Goal: Task Accomplishment & Management: Use online tool/utility

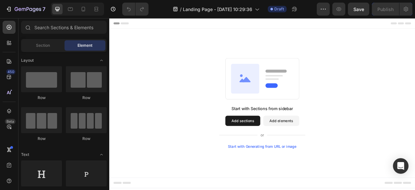
click at [269, 148] on button "Add sections" at bounding box center [279, 148] width 44 height 13
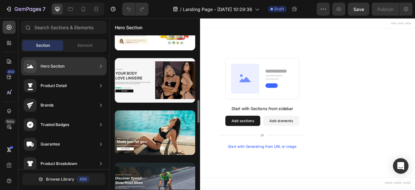
scroll to position [510, 0]
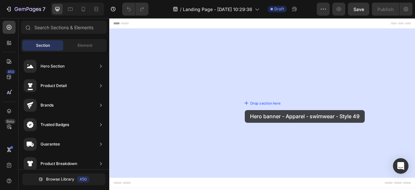
drag, startPoint x: 253, startPoint y: 146, endPoint x: 282, endPoint y: 135, distance: 30.9
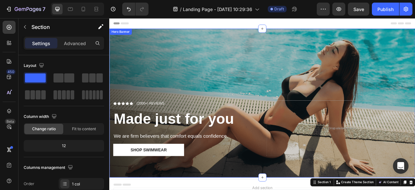
click at [302, 63] on div "Overlay" at bounding box center [303, 125] width 389 height 189
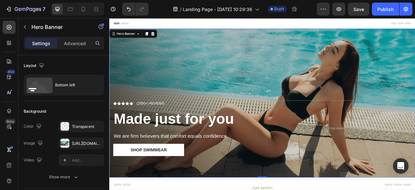
click at [303, 39] on div "Overlay" at bounding box center [303, 125] width 389 height 189
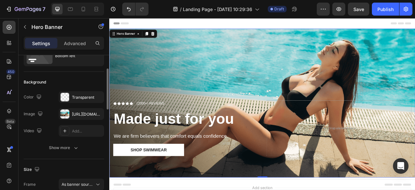
scroll to position [36, 0]
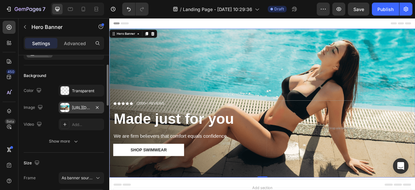
click at [84, 109] on div "https://cdn.shopify.com/s/files/1/2005/9307/files/gempages_432750572815254551-1…" at bounding box center [81, 108] width 19 height 6
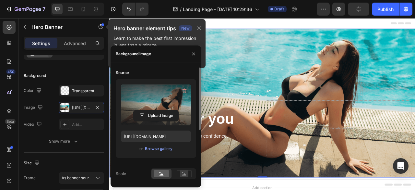
click at [155, 103] on label at bounding box center [156, 104] width 70 height 41
click at [155, 110] on input "file" at bounding box center [156, 115] width 45 height 11
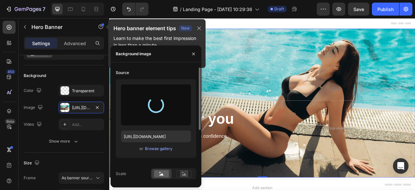
type input "https://cdn.shopify.com/s/files/1/0640/4453/1798/files/gempages_581593072580690…"
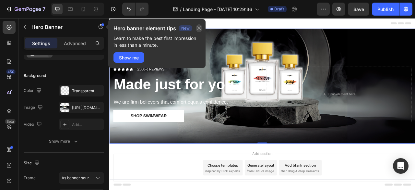
click at [201, 28] on icon "button" at bounding box center [198, 28] width 5 height 5
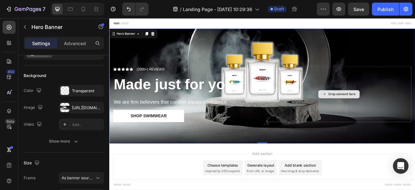
click at [326, 143] on div "Drop element here" at bounding box center [401, 114] width 184 height 71
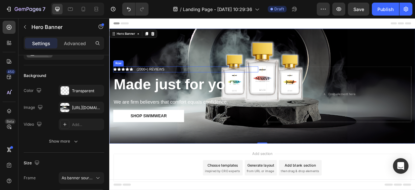
click at [202, 79] on div "Icon Icon Icon Icon Icon Icon List (2000+) REVIEWS Text Block Row" at bounding box center [206, 83] width 184 height 8
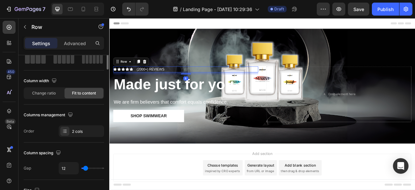
scroll to position [0, 0]
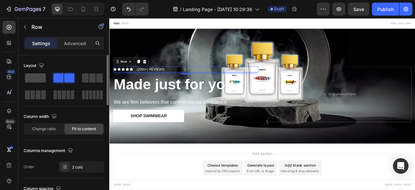
click at [52, 77] on div at bounding box center [63, 78] width 23 height 12
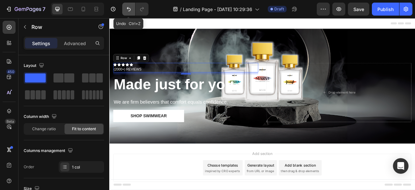
click at [125, 9] on icon "Undo/Redo" at bounding box center [128, 9] width 6 height 6
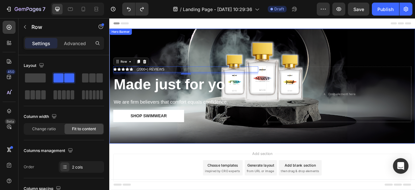
click at [303, 96] on div "Icon Icon Icon Icon Icon Icon List (2000+) REVIEWS Text Block Row 8 Made just f…" at bounding box center [303, 123] width 389 height 108
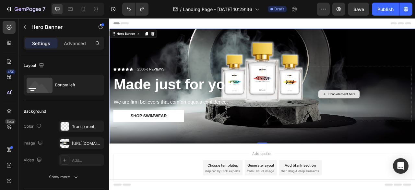
click at [337, 110] on div "Drop element here" at bounding box center [401, 114] width 184 height 71
click at [297, 146] on div "Icon Icon Icon Icon Icon Icon List (2000+) REVIEWS Text Block Row Made just for…" at bounding box center [303, 123] width 389 height 108
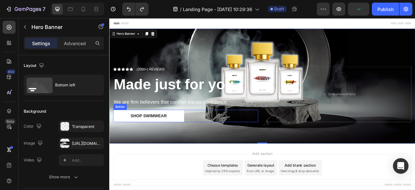
click at [210, 141] on div "Shop Swimwear Button" at bounding box center [206, 142] width 184 height 16
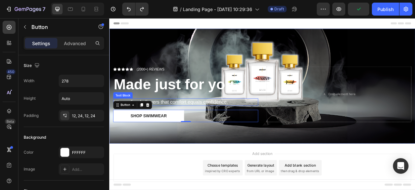
click at [240, 121] on p "We are firm believers that comfort equals confidence." at bounding box center [206, 125] width 183 height 8
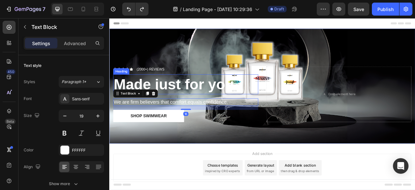
click at [234, 108] on strong "Made just for you" at bounding box center [191, 102] width 153 height 21
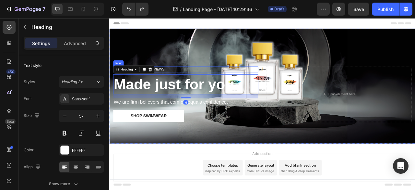
click at [228, 81] on div "Icon Icon Icon Icon Icon Icon List (2000+) REVIEWS Text Block Row" at bounding box center [206, 83] width 184 height 8
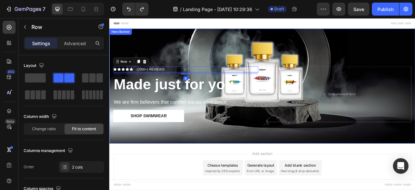
click at [300, 80] on div "Icon Icon Icon Icon Icon Icon List (2000+) REVIEWS Text Block Row 8 Made just f…" at bounding box center [303, 123] width 389 height 108
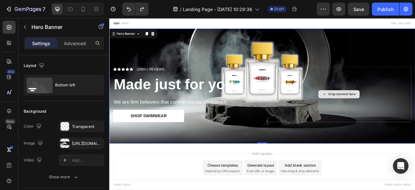
click at [319, 116] on div "Drop element here" at bounding box center [401, 114] width 184 height 71
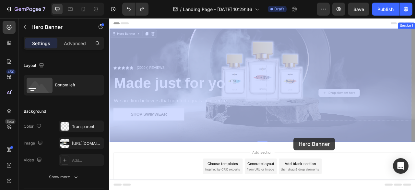
scroll to position [18, 0]
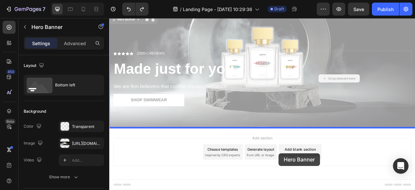
drag, startPoint x: 319, startPoint y: 116, endPoint x: 324, endPoint y: 190, distance: 73.5
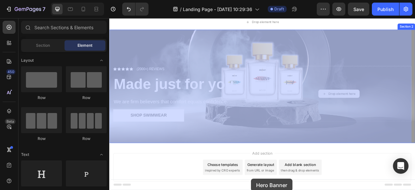
scroll to position [38, 0]
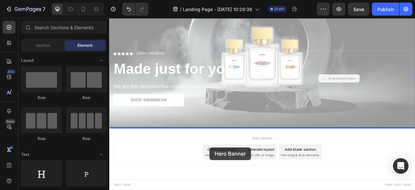
drag, startPoint x: 382, startPoint y: 112, endPoint x: 237, endPoint y: 182, distance: 161.2
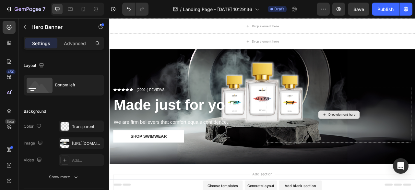
scroll to position [12, 0]
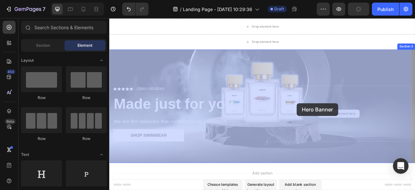
drag, startPoint x: 378, startPoint y: 135, endPoint x: 362, endPoint y: 131, distance: 17.4
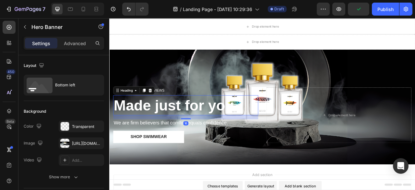
click at [232, 129] on strong "Made just for you" at bounding box center [191, 128] width 153 height 21
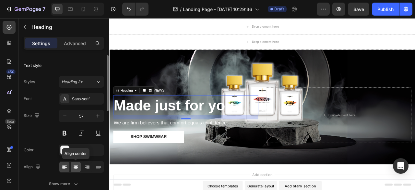
click at [79, 169] on div at bounding box center [76, 166] width 10 height 10
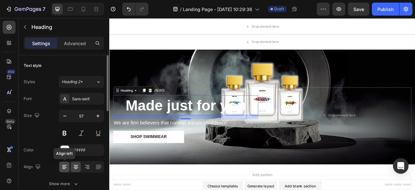
click at [68, 167] on div at bounding box center [64, 166] width 10 height 10
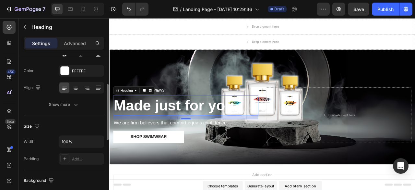
scroll to position [80, 0]
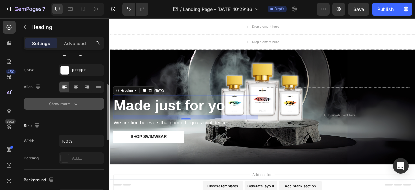
click at [62, 105] on div "Show more" at bounding box center [64, 103] width 30 height 6
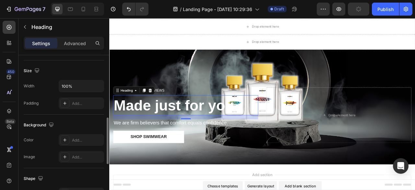
scroll to position [223, 0]
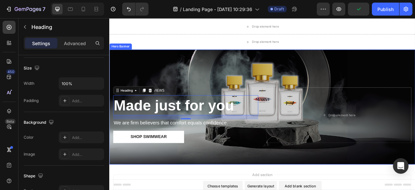
click at [228, 93] on div "Overlay" at bounding box center [303, 131] width 389 height 146
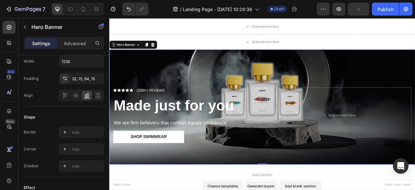
scroll to position [0, 0]
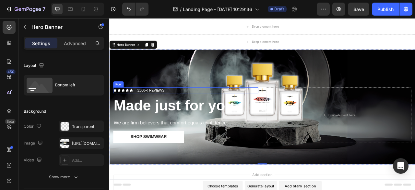
click at [203, 106] on div "Icon Icon Icon Icon Icon Icon List (2000+) REVIEWS Text Block Row" at bounding box center [206, 110] width 184 height 8
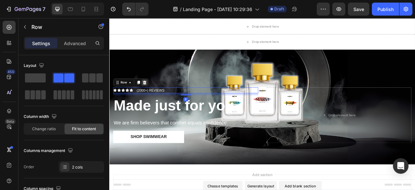
click at [152, 98] on icon at bounding box center [154, 100] width 4 height 5
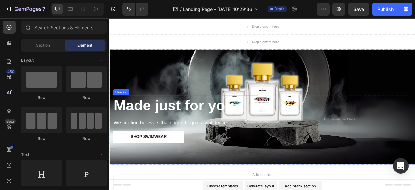
click at [281, 131] on h2 "Made just for you" at bounding box center [206, 128] width 184 height 25
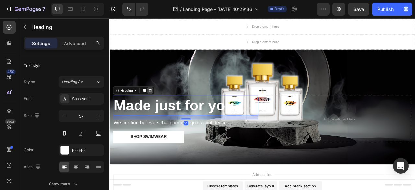
click at [164, 110] on div at bounding box center [161, 110] width 8 height 8
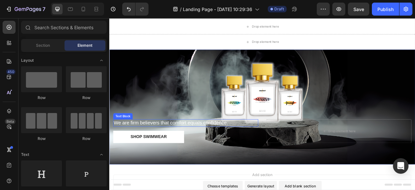
click at [277, 150] on p "We are firm believers that comfort equals confidence." at bounding box center [206, 151] width 183 height 8
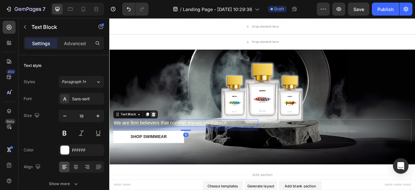
click at [167, 138] on icon at bounding box center [165, 140] width 5 height 5
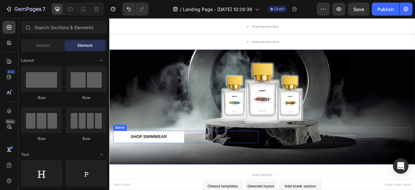
click at [250, 161] on div "Shop Swimwear Button" at bounding box center [206, 169] width 184 height 16
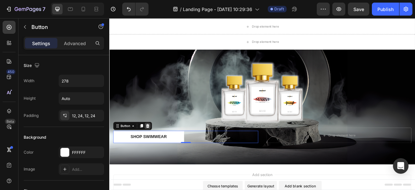
click at [159, 152] on icon at bounding box center [157, 154] width 5 height 5
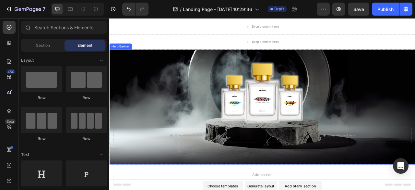
click at [299, 165] on div "Drop element here Drop element here" at bounding box center [303, 175] width 389 height 57
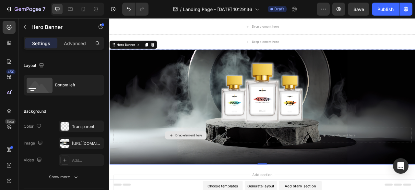
click at [291, 165] on div "Drop element here" at bounding box center [206, 166] width 184 height 19
click at [340, 171] on div "Drop element here" at bounding box center [401, 166] width 184 height 19
click at [304, 166] on div "Drop element here Drop element here" at bounding box center [303, 175] width 389 height 57
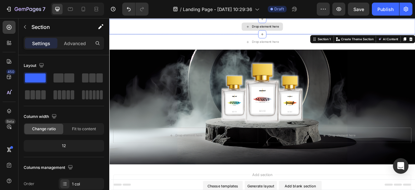
click at [381, 29] on div "Drop element here" at bounding box center [303, 28] width 389 height 19
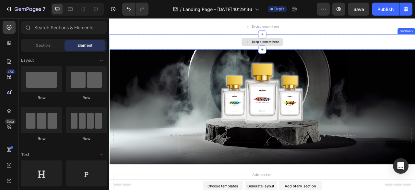
click at [324, 46] on div "Drop element here" at bounding box center [303, 48] width 52 height 10
click at [209, 50] on div "Drop element here" at bounding box center [303, 48] width 389 height 19
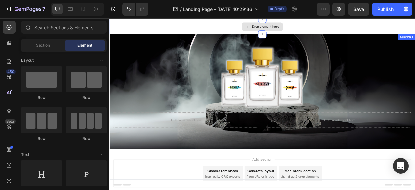
click at [414, 30] on div "Drop element here" at bounding box center [303, 28] width 389 height 19
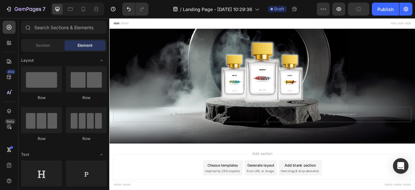
click at [11, 44] on icon at bounding box center [9, 43] width 6 height 6
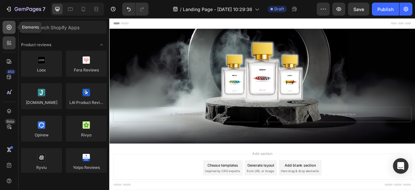
click at [7, 28] on icon at bounding box center [9, 27] width 6 height 6
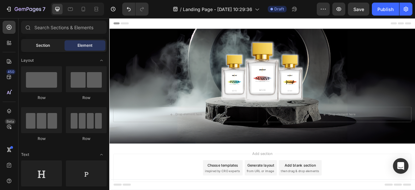
click at [53, 46] on div "Section" at bounding box center [42, 45] width 41 height 10
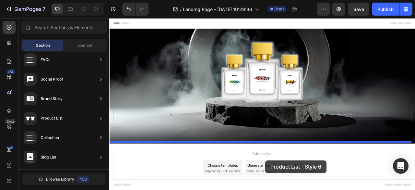
scroll to position [18, 0]
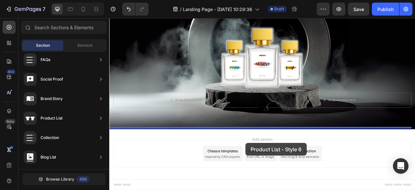
drag, startPoint x: 260, startPoint y: 156, endPoint x: 282, endPoint y: 177, distance: 30.7
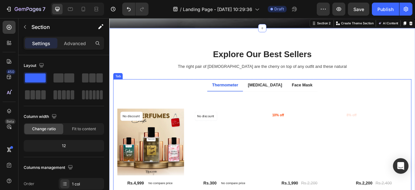
scroll to position [117, 0]
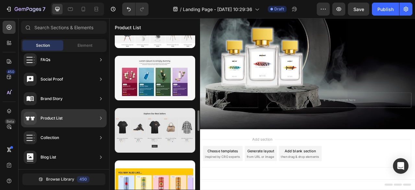
scroll to position [557, 0]
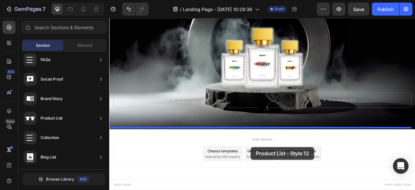
drag, startPoint x: 255, startPoint y: 148, endPoint x: 289, endPoint y: 182, distance: 47.9
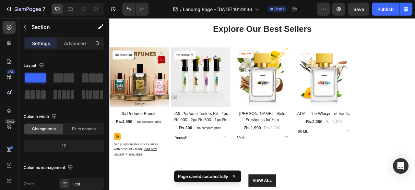
scroll to position [177, 0]
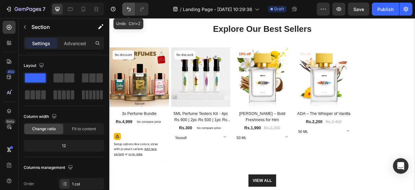
click at [128, 4] on button "Undo/Redo" at bounding box center [128, 9] width 13 height 13
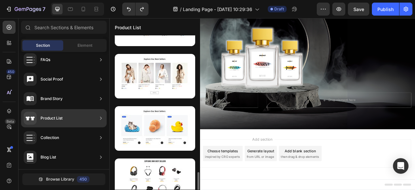
scroll to position [990, 0]
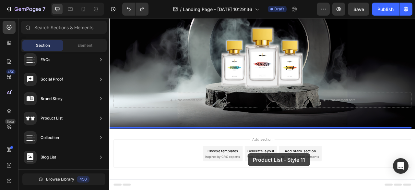
drag, startPoint x: 272, startPoint y: 183, endPoint x: 285, endPoint y: 190, distance: 14.6
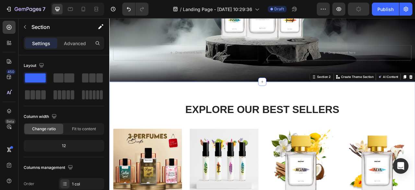
scroll to position [51, 0]
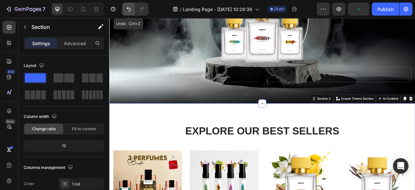
click at [128, 9] on icon "Undo/Redo" at bounding box center [129, 9] width 4 height 4
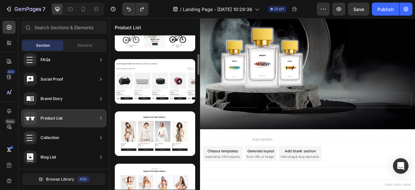
scroll to position [135, 0]
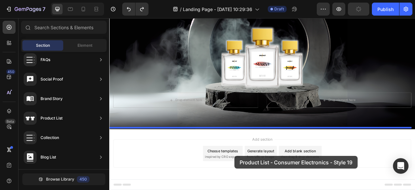
drag, startPoint x: 249, startPoint y: 105, endPoint x: 268, endPoint y: 193, distance: 90.5
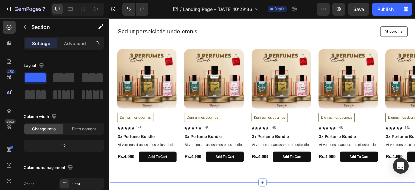
scroll to position [204, 0]
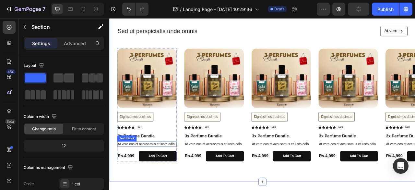
click at [184, 176] on p "At vero eos et accusamus et iusto odio" at bounding box center [157, 178] width 74 height 6
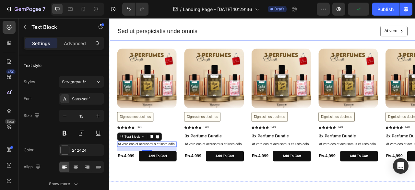
click at [287, 43] on div "Lorem ipsum dolor sit amet. consectetur labore Heading Sed ut perspiciatis unde…" at bounding box center [303, 21] width 369 height 49
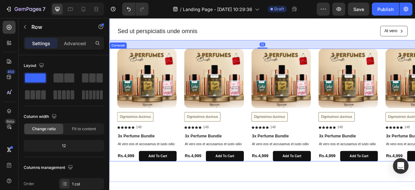
click at [286, 69] on div "Product Images Dignissimos ducimus Button Icon Icon Icon Icon Icon Icon List 14…" at bounding box center [308, 128] width 379 height 143
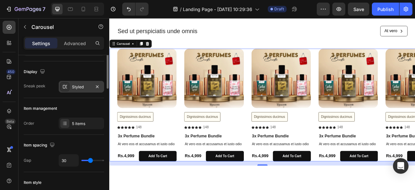
scroll to position [41, 0]
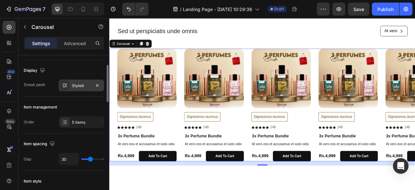
click at [83, 126] on div "5 items" at bounding box center [81, 122] width 45 height 12
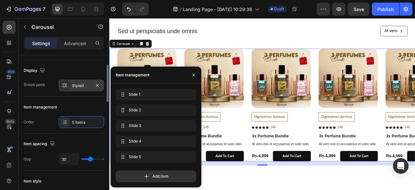
click at [83, 126] on div "5 items" at bounding box center [81, 122] width 45 height 12
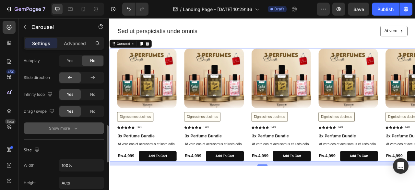
scroll to position [289, 0]
click at [77, 129] on icon "button" at bounding box center [76, 127] width 6 height 6
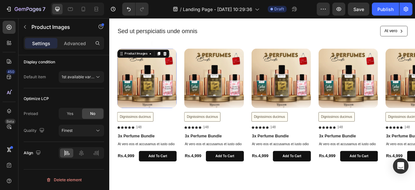
scroll to position [0, 0]
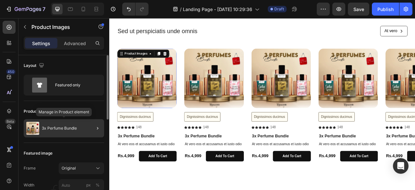
click at [80, 125] on div "3x Perfume Bundle" at bounding box center [64, 128] width 80 height 18
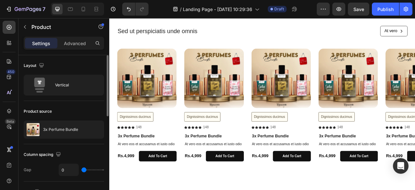
click at [93, 107] on div "Product source" at bounding box center [64, 111] width 80 height 10
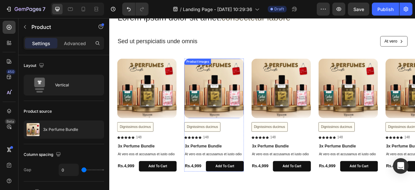
scroll to position [191, 0]
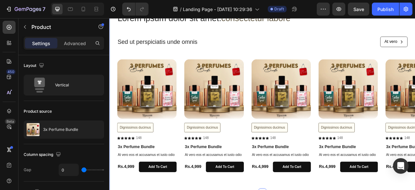
click at [199, 69] on div "Lorem ipsum dolor sit amet. consectetur labore Heading Sed ut perspiciatis unde…" at bounding box center [303, 115] width 389 height 208
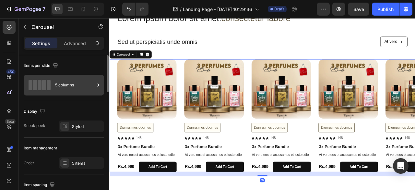
click at [73, 90] on div "5 columns" at bounding box center [75, 84] width 40 height 15
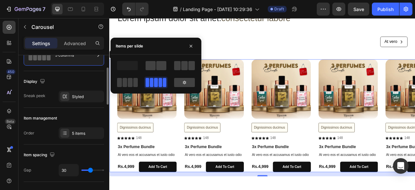
scroll to position [34, 0]
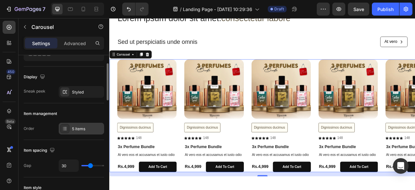
click at [75, 130] on div "5 items" at bounding box center [87, 129] width 30 height 6
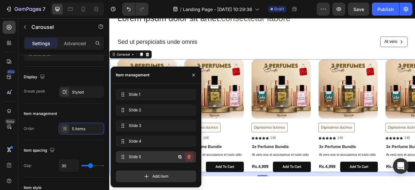
click at [191, 156] on icon "button" at bounding box center [188, 156] width 5 height 5
click at [191, 156] on button "Delete" at bounding box center [185, 156] width 18 height 9
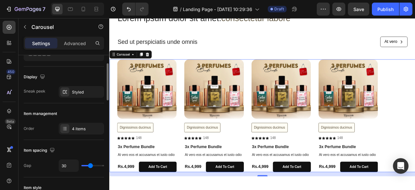
click at [74, 114] on div "Item management" at bounding box center [64, 113] width 80 height 10
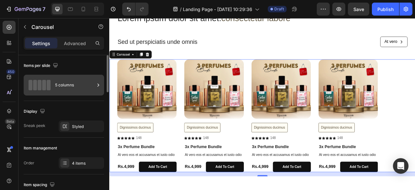
click at [69, 91] on div "5 columns" at bounding box center [75, 84] width 40 height 15
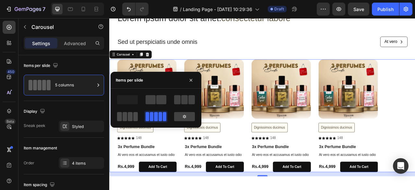
click at [126, 118] on span at bounding box center [124, 116] width 5 height 9
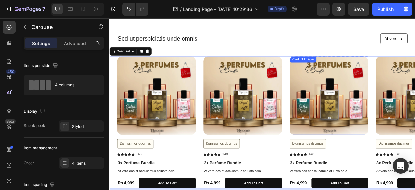
scroll to position [181, 0]
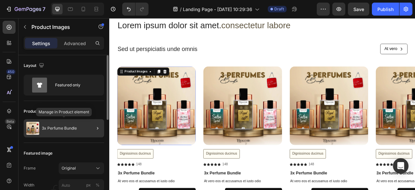
click at [78, 130] on div "3x Perfume Bundle" at bounding box center [64, 128] width 80 height 18
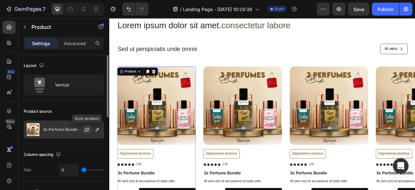
click at [84, 130] on button "button" at bounding box center [87, 129] width 8 height 8
click at [0, 0] on button "button" at bounding box center [0, 0] width 0 height 0
click at [97, 131] on icon "button" at bounding box center [97, 129] width 5 height 5
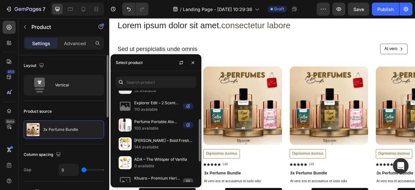
scroll to position [69, 0]
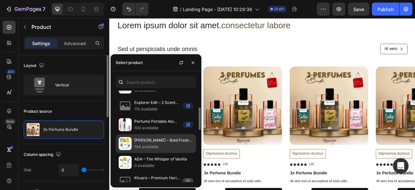
click at [148, 137] on p "[PERSON_NAME] – Bold Freshness for Him" at bounding box center [163, 140] width 59 height 6
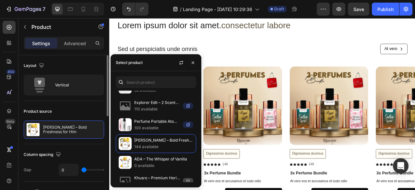
click at [68, 114] on div "Product source" at bounding box center [64, 111] width 80 height 10
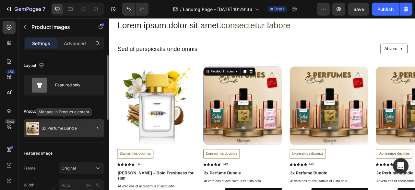
click at [71, 126] on p "3x Perfume Bundle" at bounding box center [59, 128] width 35 height 5
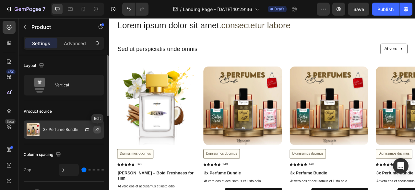
click at [97, 130] on icon "button" at bounding box center [97, 129] width 5 height 5
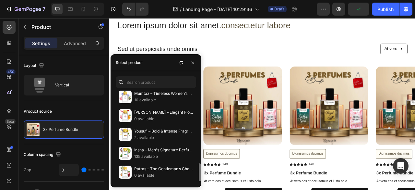
scroll to position [362, 0]
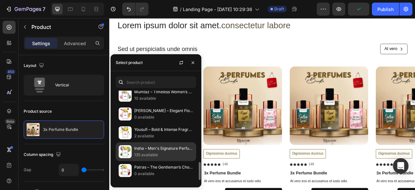
click at [140, 153] on p "135 available" at bounding box center [163, 154] width 59 height 6
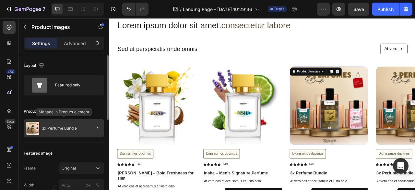
click at [59, 130] on div "3x Perfume Bundle" at bounding box center [64, 128] width 80 height 18
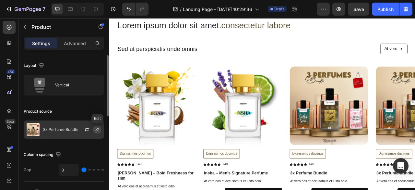
click at [98, 128] on icon "button" at bounding box center [97, 129] width 3 height 3
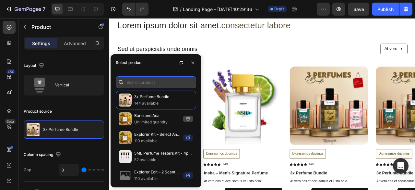
click at [141, 87] on input "text" at bounding box center [156, 82] width 80 height 12
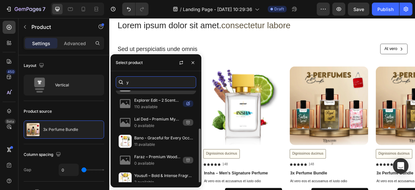
scroll to position [57, 0]
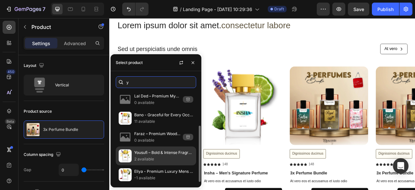
type input "y"
click at [145, 150] on p "Yousufi – Bold & Intense Fragrance" at bounding box center [163, 152] width 59 height 6
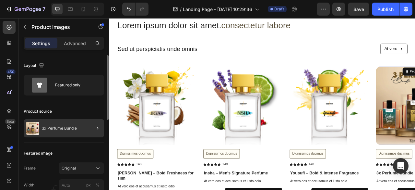
click at [88, 128] on div at bounding box center [95, 128] width 18 height 18
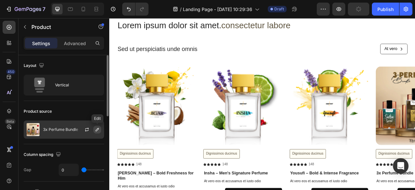
click at [97, 127] on icon "button" at bounding box center [97, 129] width 5 height 5
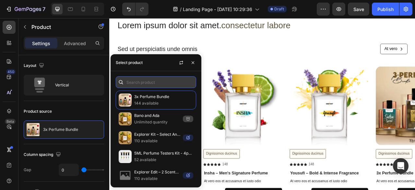
click at [152, 82] on input "text" at bounding box center [156, 82] width 80 height 12
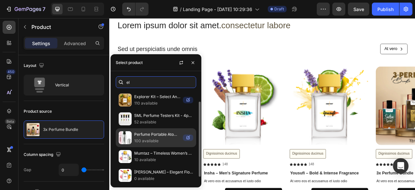
scroll to position [20, 0]
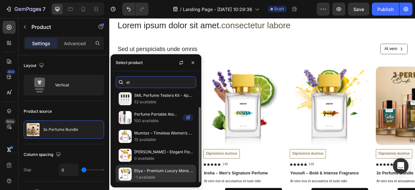
type input "el"
click at [147, 174] on p "-1 available" at bounding box center [163, 177] width 59 height 6
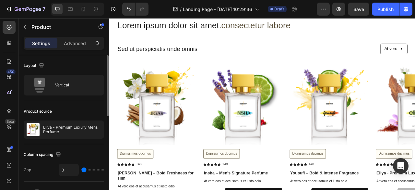
click at [73, 66] on div "Layout" at bounding box center [64, 65] width 80 height 10
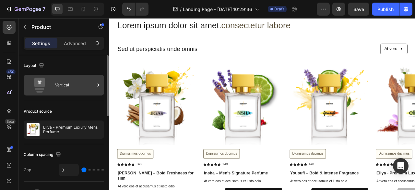
click at [72, 76] on div "Vertical" at bounding box center [64, 85] width 80 height 21
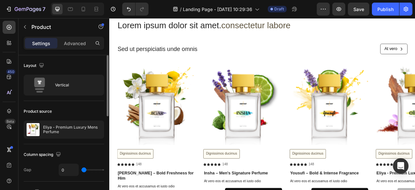
click at [52, 61] on div "Layout" at bounding box center [64, 65] width 80 height 10
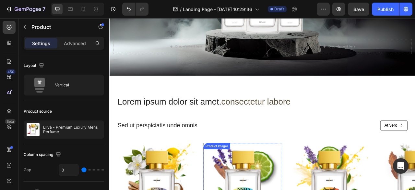
scroll to position [86, 0]
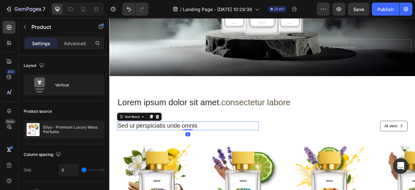
click at [219, 152] on p "Sed ut perspiciatis unde omnis" at bounding box center [209, 155] width 179 height 10
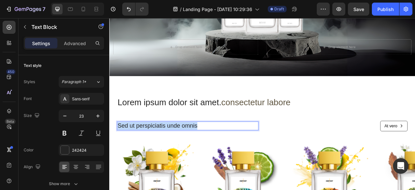
click at [219, 152] on p "Sed ut perspiciatis unde omnis" at bounding box center [209, 155] width 179 height 10
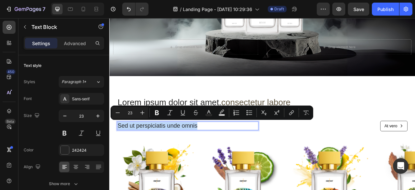
click at [219, 152] on p "Sed ut perspiciatis unde omnis" at bounding box center [209, 155] width 179 height 10
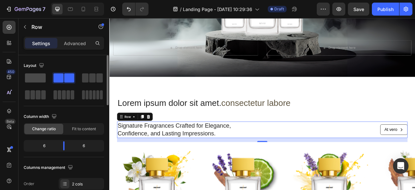
click at [41, 77] on span at bounding box center [35, 77] width 21 height 9
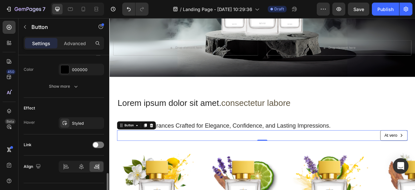
scroll to position [361, 0]
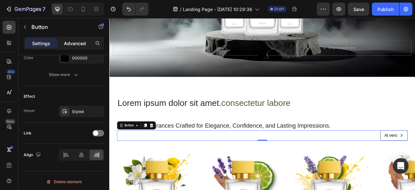
click at [74, 42] on p "Advanced" at bounding box center [75, 43] width 22 height 7
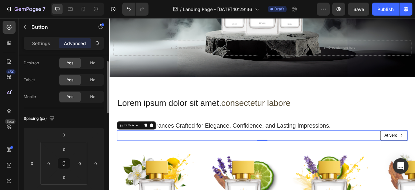
scroll to position [0, 0]
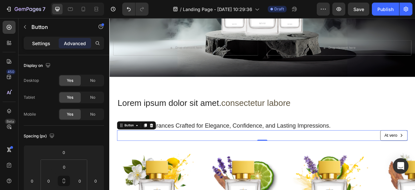
click at [43, 45] on p "Settings" at bounding box center [41, 43] width 18 height 7
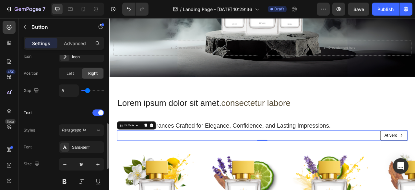
scroll to position [231, 0]
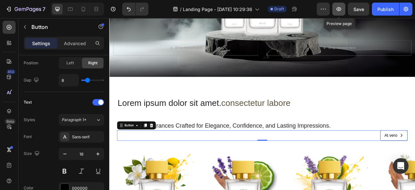
click at [340, 12] on button "button" at bounding box center [338, 9] width 13 height 13
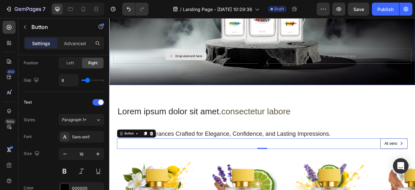
scroll to position [75, 0]
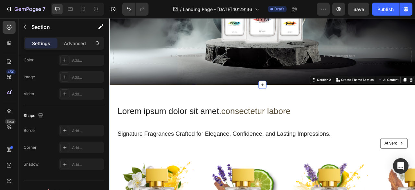
scroll to position [0, 0]
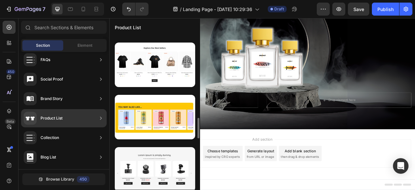
scroll to position [620, 0]
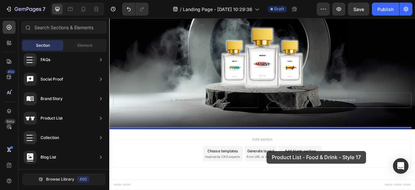
drag, startPoint x: 250, startPoint y: 122, endPoint x: 309, endPoint y: 187, distance: 87.2
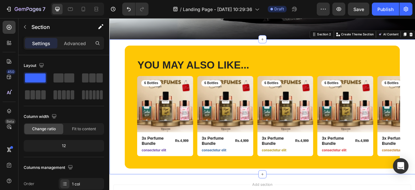
scroll to position [134, 0]
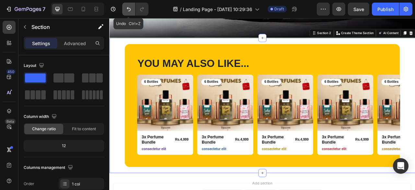
click at [127, 13] on button "Undo/Redo" at bounding box center [128, 9] width 13 height 13
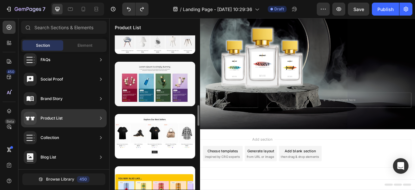
scroll to position [545, 0]
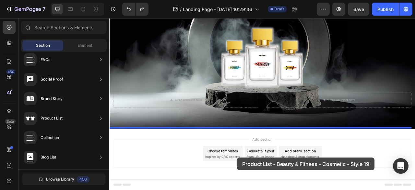
drag, startPoint x: 247, startPoint y: 124, endPoint x: 273, endPoint y: 197, distance: 77.4
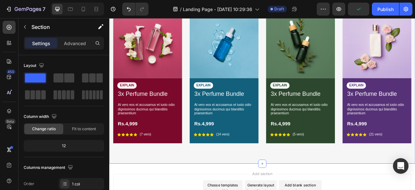
scroll to position [242, 0]
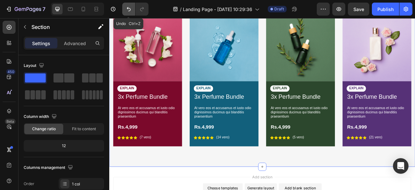
click at [131, 6] on icon "Undo/Redo" at bounding box center [128, 9] width 6 height 6
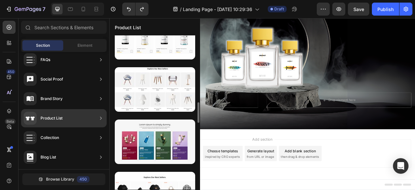
scroll to position [493, 0]
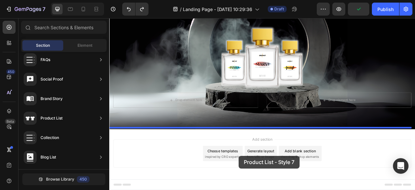
drag, startPoint x: 259, startPoint y: 106, endPoint x: 274, endPoint y: 193, distance: 87.7
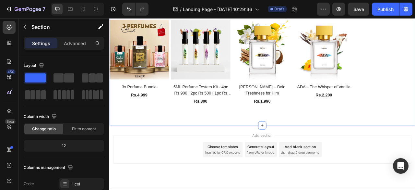
scroll to position [213, 0]
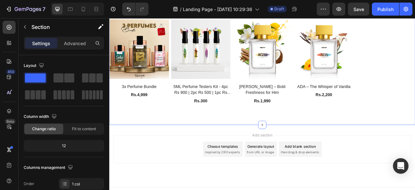
click at [239, 131] on div "Explore Our Best Sellers Heading Row (P) Images 3x Perfume Bundle (P) Title Rs.…" at bounding box center [303, 58] width 389 height 191
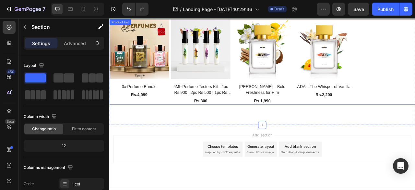
click at [263, 77] on div "(P) Images 3x Perfume Bundle (P) Title Rs.4,999 (P) Price (P) Price Row Product…" at bounding box center [303, 73] width 389 height 108
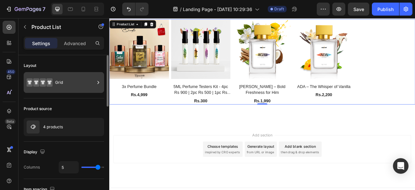
click at [64, 85] on div "Grid" at bounding box center [75, 82] width 40 height 15
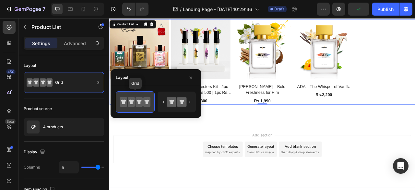
click at [142, 105] on icon at bounding box center [138, 102] width 7 height 10
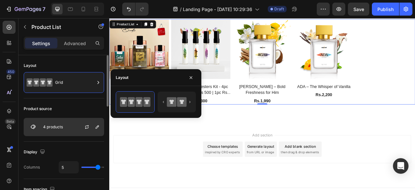
click at [78, 124] on div at bounding box center [89, 126] width 29 height 17
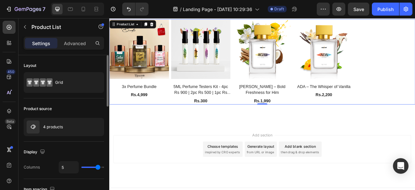
click at [78, 108] on div "Product source" at bounding box center [64, 108] width 80 height 10
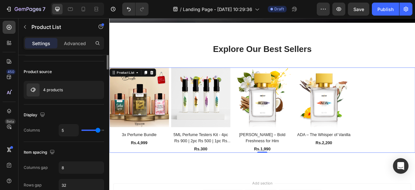
scroll to position [0, 0]
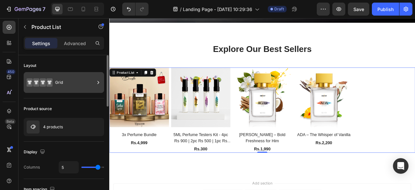
click at [76, 77] on div "Grid" at bounding box center [75, 82] width 40 height 15
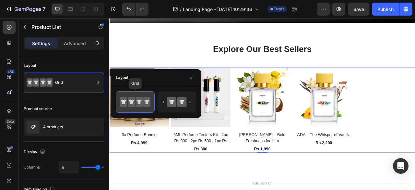
click at [132, 96] on icon at bounding box center [135, 101] width 30 height 13
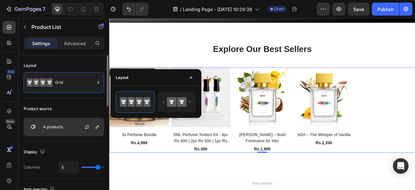
click at [66, 123] on div "4 products" at bounding box center [64, 127] width 80 height 18
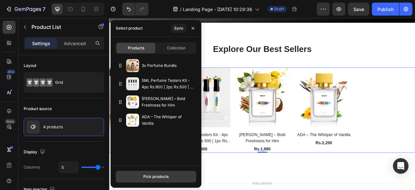
click at [151, 175] on div "Pick products" at bounding box center [155, 176] width 25 height 6
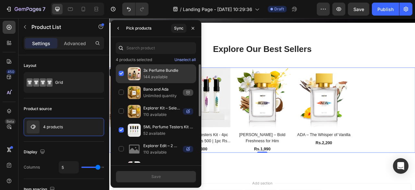
click at [122, 83] on div "3x Perfume Bundle 144 available" at bounding box center [156, 92] width 80 height 19
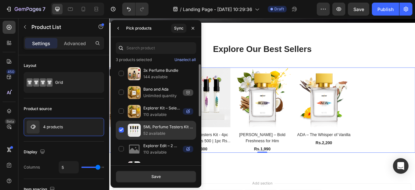
click at [121, 139] on div "5ML Perfume Testers Kit - 4pc Rs 900 | 2pc Rs 500 | 1pc Rs 300 52 available" at bounding box center [156, 148] width 80 height 19
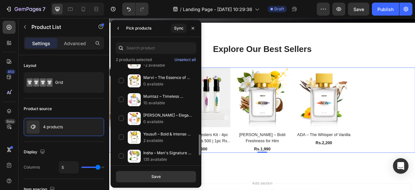
scroll to position [333, 0]
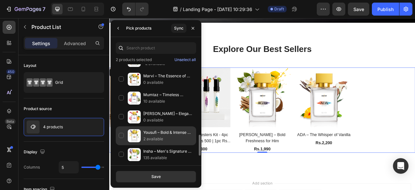
click at [121, 145] on div "Yousufi – Bold & Intense Fragrance 2 available" at bounding box center [156, 154] width 80 height 19
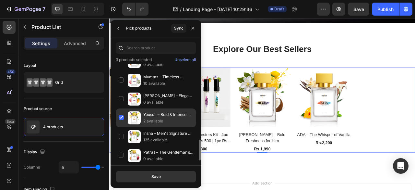
scroll to position [352, 0]
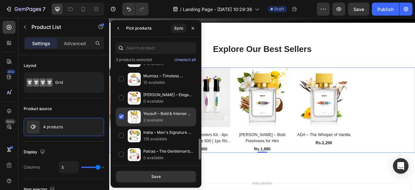
click at [121, 145] on div "Insha – Men's Signature Perfume 135 available" at bounding box center [156, 154] width 80 height 19
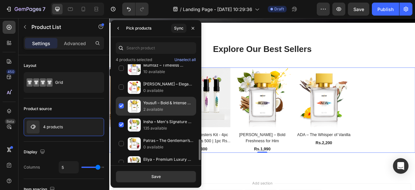
scroll to position [366, 0]
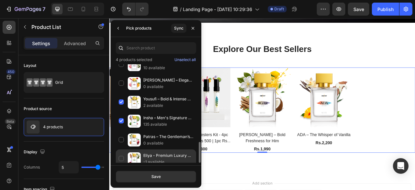
click at [121, 150] on div "Eliya - Premium Luxury Mens Perfume -1 available" at bounding box center [156, 158] width 80 height 19
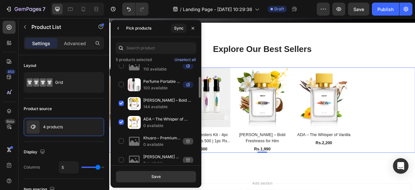
scroll to position [72, 0]
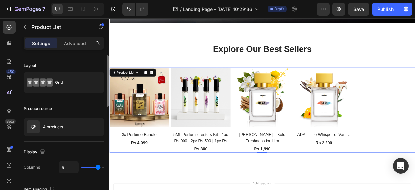
click at [84, 141] on div "Display Columns 5" at bounding box center [64, 159] width 80 height 37
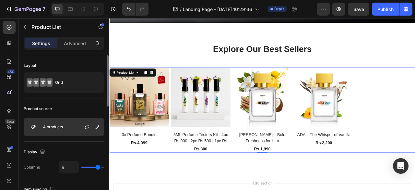
click at [73, 124] on div "4 products" at bounding box center [64, 127] width 80 height 18
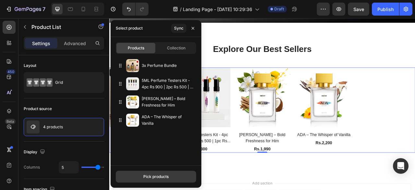
click at [151, 176] on div "Pick products" at bounding box center [155, 176] width 25 height 6
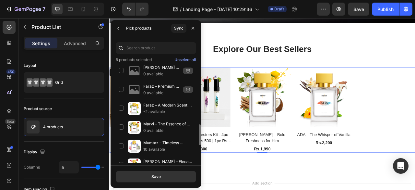
scroll to position [366, 0]
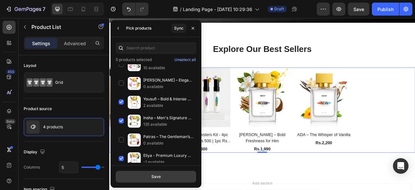
click at [162, 177] on button "Save" at bounding box center [156, 176] width 80 height 12
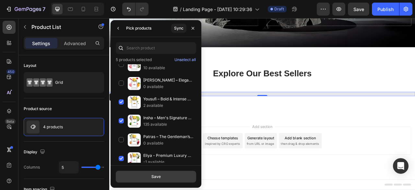
scroll to position [120, 0]
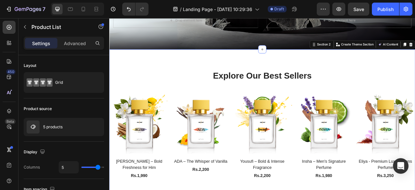
click at [227, 189] on div "Explore Our Best Sellers Heading Row (P) Images Jigar – Bold Freshness for Him …" at bounding box center [303, 153] width 389 height 191
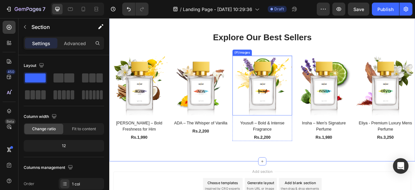
scroll to position [169, 0]
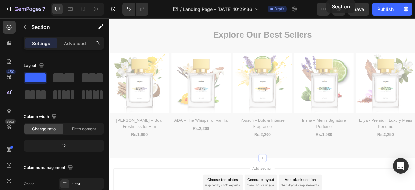
drag, startPoint x: 338, startPoint y: 185, endPoint x: 385, endPoint y: -31, distance: 220.7
click at [385, 0] on html "Header Explore Our Best Sellers Heading Row (P) Images Jigar – Bold Freshness f…" at bounding box center [303, 69] width 389 height 440
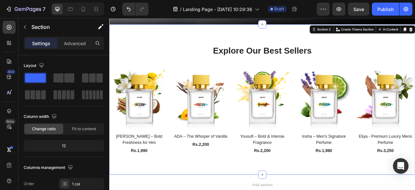
scroll to position [152, 0]
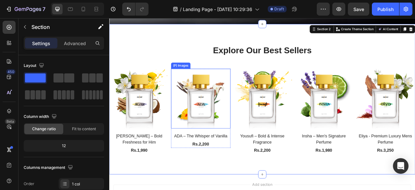
click at [188, 83] on img at bounding box center [226, 120] width 76 height 76
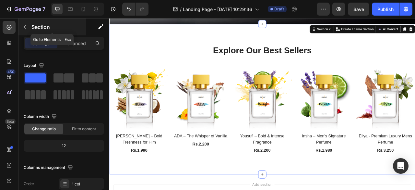
click at [23, 27] on icon "button" at bounding box center [24, 26] width 5 height 5
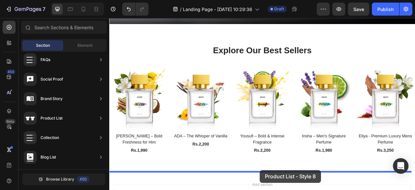
scroll to position [222, 0]
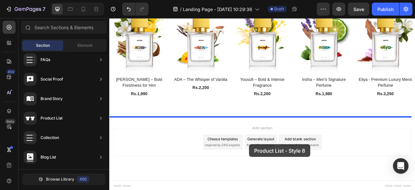
drag, startPoint x: 239, startPoint y: 147, endPoint x: 287, endPoint y: 178, distance: 56.9
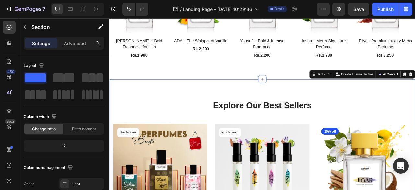
scroll to position [274, 0]
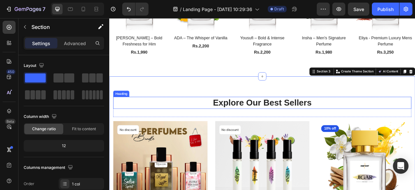
click at [219, 126] on p "Explore Our Best Sellers" at bounding box center [304, 126] width 378 height 14
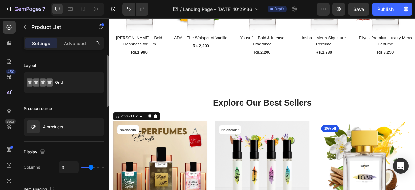
type input "4"
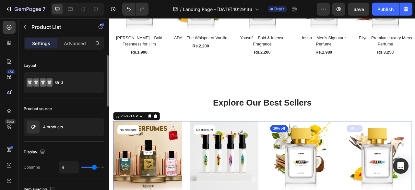
type input "5"
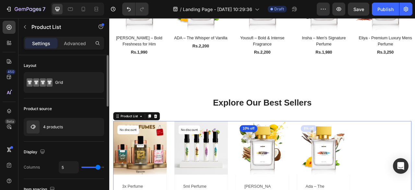
drag, startPoint x: 90, startPoint y: 168, endPoint x: 97, endPoint y: 168, distance: 6.8
type input "5"
click at [97, 168] on input "range" at bounding box center [92, 166] width 23 height 1
click at [89, 105] on div "Product source" at bounding box center [64, 108] width 80 height 10
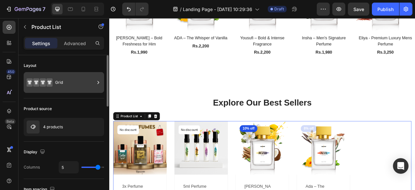
click at [76, 82] on div "Grid" at bounding box center [75, 82] width 40 height 15
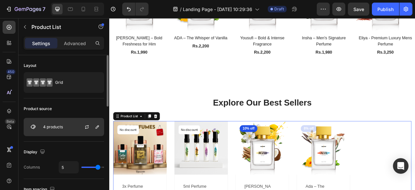
click at [82, 130] on div at bounding box center [89, 126] width 29 height 17
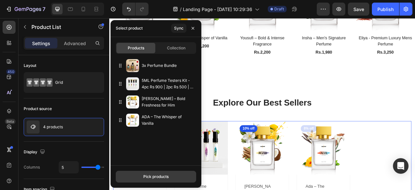
click at [149, 177] on div "Pick products" at bounding box center [155, 176] width 25 height 6
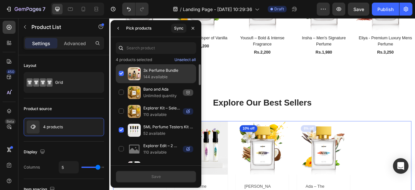
click at [121, 83] on div "3x Perfume Bundle 144 available" at bounding box center [156, 92] width 80 height 19
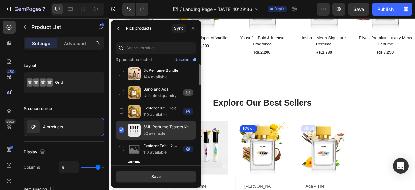
click at [121, 139] on div "5ML Perfume Testers Kit - 4pc Rs 900 | 2pc Rs 500 | 1pc Rs 300 52 available" at bounding box center [156, 148] width 80 height 19
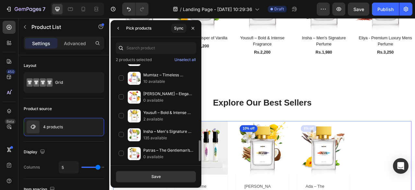
scroll to position [355, 0]
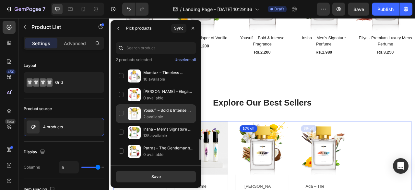
click at [122, 123] on div "Yousufi – Bold & Intense Fragrance 2 available" at bounding box center [156, 132] width 80 height 19
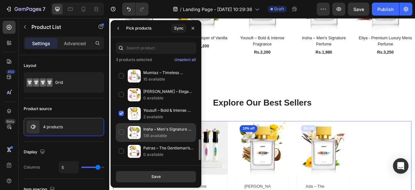
click at [121, 142] on div "Insha – Men's Signature Perfume 135 available" at bounding box center [156, 151] width 80 height 19
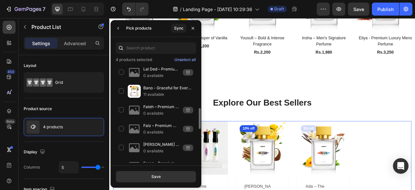
scroll to position [208, 0]
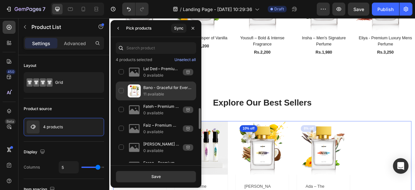
click at [120, 100] on div "Bano - Graceful for Every Occasion 11 available" at bounding box center [156, 109] width 80 height 19
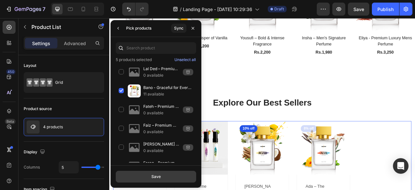
click at [161, 178] on button "Save" at bounding box center [156, 176] width 80 height 12
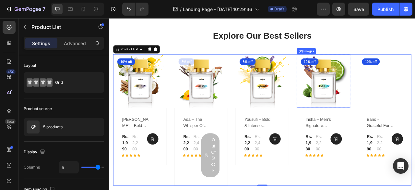
scroll to position [358, 0]
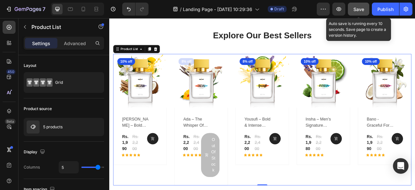
click at [367, 6] on button "Save" at bounding box center [358, 9] width 21 height 13
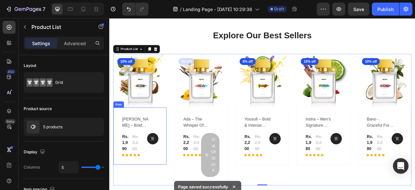
click at [174, 143] on div "jigar – bold freshness for him (P) Title Rs.1,990 (P) Price (P) Price Rs.2,200 …" at bounding box center [148, 168] width 68 height 73
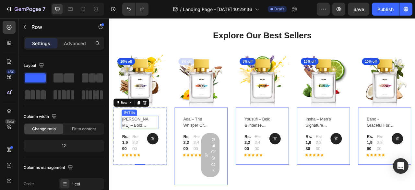
click at [160, 151] on div "jigar – bold freshness for him (P) Title" at bounding box center [148, 150] width 47 height 17
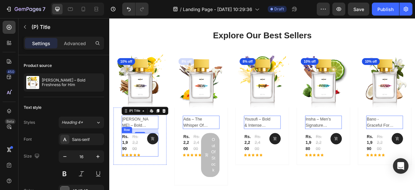
click at [156, 179] on div "(P) Cart Button" at bounding box center [159, 179] width 23 height 30
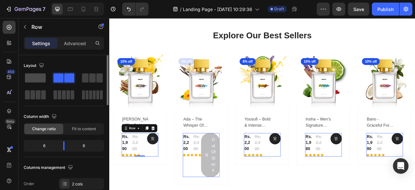
click at [44, 80] on span at bounding box center [35, 77] width 21 height 9
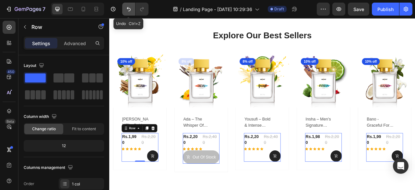
click at [128, 8] on icon "Undo/Redo" at bounding box center [128, 9] width 6 height 6
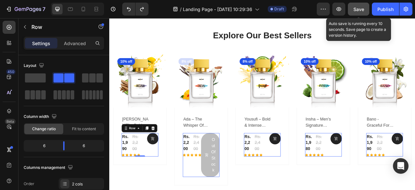
click at [360, 3] on button "Save" at bounding box center [358, 9] width 21 height 13
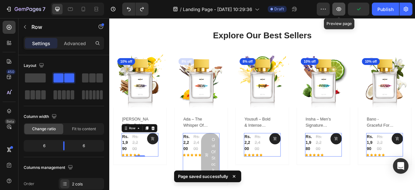
click at [340, 6] on icon "button" at bounding box center [338, 9] width 6 height 6
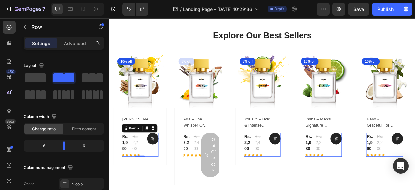
click at [164, 182] on div "(P) Cart Button" at bounding box center [159, 179] width 23 height 30
click at [136, 175] on div "Rs.1,990 (P) Price (P) Price Rs.2,200 (P) Price (P) Price Row" at bounding box center [136, 176] width 23 height 25
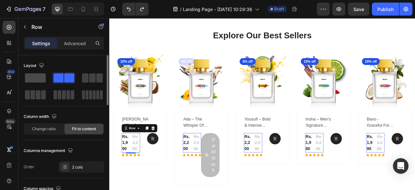
click at [43, 79] on span at bounding box center [35, 77] width 21 height 9
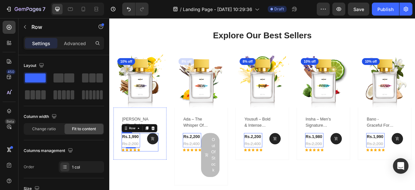
click at [156, 183] on div "(P) Cart Button" at bounding box center [159, 175] width 23 height 23
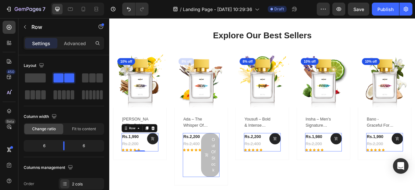
click at [157, 181] on div "(P) Cart Button" at bounding box center [159, 175] width 23 height 23
click at [164, 173] on button at bounding box center [164, 171] width 14 height 14
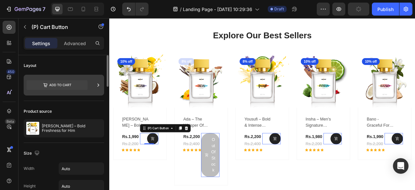
click at [70, 87] on icon at bounding box center [57, 85] width 61 height 10
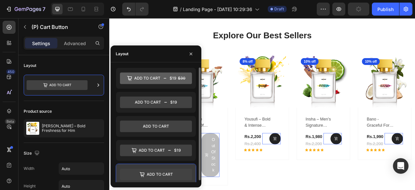
scroll to position [2, 0]
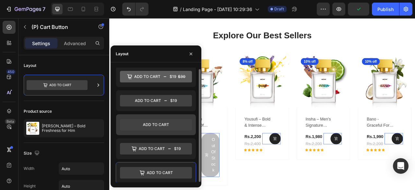
click at [147, 127] on icon at bounding box center [156, 125] width 72 height 12
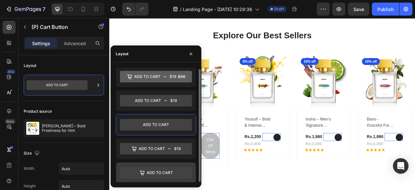
click at [175, 168] on icon at bounding box center [156, 173] width 72 height 12
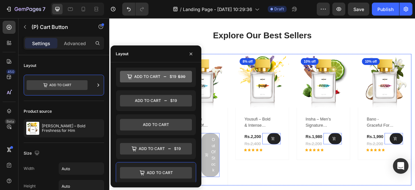
click at [291, 189] on div "Header Explore Our Best Sellers Heading More options for your pet Text block Ro…" at bounding box center [303, 5] width 389 height 690
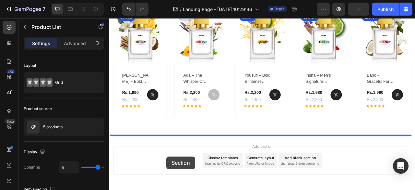
scroll to position [437, 0]
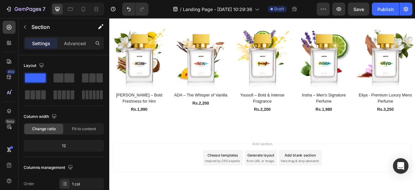
scroll to position [369, 0]
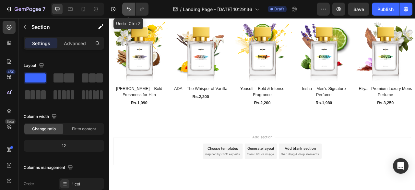
click at [128, 9] on icon "Undo/Redo" at bounding box center [128, 9] width 6 height 6
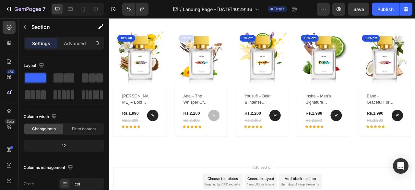
scroll to position [389, 0]
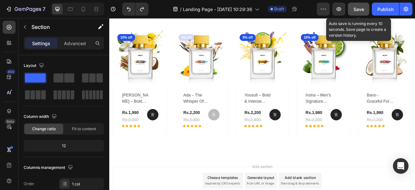
click at [358, 12] on div "Save" at bounding box center [358, 9] width 11 height 7
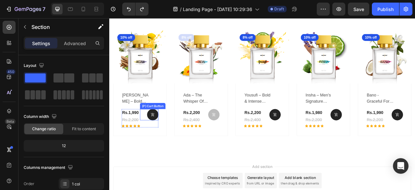
click at [153, 140] on div "(P) Cart Button" at bounding box center [159, 141] width 23 height 14
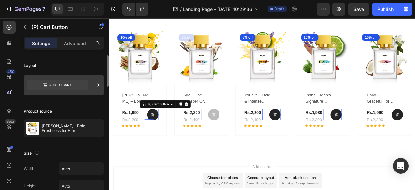
click at [59, 89] on icon at bounding box center [57, 85] width 61 height 10
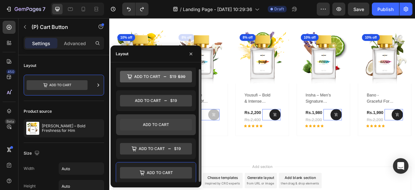
scroll to position [0, 0]
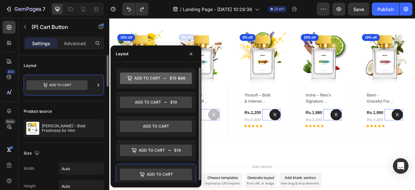
click at [87, 105] on div "Product source Jigar – Bold Freshness for Him" at bounding box center [64, 122] width 80 height 42
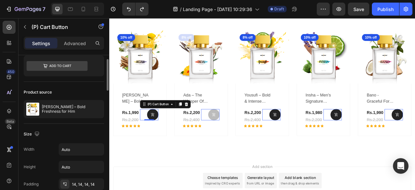
scroll to position [35, 0]
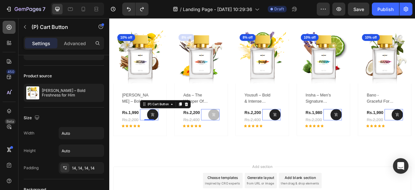
click at [9, 29] on icon at bounding box center [9, 27] width 6 height 6
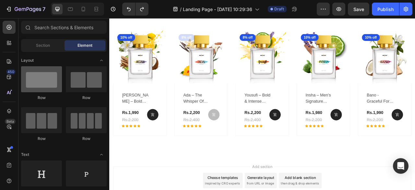
click at [41, 82] on div at bounding box center [41, 79] width 41 height 26
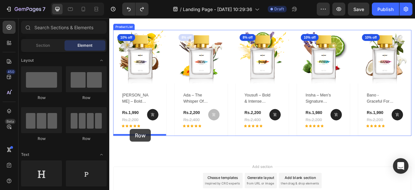
drag, startPoint x: 150, startPoint y: 100, endPoint x: 135, endPoint y: 159, distance: 60.8
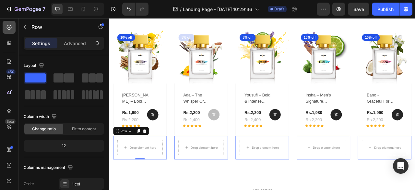
click at [7, 26] on icon at bounding box center [9, 27] width 6 height 6
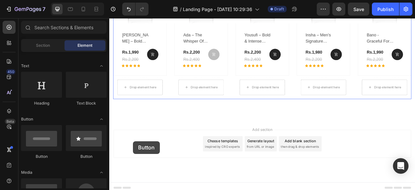
scroll to position [467, 0]
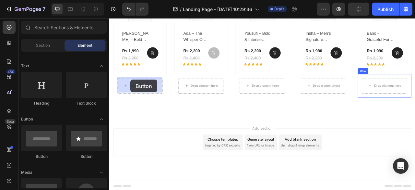
drag, startPoint x: 154, startPoint y: 160, endPoint x: 136, endPoint y: 96, distance: 66.6
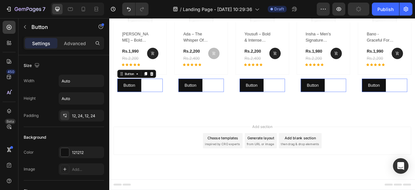
scroll to position [465, 0]
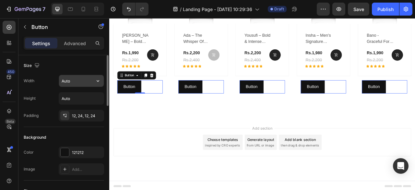
click at [72, 77] on input "Auto" at bounding box center [81, 81] width 45 height 12
click at [100, 79] on icon "button" at bounding box center [98, 80] width 6 height 6
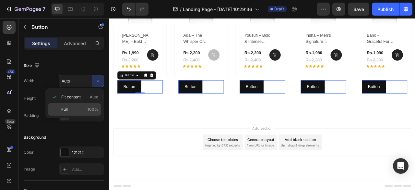
click at [74, 106] on p "Full 100%" at bounding box center [79, 109] width 37 height 6
type input "100%"
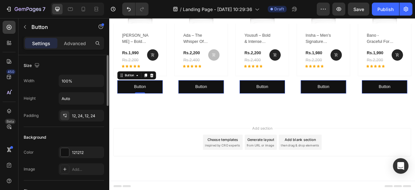
click at [85, 67] on div "Size" at bounding box center [64, 65] width 80 height 10
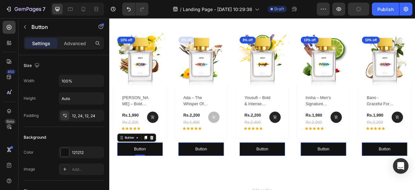
scroll to position [375, 0]
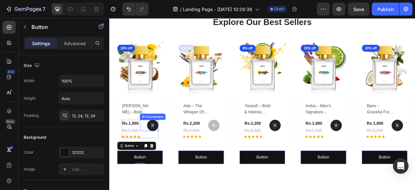
click at [152, 152] on div "(P) Cart Button" at bounding box center [159, 154] width 23 height 14
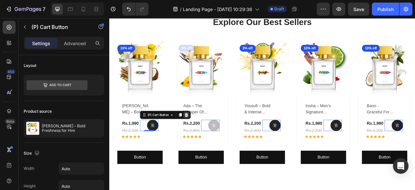
click at [208, 139] on icon at bounding box center [207, 140] width 4 height 5
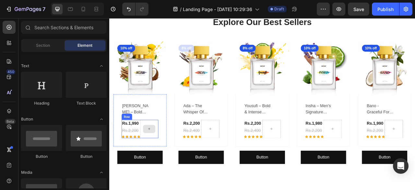
click at [166, 147] on div at bounding box center [159, 158] width 23 height 23
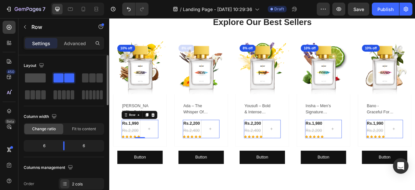
click at [40, 76] on span at bounding box center [35, 77] width 21 height 9
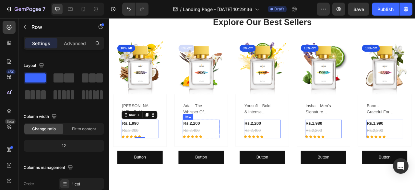
click at [171, 153] on div "Rs.2,200 (P) Price (P) Price Rs.2,400 (P) Price (P) Price Row" at bounding box center [148, 156] width 47 height 18
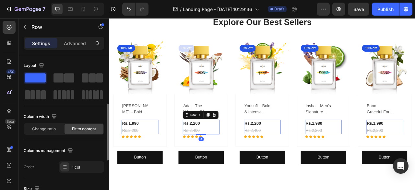
scroll to position [35, 0]
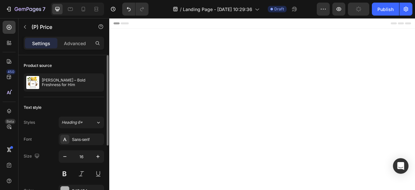
scroll to position [375, 0]
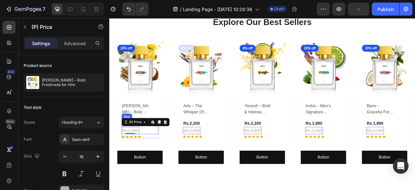
click at [155, 157] on div "Rs.1,990 (P) Price (P) Price Rs.2,200 (P) Price Edit content in Shopify 0 (P) P…" at bounding box center [148, 156] width 47 height 18
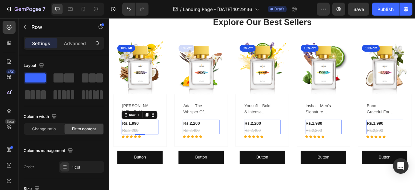
click at [151, 151] on div "Rs.1,990 (P) Price (P) Price Rs.2,200 (P) Price (P) Price Row 4" at bounding box center [148, 156] width 47 height 18
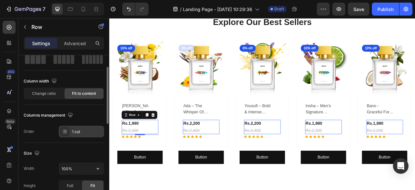
scroll to position [36, 0]
click at [84, 131] on div "1 col" at bounding box center [87, 131] width 30 height 6
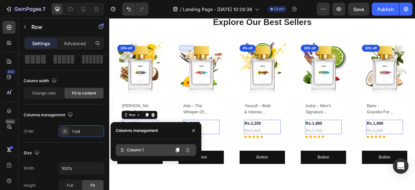
click at [136, 150] on span "Column 1" at bounding box center [135, 150] width 17 height 6
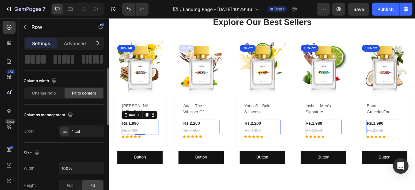
click at [76, 145] on div "Size Width 100% Height Full Fit Padding Add..." at bounding box center [64, 177] width 80 height 71
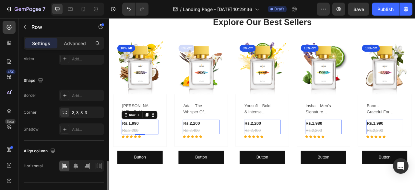
scroll to position [261, 0]
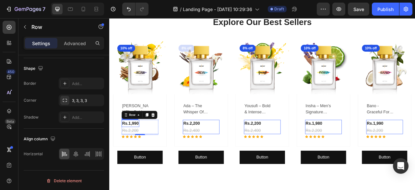
click at [143, 149] on div "Rs.1,990" at bounding box center [136, 151] width 22 height 9
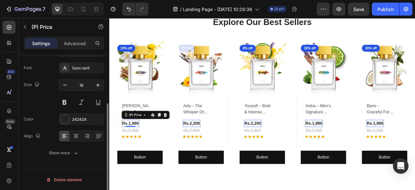
scroll to position [0, 0]
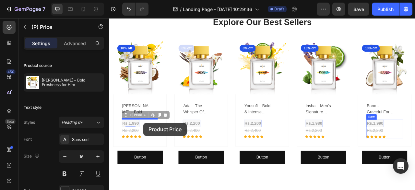
drag, startPoint x: 130, startPoint y: 141, endPoint x: 152, endPoint y: 150, distance: 24.1
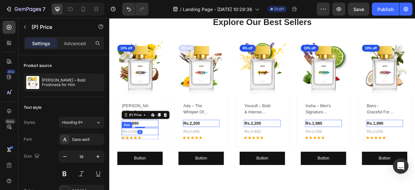
click at [162, 163] on div "Rs.2,200 (P) Price (P) Price Row" at bounding box center [148, 161] width 47 height 9
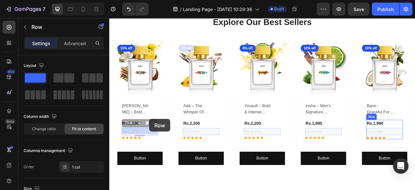
drag, startPoint x: 132, startPoint y: 151, endPoint x: 160, endPoint y: 146, distance: 29.0
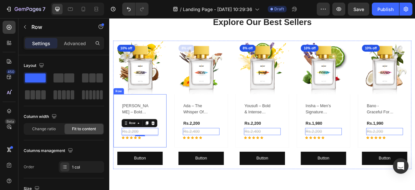
click at [171, 175] on div "[PERSON_NAME] – bold freshness for him (P) Title Rs.1,990 (P) Price (P) Price R…" at bounding box center [148, 149] width 68 height 68
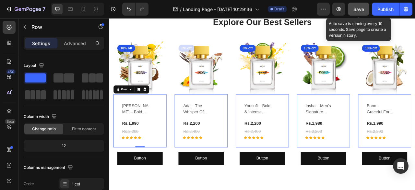
click at [355, 15] on button "Save" at bounding box center [358, 9] width 21 height 13
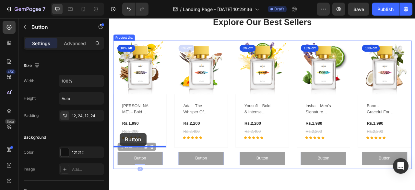
drag, startPoint x: 124, startPoint y: 180, endPoint x: 122, endPoint y: 164, distance: 15.9
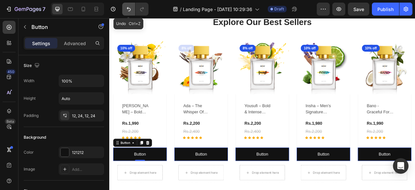
click at [130, 15] on button "Undo/Redo" at bounding box center [128, 9] width 13 height 13
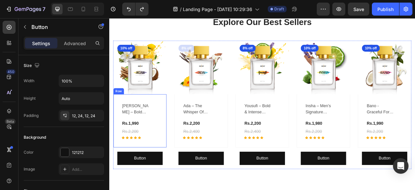
click at [134, 173] on div "[PERSON_NAME] – bold freshness for him (P) Title Rs.1,990 (P) Price (P) Price R…" at bounding box center [148, 149] width 68 height 68
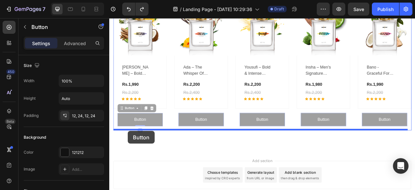
scroll to position [425, 0]
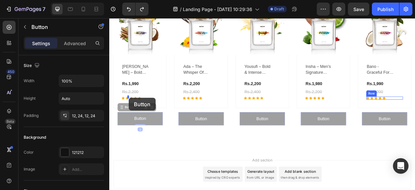
drag, startPoint x: 123, startPoint y: 180, endPoint x: 134, endPoint y: 119, distance: 61.5
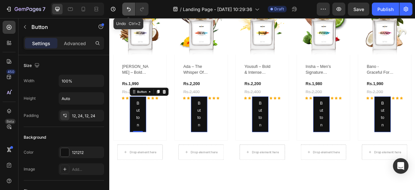
click at [130, 10] on icon "Undo/Redo" at bounding box center [129, 9] width 4 height 4
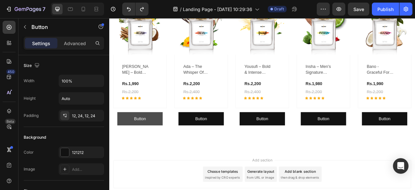
click at [169, 143] on button "Button" at bounding box center [148, 145] width 58 height 17
click at [130, 140] on button "Button" at bounding box center [148, 145] width 58 height 17
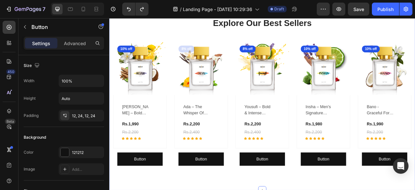
scroll to position [374, 0]
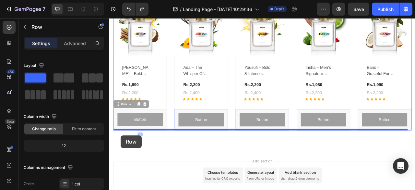
scroll to position [441, 0]
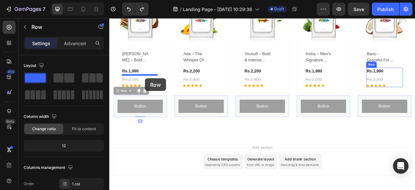
drag, startPoint x: 121, startPoint y: 178, endPoint x: 155, endPoint y: 95, distance: 90.0
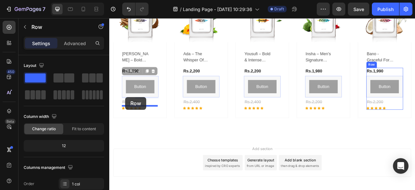
drag, startPoint x: 129, startPoint y: 86, endPoint x: 129, endPoint y: 118, distance: 32.1
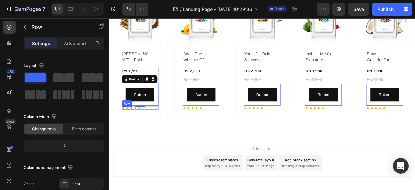
click at [155, 132] on div "Icon Icon Icon Icon Icon Row" at bounding box center [148, 132] width 47 height 4
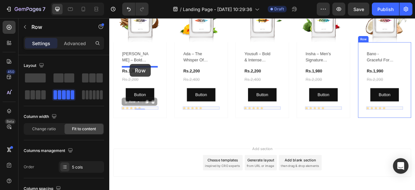
drag, startPoint x: 128, startPoint y: 124, endPoint x: 135, endPoint y: 76, distance: 48.1
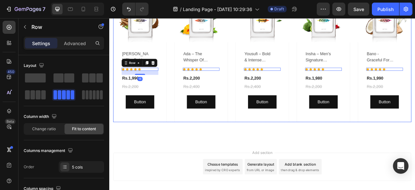
click at [185, 111] on div "(P) Images 10% off Product Badge Row [PERSON_NAME] – bold freshness for him (P)…" at bounding box center [303, 66] width 379 height 170
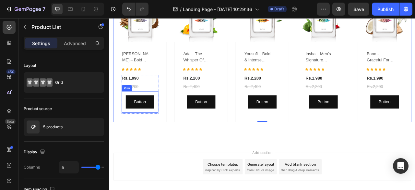
click at [167, 121] on div "Button Button Row" at bounding box center [148, 125] width 47 height 28
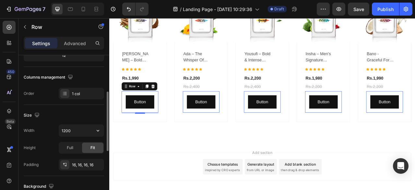
scroll to position [91, 0]
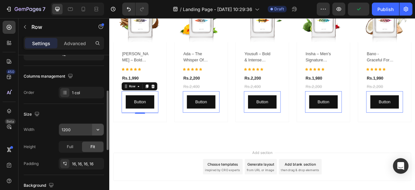
click at [99, 130] on icon "button" at bounding box center [98, 129] width 6 height 6
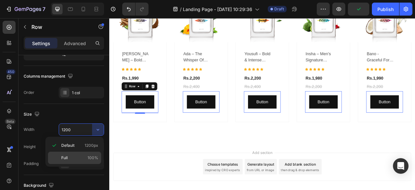
click at [82, 154] on div "Full 100%" at bounding box center [74, 157] width 53 height 12
type input "100%"
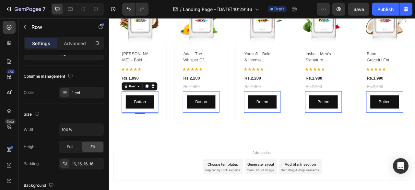
click at [82, 154] on div "Width 100% Height Full Fit Padding 16, 16, 16, 16" at bounding box center [64, 146] width 80 height 46
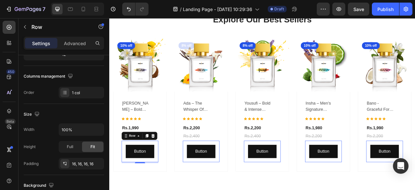
scroll to position [378, 0]
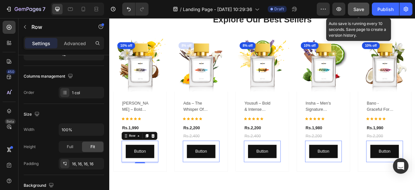
click at [360, 8] on span "Save" at bounding box center [358, 9] width 11 height 6
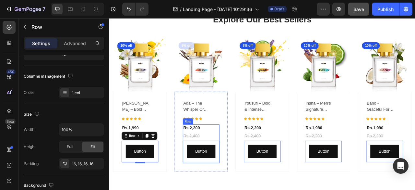
click at [171, 162] on div "Rs.2,200 (P) Price (P) Price Rs.2,400 (P) Price (P) Price Row Button Button Row…" at bounding box center [148, 178] width 47 height 50
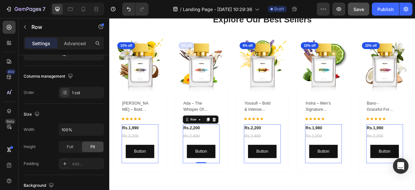
click at [171, 162] on div "Rs.2,200 (P) Price (P) Price Rs.2,400 (P) Price (P) Price Row Button Button Row" at bounding box center [148, 178] width 47 height 50
click at [85, 88] on div "1 col" at bounding box center [81, 93] width 45 height 12
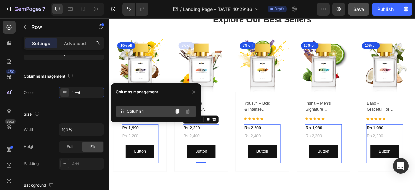
click at [121, 112] on icon at bounding box center [122, 111] width 6 height 6
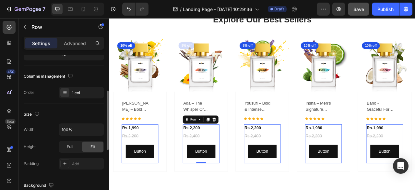
click at [75, 107] on div "Size Width 100% Height Full Fit Padding Add..." at bounding box center [64, 139] width 80 height 71
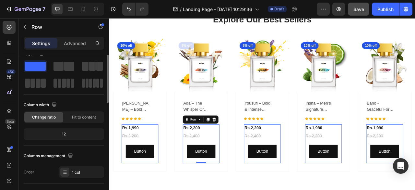
scroll to position [0, 0]
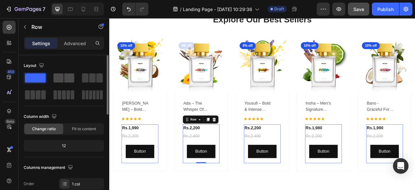
click at [63, 79] on span at bounding box center [58, 77] width 10 height 9
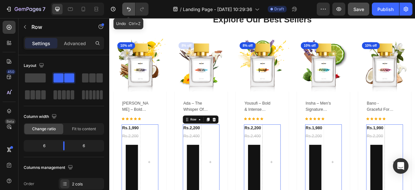
click at [129, 7] on icon "Undo/Redo" at bounding box center [128, 9] width 6 height 6
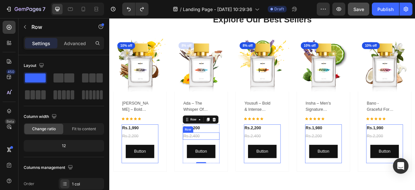
click at [171, 167] on div "Rs.2,400 (P) Price (P) Price Row" at bounding box center [148, 167] width 47 height 9
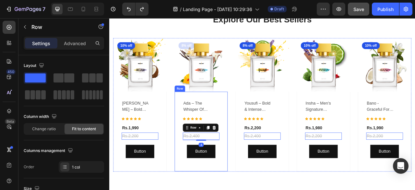
click at [182, 157] on div "ada – the whisper of vanilla (P) Title Icon Icon Icon Icon Icon Row Rs.2,200 (P…" at bounding box center [148, 162] width 68 height 102
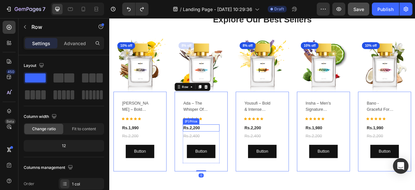
click at [171, 157] on div "Rs.2,200" at bounding box center [148, 157] width 47 height 9
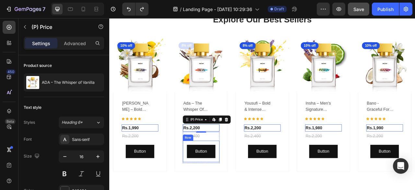
click at [171, 174] on div "Button Button Row" at bounding box center [148, 188] width 47 height 28
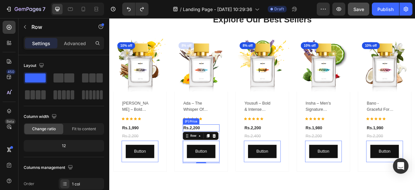
click at [171, 158] on div "Rs.2,200" at bounding box center [148, 157] width 47 height 9
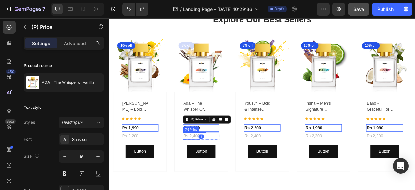
click at [147, 165] on div "Rs.2,400" at bounding box center [136, 167] width 22 height 9
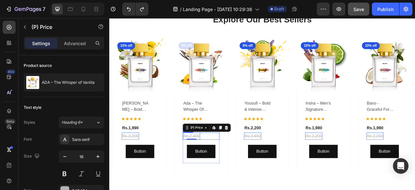
click at [171, 165] on div "Rs.2,400 (P) Price Edit content in Shopify 0 (P) Price Edit content in Shopify …" at bounding box center [148, 167] width 47 height 9
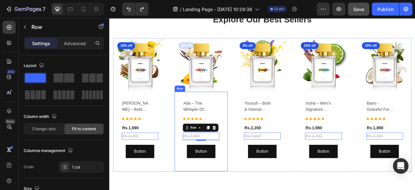
click at [182, 153] on div "ada – the whisper of vanilla (P) Title Icon Icon Icon Icon Icon Row Rs.2,200 (P…" at bounding box center [148, 162] width 68 height 102
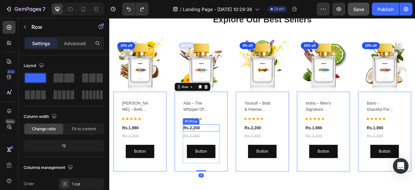
click at [171, 156] on div "Rs.2,200" at bounding box center [148, 157] width 47 height 9
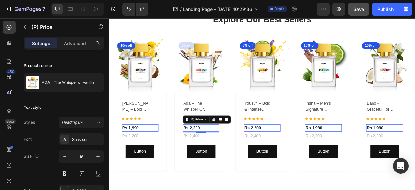
click at [171, 157] on div "Rs.2,200" at bounding box center [148, 157] width 47 height 9
click at [171, 169] on div "Rs.2,400 (P) Price (P) Price Row" at bounding box center [148, 167] width 47 height 9
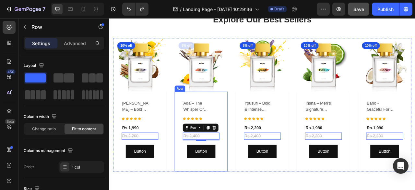
click at [182, 164] on div "ada – the whisper of vanilla (P) Title Icon Icon Icon Icon Icon Row Rs.2,200 (P…" at bounding box center [148, 162] width 68 height 102
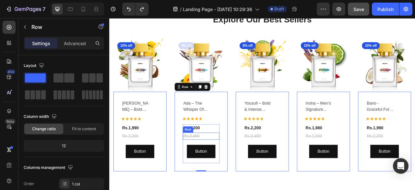
click at [171, 165] on div "Rs.2,400 (P) Price (P) Price Row" at bounding box center [148, 167] width 47 height 9
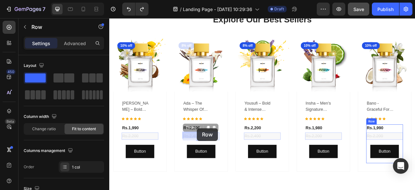
drag, startPoint x: 211, startPoint y: 155, endPoint x: 220, endPoint y: 158, distance: 10.1
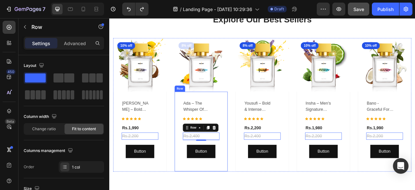
click at [182, 162] on div "ada – the whisper of vanilla (P) Title Icon Icon Icon Icon Icon Row Rs.2,200 (P…" at bounding box center [148, 162] width 68 height 102
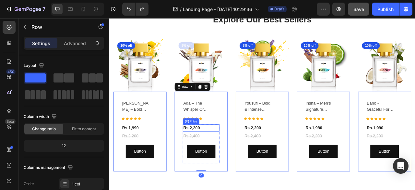
click at [171, 158] on div "Rs.2,200" at bounding box center [148, 157] width 47 height 9
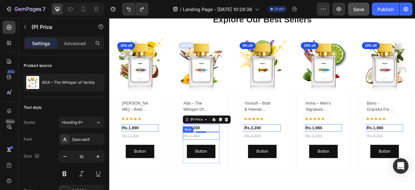
click at [171, 166] on div "Rs.2,400 (P) Price (P) Price Row" at bounding box center [148, 167] width 47 height 9
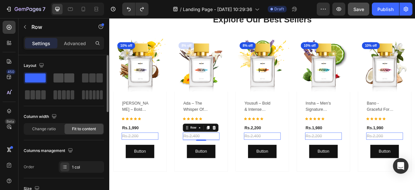
click at [68, 81] on span at bounding box center [69, 77] width 10 height 9
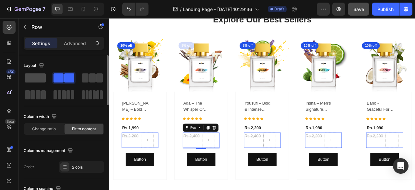
click at [52, 82] on div at bounding box center [63, 78] width 23 height 12
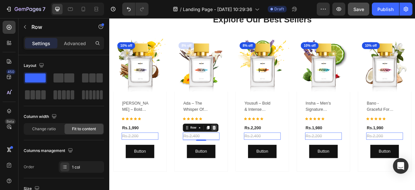
click at [109, 18] on icon at bounding box center [109, 18] width 0 height 0
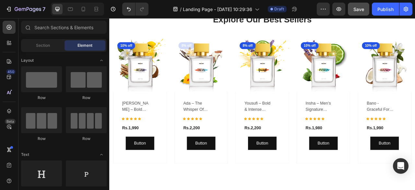
click at [171, 155] on div "Rs.2,200" at bounding box center [148, 157] width 47 height 9
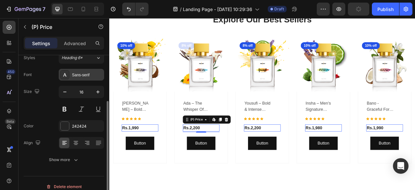
scroll to position [71, 0]
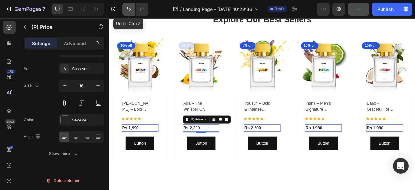
click at [129, 14] on button "Undo/Redo" at bounding box center [128, 9] width 13 height 13
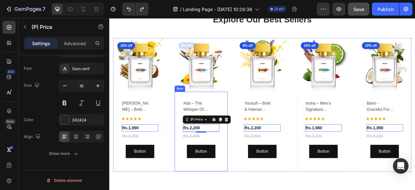
click at [182, 174] on div "ada – the whisper of vanilla (P) Title Icon Icon Icon Icon Icon Row Rs.2,200 (P…" at bounding box center [148, 162] width 68 height 102
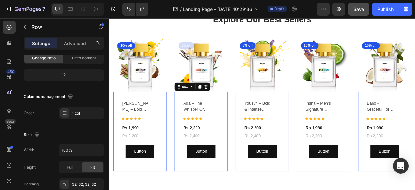
scroll to position [0, 0]
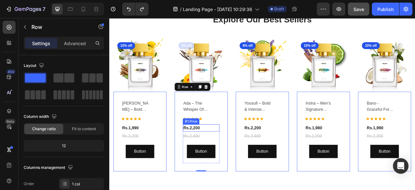
click at [171, 157] on div "Rs.2,200" at bounding box center [148, 157] width 47 height 9
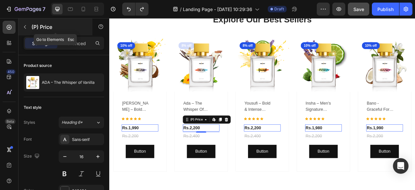
click at [25, 24] on icon "button" at bounding box center [24, 26] width 5 height 5
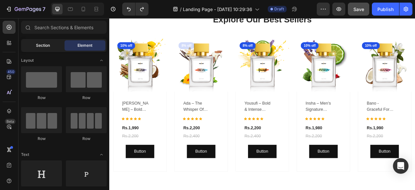
click at [44, 48] on span "Section" at bounding box center [43, 45] width 14 height 6
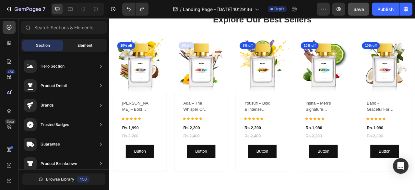
click at [70, 45] on div "Element" at bounding box center [84, 45] width 41 height 10
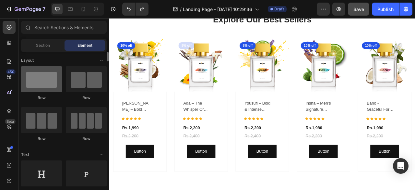
click at [49, 77] on div at bounding box center [41, 79] width 41 height 26
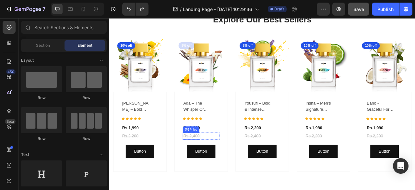
click at [147, 167] on div "Rs.2,400" at bounding box center [136, 167] width 22 height 9
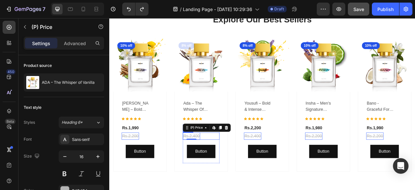
click at [171, 165] on div "Rs.2,400 (P) Price Edit content in Shopify 0 (P) Price Edit content in Shopify …" at bounding box center [148, 167] width 47 height 9
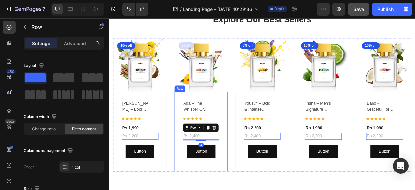
click at [182, 155] on div "ada – the whisper of vanilla (P) Title Icon Icon Icon Icon Icon Row Rs.2,200 (P…" at bounding box center [148, 162] width 68 height 102
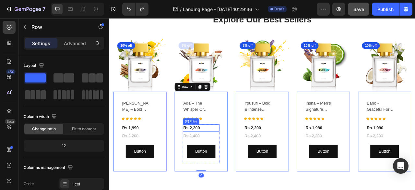
click at [171, 158] on div "Rs.2,200" at bounding box center [148, 157] width 47 height 9
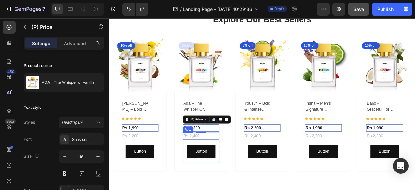
click at [171, 165] on div "Rs.2,400 (P) Price (P) Price Row" at bounding box center [148, 167] width 47 height 9
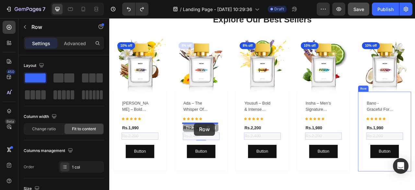
drag, startPoint x: 209, startPoint y: 157, endPoint x: 217, endPoint y: 151, distance: 9.3
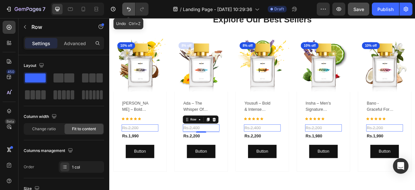
click at [129, 12] on icon "Undo/Redo" at bounding box center [128, 9] width 6 height 6
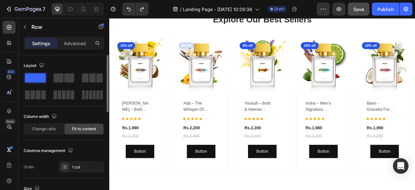
click at [38, 78] on span at bounding box center [35, 77] width 21 height 9
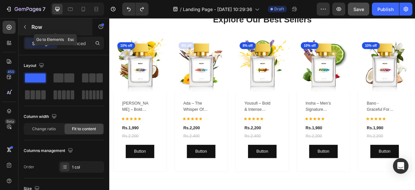
click at [27, 29] on icon "button" at bounding box center [24, 26] width 5 height 5
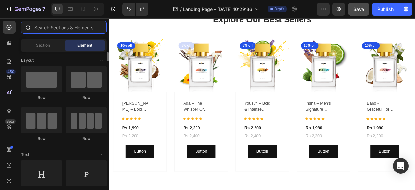
click at [67, 29] on input "text" at bounding box center [64, 27] width 86 height 13
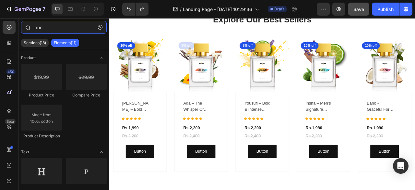
type input "price"
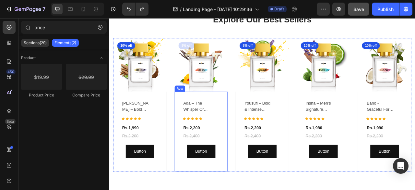
click at [182, 163] on div "ada – the whisper of vanilla (P) Title Icon Icon Icon Icon Icon Row Rs.2,200 (P…" at bounding box center [148, 162] width 68 height 102
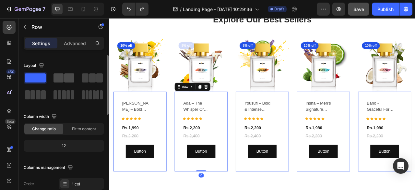
click at [67, 79] on span at bounding box center [69, 77] width 10 height 9
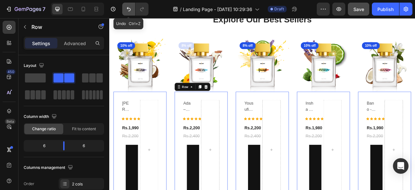
click at [130, 9] on icon "Undo/Redo" at bounding box center [129, 9] width 4 height 4
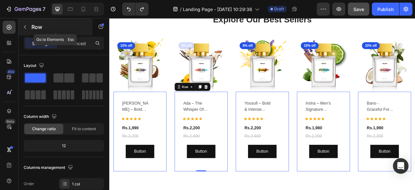
click at [27, 29] on icon "button" at bounding box center [24, 26] width 5 height 5
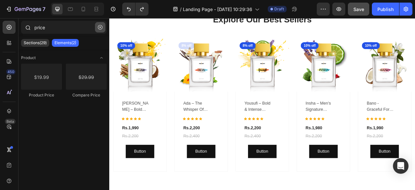
click at [100, 29] on icon "button" at bounding box center [100, 27] width 5 height 5
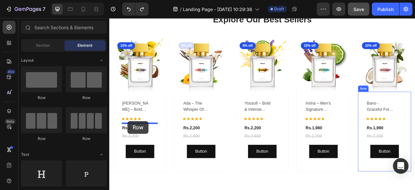
drag, startPoint x: 187, startPoint y: 103, endPoint x: 132, endPoint y: 149, distance: 71.4
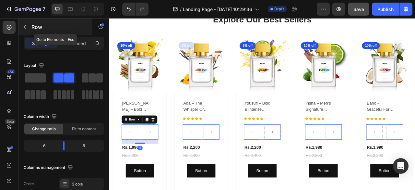
click at [24, 26] on icon "button" at bounding box center [24, 26] width 5 height 5
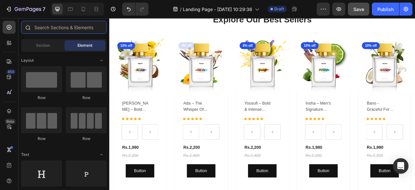
click at [63, 27] on input "text" at bounding box center [64, 27] width 86 height 13
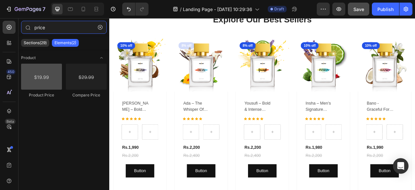
type input "price"
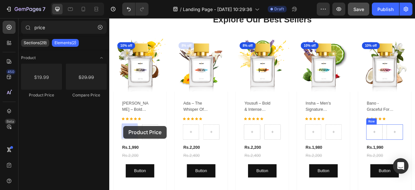
drag, startPoint x: 151, startPoint y: 101, endPoint x: 127, endPoint y: 155, distance: 58.7
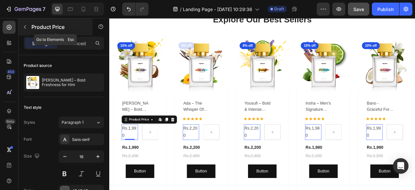
click at [26, 29] on icon "button" at bounding box center [24, 26] width 5 height 5
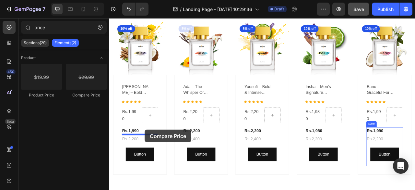
scroll to position [405, 0]
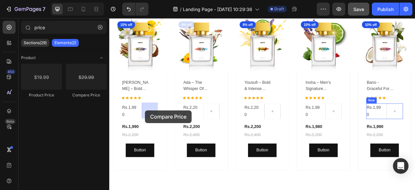
drag, startPoint x: 191, startPoint y: 102, endPoint x: 155, endPoint y: 135, distance: 49.1
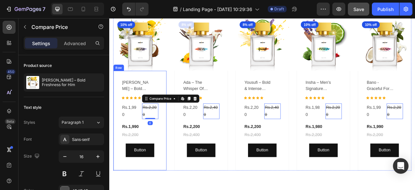
click at [170, 157] on div "[PERSON_NAME] – bold freshness for him (P) Title Icon Icon Icon Icon Icon Row R…" at bounding box center [148, 148] width 68 height 127
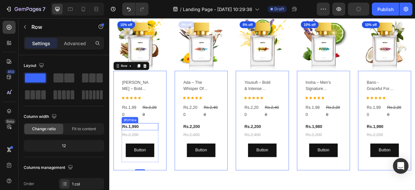
click at [143, 154] on div "Rs.1,990" at bounding box center [148, 155] width 47 height 9
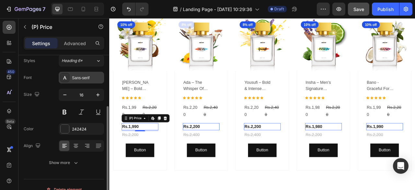
scroll to position [71, 0]
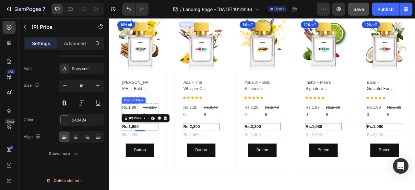
click at [136, 129] on div "Rs.1,990" at bounding box center [135, 136] width 21 height 20
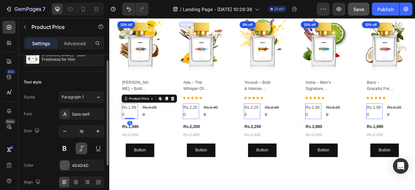
scroll to position [18, 0]
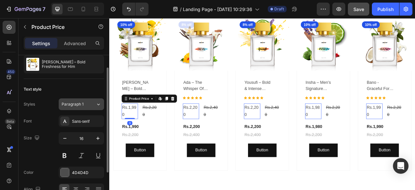
click at [82, 102] on span "Paragraph 1" at bounding box center [73, 104] width 22 height 6
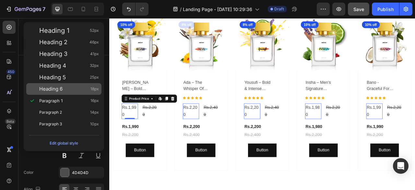
click at [71, 91] on div "Heading 6 18px" at bounding box center [69, 89] width 60 height 6
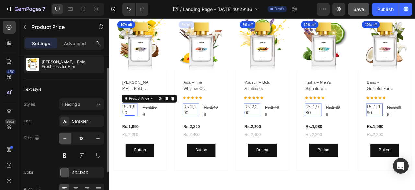
click at [67, 136] on icon "button" at bounding box center [65, 138] width 6 height 6
type input "16"
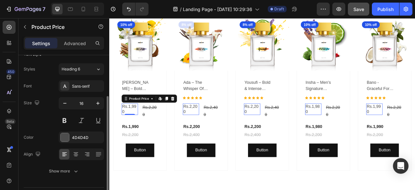
scroll to position [56, 0]
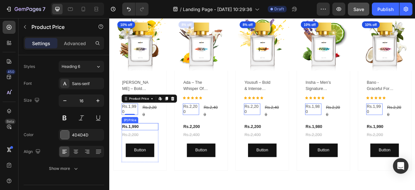
click at [140, 155] on div "Rs.1,990" at bounding box center [148, 155] width 47 height 9
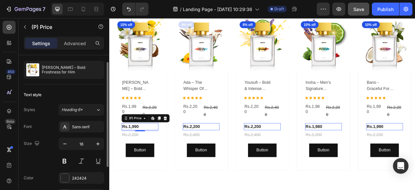
scroll to position [11, 0]
click at [66, 162] on button at bounding box center [65, 162] width 12 height 12
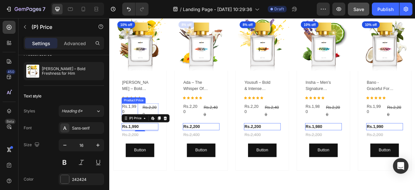
click at [130, 132] on div "Rs.1,990" at bounding box center [135, 133] width 21 height 15
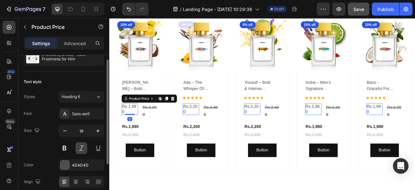
scroll to position [29, 0]
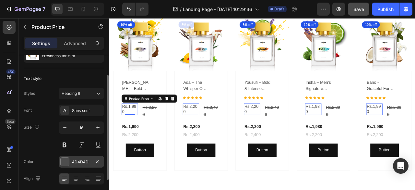
click at [79, 163] on div "4D4D4D" at bounding box center [81, 162] width 19 height 6
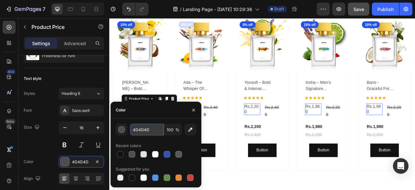
click at [158, 127] on input "4D4D4D" at bounding box center [147, 129] width 34 height 12
type input "242424"
click at [158, 116] on div "Color" at bounding box center [155, 109] width 91 height 17
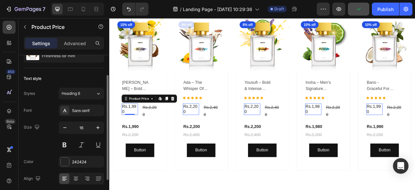
click at [89, 80] on div "Text style" at bounding box center [64, 78] width 80 height 10
click at [66, 142] on button at bounding box center [65, 145] width 12 height 12
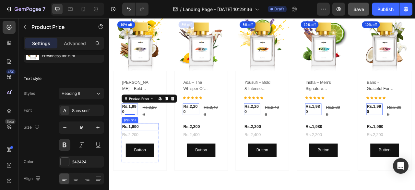
click at [162, 157] on div "Rs.1,990" at bounding box center [148, 155] width 47 height 9
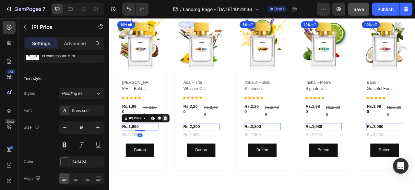
click at [180, 143] on icon at bounding box center [180, 145] width 4 height 5
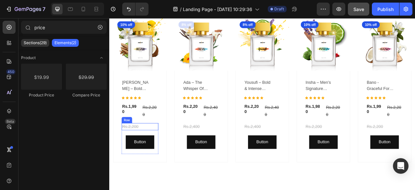
click at [162, 154] on div "Rs.2,200 (P) Price (P) Price Row" at bounding box center [148, 155] width 47 height 9
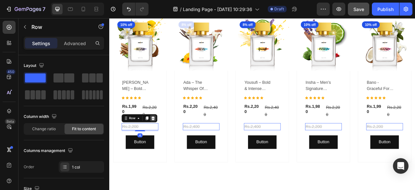
click at [163, 145] on icon at bounding box center [165, 145] width 4 height 5
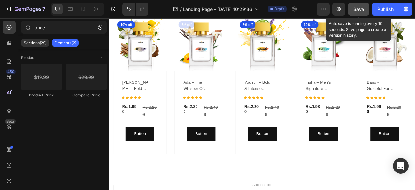
click at [357, 5] on button "Save" at bounding box center [358, 9] width 21 height 13
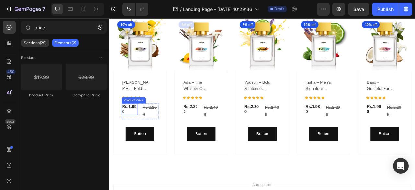
click at [139, 129] on div "Rs.1,990" at bounding box center [135, 133] width 21 height 15
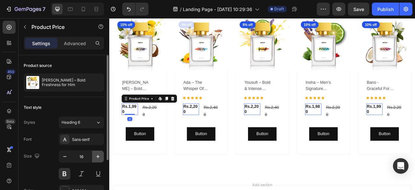
click at [95, 158] on icon "button" at bounding box center [98, 156] width 6 height 6
type input "18"
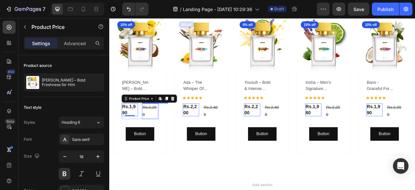
click at [163, 135] on div "Rs.2,200" at bounding box center [161, 136] width 21 height 20
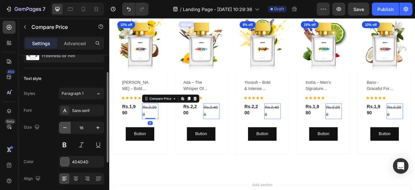
click at [64, 130] on button "button" at bounding box center [65, 128] width 12 height 12
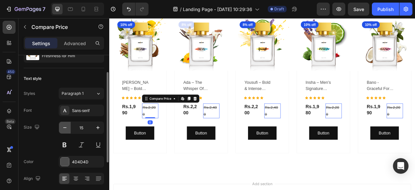
click at [64, 130] on button "button" at bounding box center [65, 128] width 12 height 12
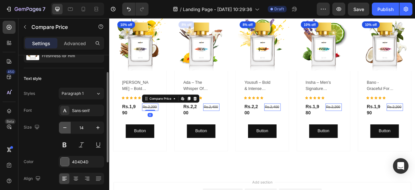
click at [64, 130] on button "button" at bounding box center [65, 128] width 12 height 12
type input "12"
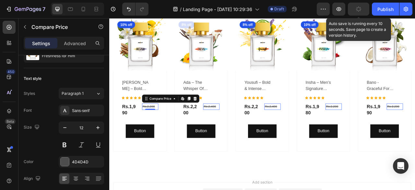
click at [357, 8] on icon "button" at bounding box center [358, 9] width 6 height 6
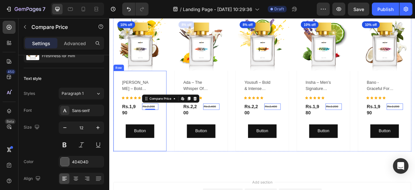
click at [150, 144] on div "[PERSON_NAME] – bold freshness for him (P) Title Icon Icon Icon Icon Icon Row R…" at bounding box center [148, 136] width 47 height 82
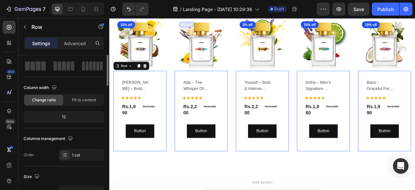
scroll to position [0, 0]
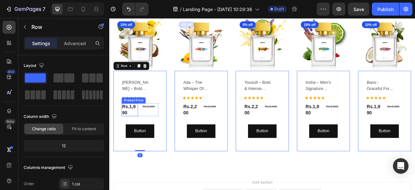
click at [145, 136] on div "Rs.1,990" at bounding box center [135, 134] width 21 height 17
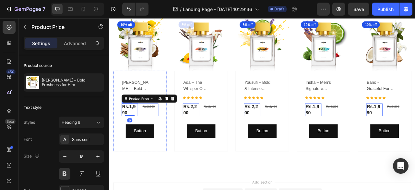
click at [166, 139] on div "Rs.2,200 Compare Price Compare Price" at bounding box center [161, 134] width 21 height 17
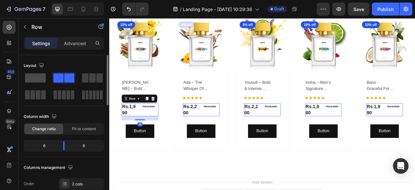
click at [32, 76] on span at bounding box center [35, 77] width 21 height 9
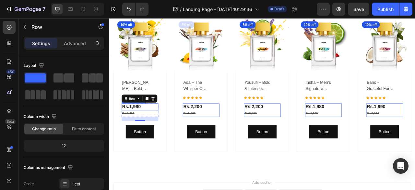
click at [157, 126] on div "Rs.1,990" at bounding box center [148, 130] width 47 height 9
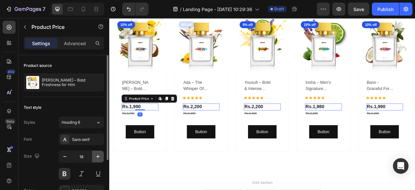
click at [96, 158] on icon "button" at bounding box center [98, 156] width 6 height 6
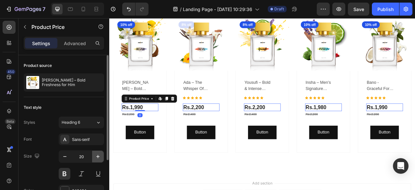
click at [96, 158] on icon "button" at bounding box center [98, 156] width 6 height 6
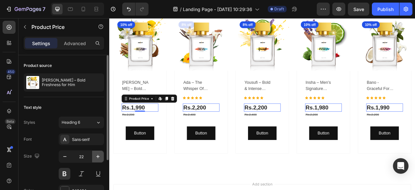
click at [96, 158] on icon "button" at bounding box center [98, 156] width 6 height 6
type input "24"
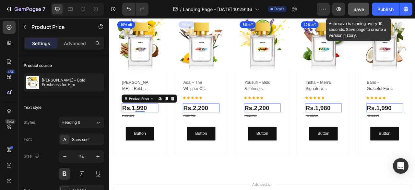
click at [365, 11] on button "Save" at bounding box center [358, 9] width 21 height 13
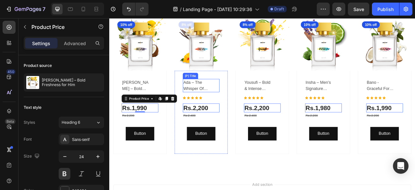
click at [221, 100] on h2 "ada – the whisper of vanilla" at bounding box center [221, 103] width 36 height 17
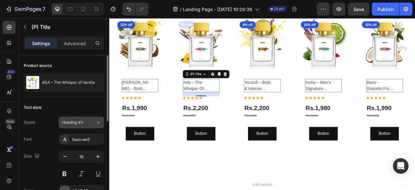
click at [81, 122] on span "Heading 4*" at bounding box center [72, 122] width 21 height 6
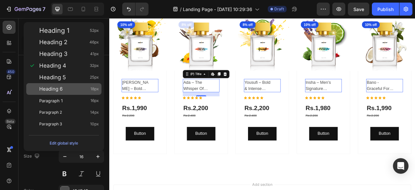
click at [65, 87] on div "Heading 6 18px" at bounding box center [69, 89] width 60 height 6
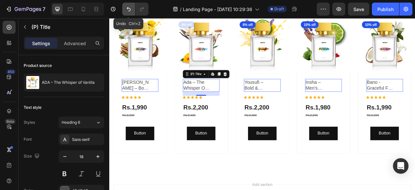
click at [128, 7] on icon "Undo/Redo" at bounding box center [128, 9] width 6 height 6
type input "16"
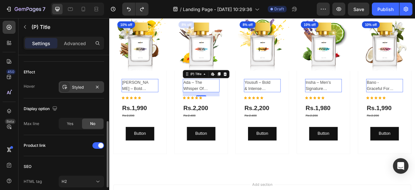
scroll to position [176, 0]
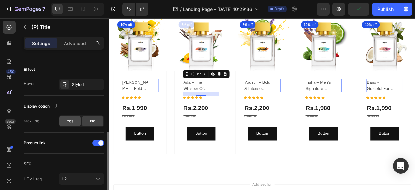
click at [73, 122] on span "Yes" at bounding box center [70, 121] width 6 height 6
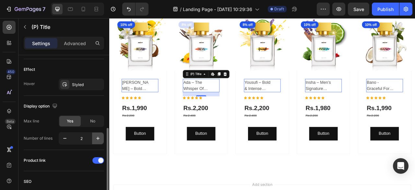
click at [97, 138] on icon "button" at bounding box center [98, 138] width 6 height 6
type input "3"
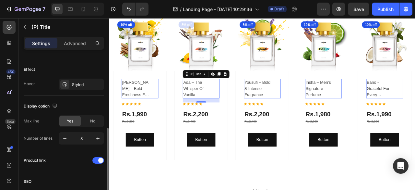
click at [89, 101] on div "Display option" at bounding box center [64, 106] width 80 height 10
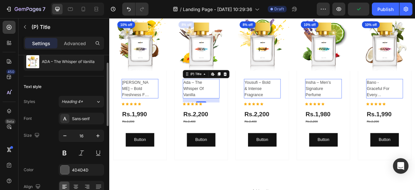
scroll to position [20, 0]
click at [88, 104] on div "Heading 4*" at bounding box center [79, 102] width 34 height 6
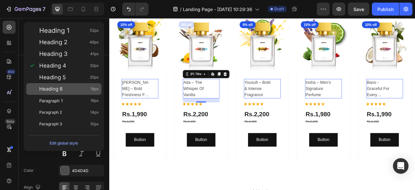
click at [72, 87] on div "Heading 6 18px" at bounding box center [69, 89] width 60 height 6
type input "18"
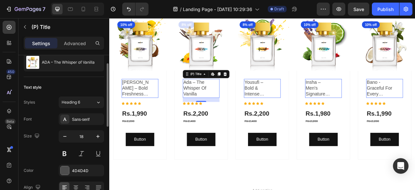
click at [77, 92] on div "Text style" at bounding box center [64, 87] width 80 height 10
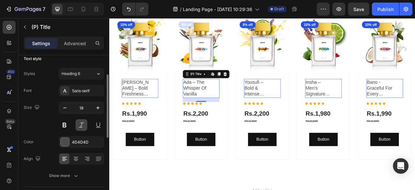
scroll to position [51, 0]
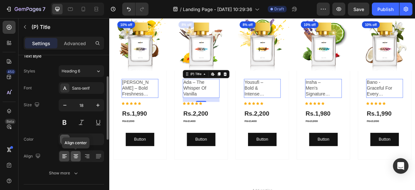
click at [74, 156] on icon at bounding box center [76, 156] width 5 height 1
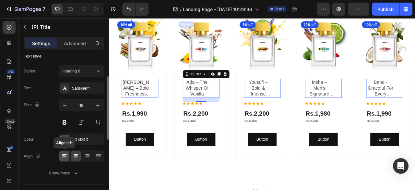
click at [67, 156] on icon at bounding box center [64, 156] width 6 height 6
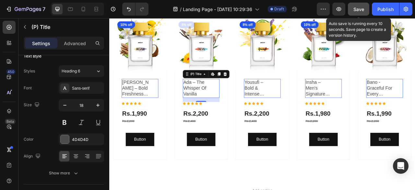
click at [355, 15] on button "Save" at bounding box center [358, 9] width 21 height 13
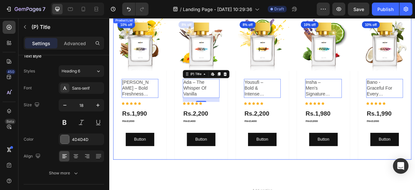
click at [185, 84] on div "(P) Images 10% off Product Badge Row [PERSON_NAME] – bold freshness for him (P)…" at bounding box center [303, 107] width 379 height 181
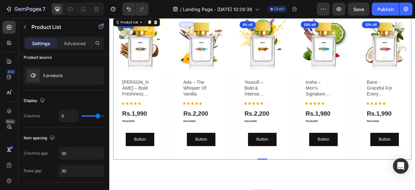
scroll to position [0, 0]
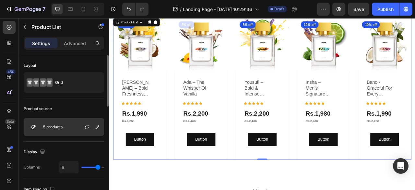
click at [75, 130] on div "5 products" at bounding box center [64, 127] width 80 height 18
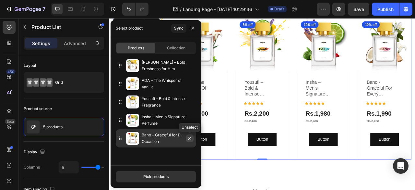
click at [190, 138] on icon "button" at bounding box center [189, 137] width 5 height 5
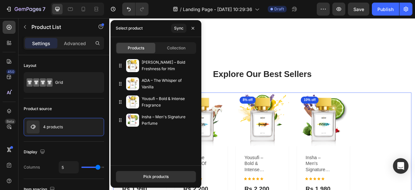
scroll to position [303, 0]
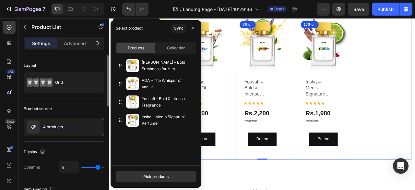
type input "4"
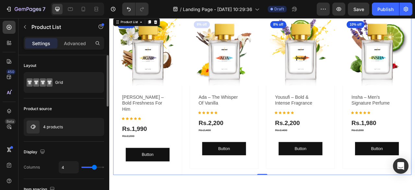
type input "4"
click at [95, 166] on input "range" at bounding box center [92, 166] width 23 height 1
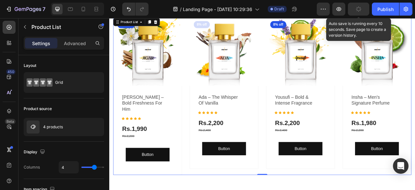
click at [364, 10] on button "button" at bounding box center [358, 9] width 21 height 13
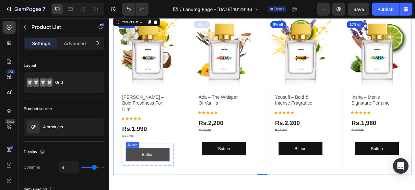
click at [179, 183] on button "Button" at bounding box center [158, 191] width 56 height 17
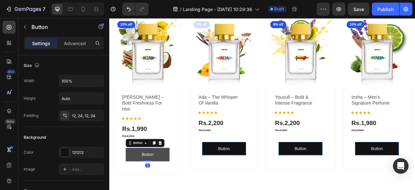
click at [166, 184] on button "Button" at bounding box center [158, 191] width 56 height 17
click at [161, 187] on p "Button" at bounding box center [157, 191] width 15 height 9
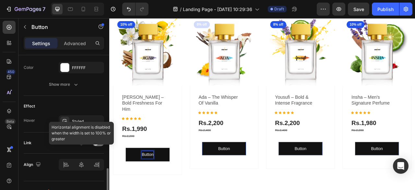
scroll to position [310, 0]
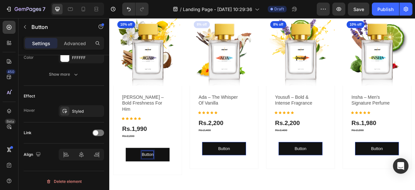
click at [180, 189] on div "[PERSON_NAME] – bold freshness for him (P) Title Icon Icon Icon Icon Icon Row R…" at bounding box center [157, 160] width 87 height 113
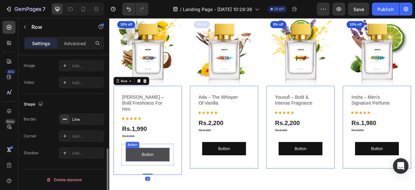
scroll to position [0, 0]
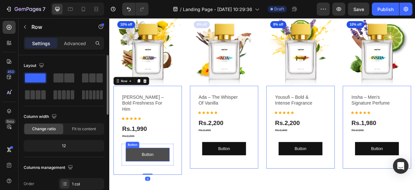
click at [170, 186] on button "Button" at bounding box center [158, 191] width 56 height 17
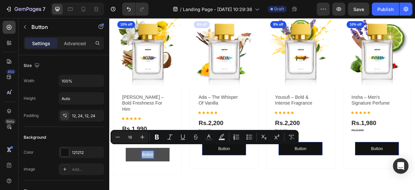
drag, startPoint x: 150, startPoint y: 182, endPoint x: 165, endPoint y: 183, distance: 14.6
click at [165, 183] on button "Button" at bounding box center [158, 191] width 56 height 17
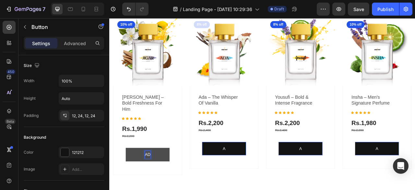
click at [130, 183] on button "AD" at bounding box center [158, 191] width 56 height 17
click at [130, 183] on button "ADD T" at bounding box center [158, 191] width 56 height 17
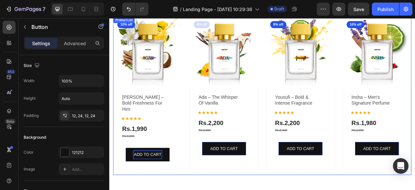
click at [202, 189] on div "(P) Images 10% off Product Badge Row [PERSON_NAME] – bold freshness for him (P)…" at bounding box center [303, 117] width 379 height 201
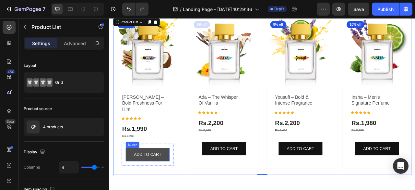
click at [152, 183] on button "ADD TO CART" at bounding box center [158, 191] width 56 height 17
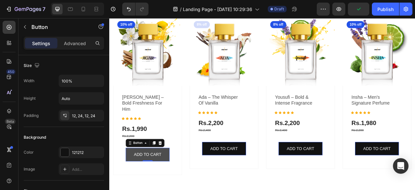
click at [133, 186] on button "ADD TO CART" at bounding box center [158, 191] width 56 height 17
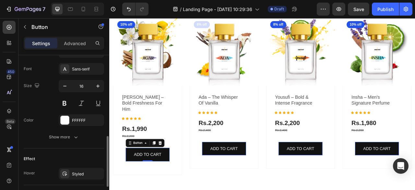
scroll to position [249, 0]
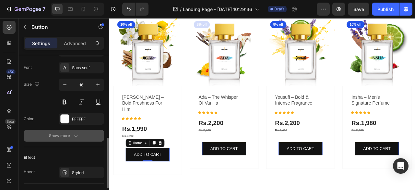
click at [71, 132] on div "Show more" at bounding box center [64, 135] width 30 height 6
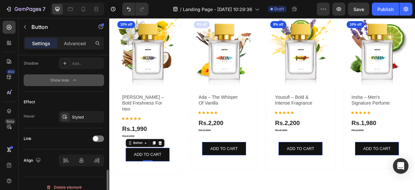
scroll to position [394, 0]
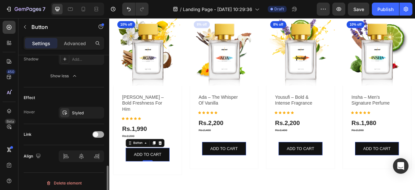
click at [95, 132] on span at bounding box center [95, 134] width 5 height 5
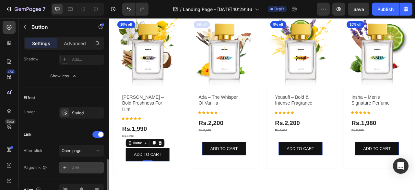
click at [82, 169] on div "Add..." at bounding box center [81, 167] width 45 height 12
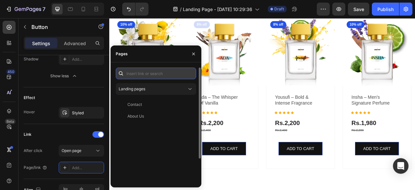
click at [160, 76] on input "text" at bounding box center [156, 73] width 80 height 12
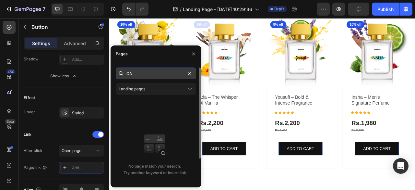
type input "C"
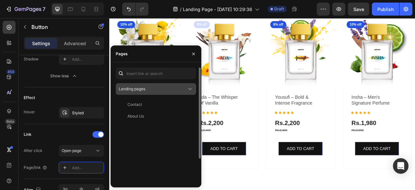
click at [184, 90] on div "Landing pages" at bounding box center [153, 89] width 68 height 6
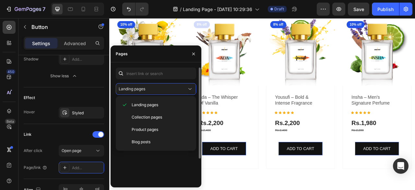
click at [154, 161] on div "Contact View About Us View" at bounding box center [156, 155] width 80 height 113
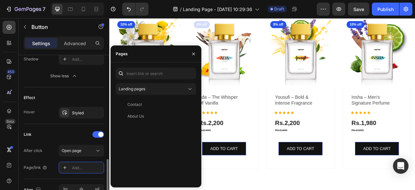
click at [72, 134] on div "Link" at bounding box center [64, 134] width 80 height 10
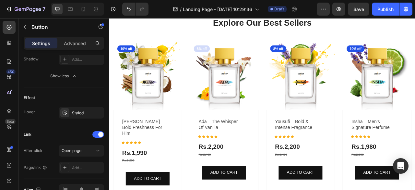
scroll to position [380, 0]
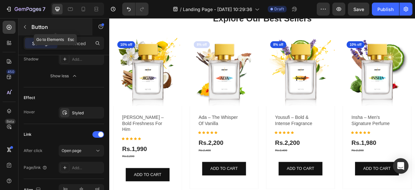
click at [27, 28] on icon "button" at bounding box center [24, 26] width 5 height 5
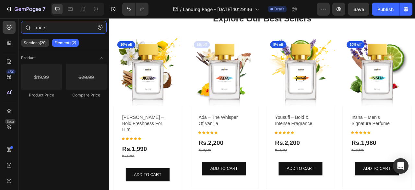
click at [64, 30] on input "price" at bounding box center [64, 27] width 86 height 13
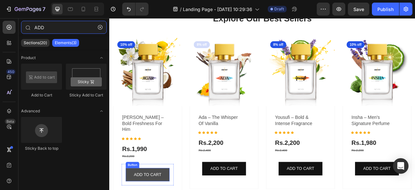
type input "ADD"
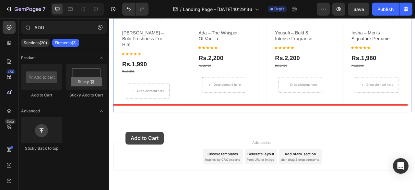
scroll to position [490, 0]
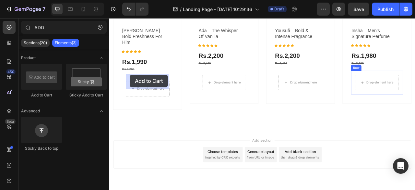
drag, startPoint x: 153, startPoint y: 92, endPoint x: 135, endPoint y: 90, distance: 17.6
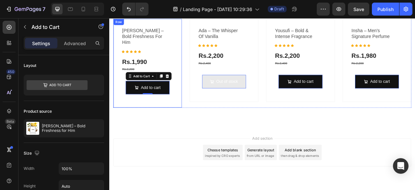
click at [177, 122] on div "[PERSON_NAME] – bold freshness for him (P) Title Icon Icon Icon Icon Icon Row R…" at bounding box center [157, 75] width 87 height 113
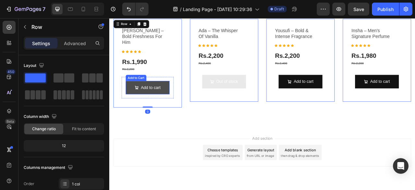
click at [183, 103] on button "Add to cart" at bounding box center [158, 106] width 56 height 17
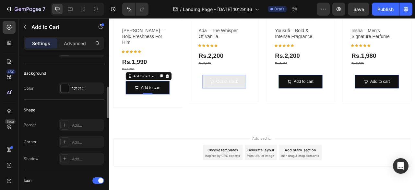
scroll to position [152, 0]
click at [79, 140] on div "Add..." at bounding box center [87, 142] width 30 height 6
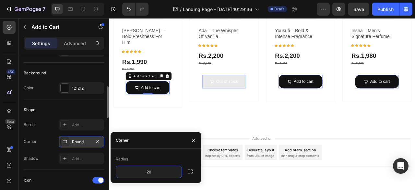
click at [163, 155] on div "Radius" at bounding box center [156, 159] width 80 height 10
click at [159, 173] on input "20" at bounding box center [148, 172] width 65 height 12
type input "15"
click at [160, 158] on div "Radius" at bounding box center [156, 159] width 80 height 10
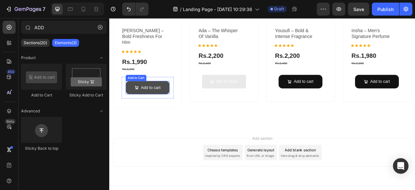
click at [157, 105] on button "Add to cart" at bounding box center [158, 106] width 56 height 17
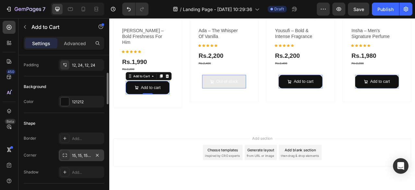
scroll to position [141, 0]
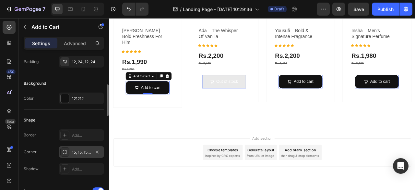
click at [79, 156] on div "15, 15, 15, 15" at bounding box center [81, 152] width 45 height 12
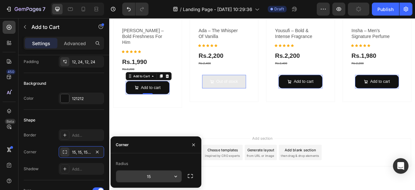
click at [159, 176] on input "15" at bounding box center [148, 176] width 65 height 12
type input "10"
click at [158, 158] on div "Radius" at bounding box center [156, 163] width 80 height 10
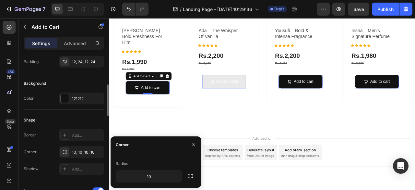
click at [87, 118] on div "Shape" at bounding box center [64, 120] width 80 height 10
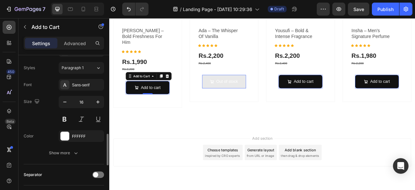
scroll to position [370, 0]
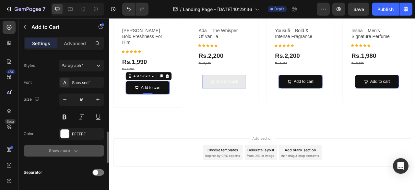
click at [73, 149] on icon "button" at bounding box center [76, 150] width 6 height 6
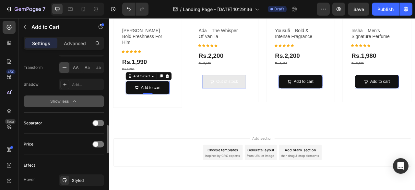
scroll to position [484, 0]
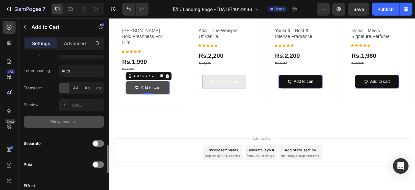
click at [133, 102] on button "Add to cart" at bounding box center [158, 106] width 56 height 17
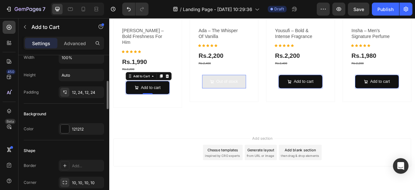
scroll to position [115, 0]
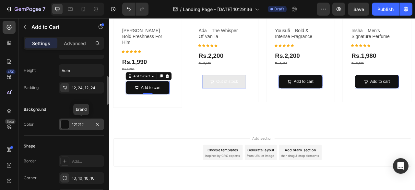
click at [89, 123] on div "121212" at bounding box center [81, 125] width 19 height 6
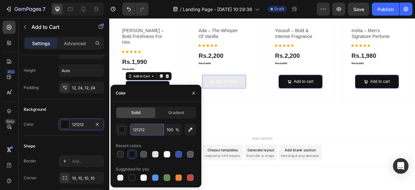
click at [154, 126] on input "121212" at bounding box center [147, 129] width 34 height 12
paste input "862d91"
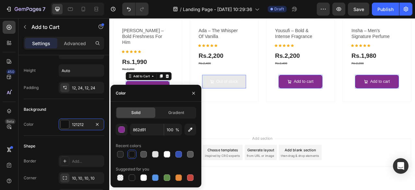
click at [159, 141] on div "Recent colors" at bounding box center [156, 145] width 80 height 10
type input "862D91"
click at [87, 137] on div "Shape Border Add... Corner 10, 10, 10, 10 Shadow Add..." at bounding box center [64, 170] width 80 height 70
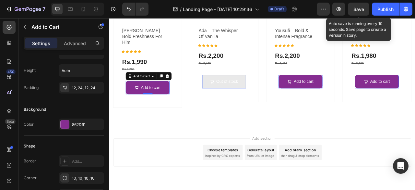
click at [359, 11] on span "Save" at bounding box center [358, 9] width 11 height 6
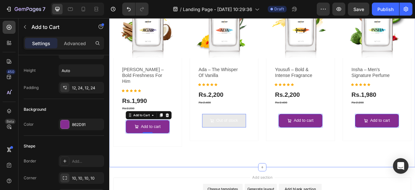
scroll to position [440, 0]
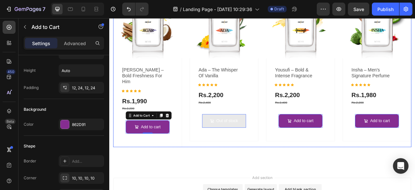
click at [203, 111] on div "(P) Images 10% off Product Badge Row [PERSON_NAME] – bold freshness for him (P)…" at bounding box center [303, 82] width 379 height 201
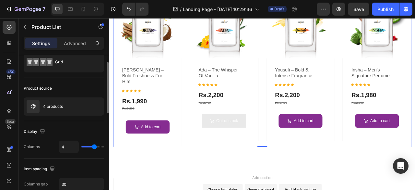
scroll to position [21, 0]
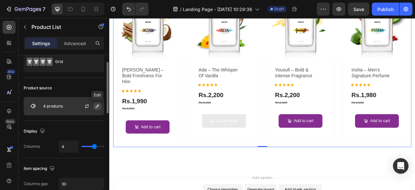
click at [97, 107] on icon "button" at bounding box center [97, 105] width 3 height 3
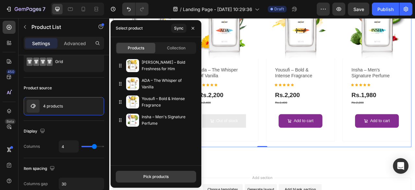
click at [153, 174] on div "Pick products" at bounding box center [155, 176] width 25 height 6
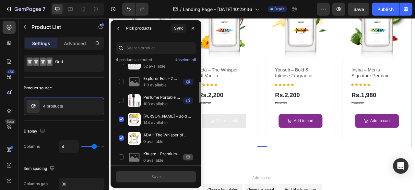
scroll to position [70, 0]
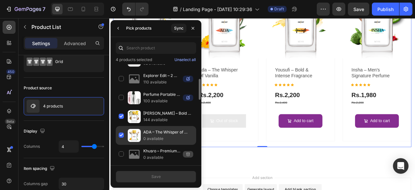
click at [121, 145] on div "ADA – The Whisper of Vanilla 0 available" at bounding box center [156, 154] width 80 height 19
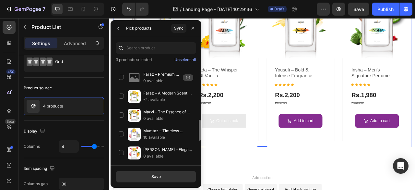
scroll to position [290, 0]
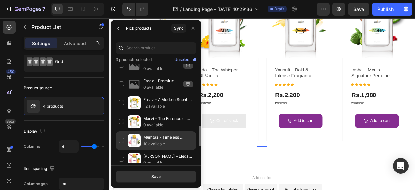
click at [120, 150] on div "Mumtaz – Timeless Women’s Scent 10 available" at bounding box center [156, 159] width 80 height 19
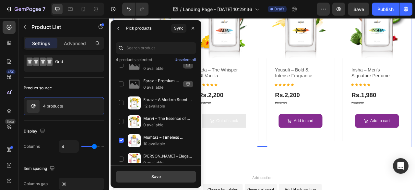
click at [146, 175] on button "Save" at bounding box center [156, 176] width 80 height 12
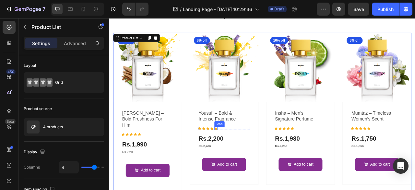
scroll to position [285, 0]
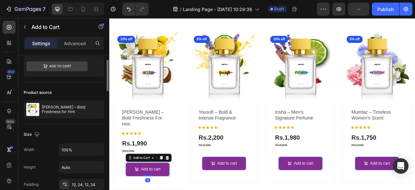
scroll to position [19, 0]
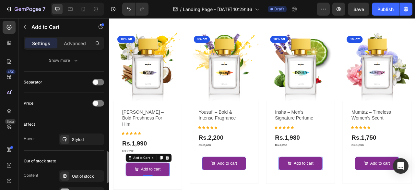
scroll to position [461, 0]
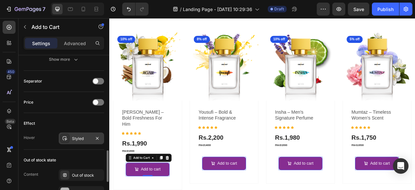
click at [80, 136] on div "Styled" at bounding box center [81, 138] width 19 height 6
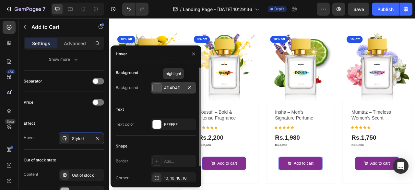
click at [178, 86] on div "4D4D4D" at bounding box center [173, 88] width 19 height 6
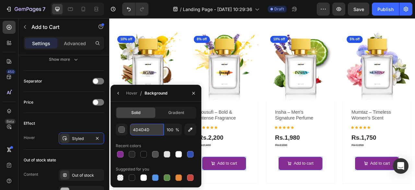
click at [155, 129] on input "4D4D4D" at bounding box center [147, 129] width 34 height 12
paste input "eba732"
click at [159, 144] on div "Recent colors" at bounding box center [156, 145] width 80 height 10
type input "EBA732"
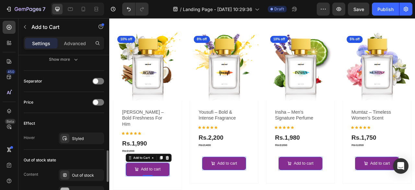
click at [98, 122] on div "Effect" at bounding box center [64, 123] width 80 height 10
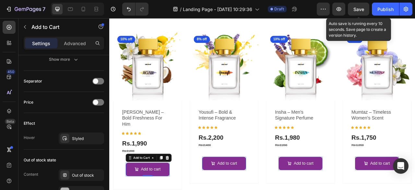
click at [362, 12] on div "Save" at bounding box center [358, 9] width 11 height 7
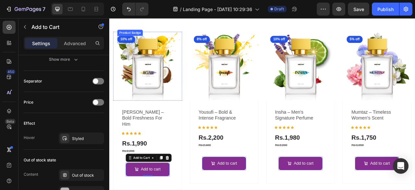
click at [131, 45] on pre "10% off" at bounding box center [130, 45] width 23 height 9
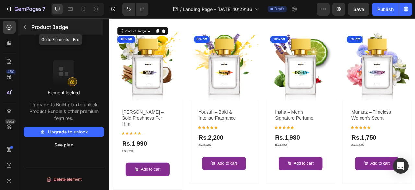
click at [23, 29] on icon "button" at bounding box center [24, 26] width 5 height 5
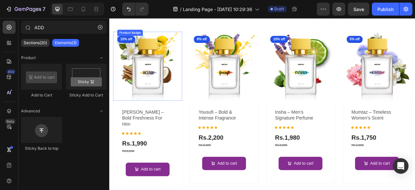
click at [122, 43] on pre "10% off" at bounding box center [130, 45] width 23 height 9
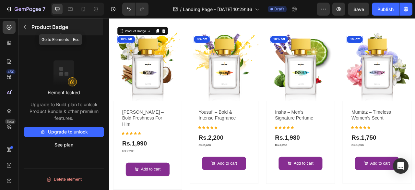
click at [24, 26] on icon "button" at bounding box center [24, 26] width 5 height 5
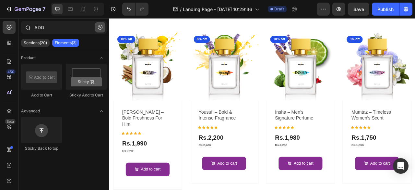
click at [100, 28] on icon "button" at bounding box center [100, 27] width 5 height 5
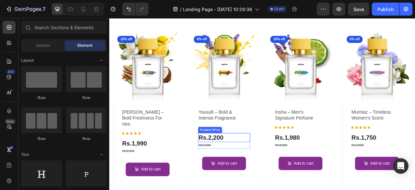
click at [191, 171] on div "Rs.2,200" at bounding box center [158, 176] width 66 height 11
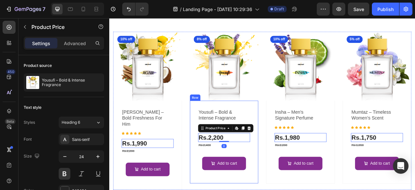
click at [202, 170] on div "yousufi – bold & intense fragrance (P) Title Icon Icon Icon Icon Icon Row Rs.2,…" at bounding box center [157, 179] width 87 height 113
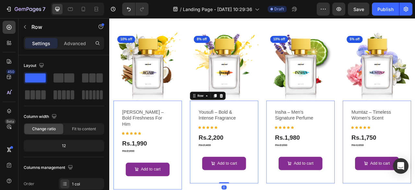
click at [202, 170] on div "yousufi – bold & intense fragrance (P) Title Icon Icon Icon Icon Icon Row Rs.2,…" at bounding box center [157, 179] width 87 height 113
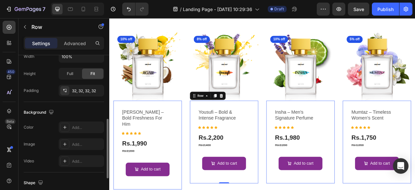
scroll to position [164, 0]
click at [84, 127] on div "Add..." at bounding box center [87, 128] width 30 height 6
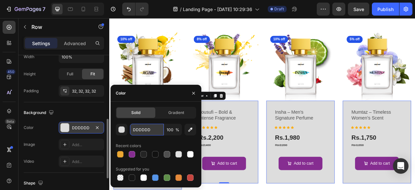
click at [151, 128] on input "DDDDDD" at bounding box center [147, 129] width 34 height 12
paste input "f8f8f8"
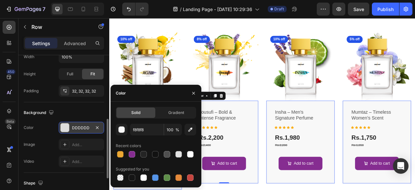
click at [157, 140] on div "f8f8f8 100 % Recent colors Suggested for you" at bounding box center [156, 152] width 80 height 58
type input "F8F8F8"
click at [99, 135] on div "The changes might be hidden by the video. Color F8F8F8 Image Add... Video Add..." at bounding box center [64, 144] width 80 height 45
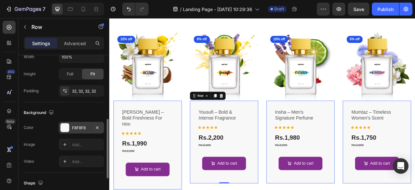
click at [99, 135] on div "The changes might be hidden by the video. Color F8F8F8 Image Add... Video Add..." at bounding box center [64, 144] width 80 height 45
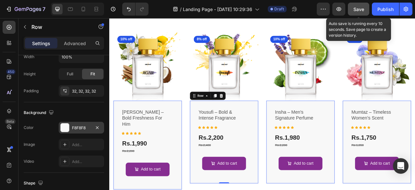
click at [355, 13] on button "Save" at bounding box center [358, 9] width 21 height 13
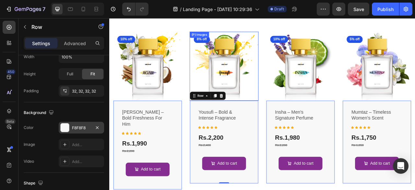
click at [216, 85] on img at bounding box center [254, 78] width 87 height 87
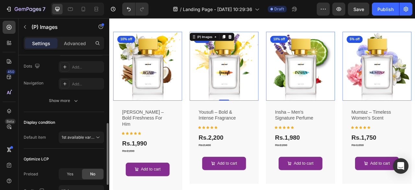
scroll to position [169, 0]
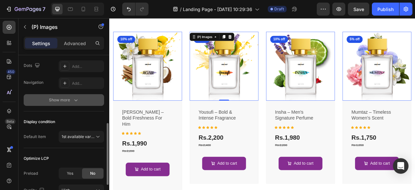
click at [67, 102] on div "Show more" at bounding box center [64, 100] width 30 height 6
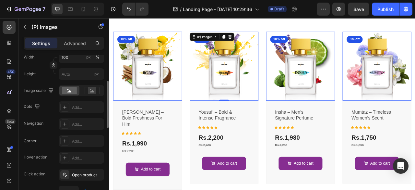
scroll to position [116, 0]
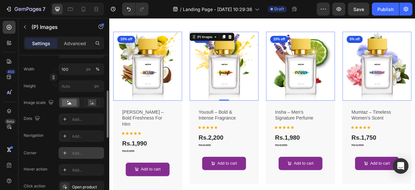
click at [71, 152] on div "Add..." at bounding box center [81, 153] width 45 height 12
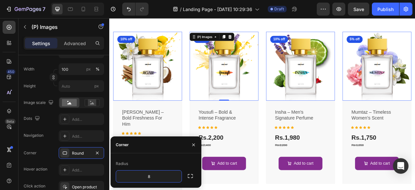
click at [164, 161] on div "Radius" at bounding box center [156, 163] width 80 height 10
click at [192, 143] on icon "button" at bounding box center [193, 144] width 3 height 3
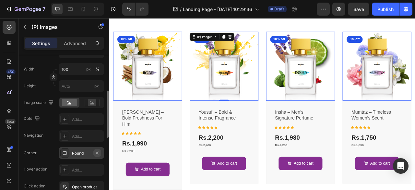
click at [98, 153] on icon "button" at bounding box center [97, 152] width 3 height 3
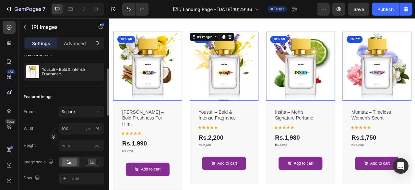
scroll to position [57, 0]
click at [81, 112] on div "Square" at bounding box center [78, 111] width 32 height 6
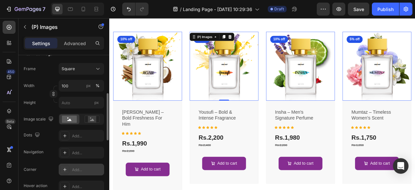
scroll to position [106, 0]
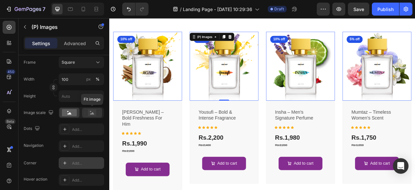
click at [89, 111] on rect at bounding box center [92, 112] width 8 height 6
click at [73, 112] on rect at bounding box center [69, 112] width 15 height 7
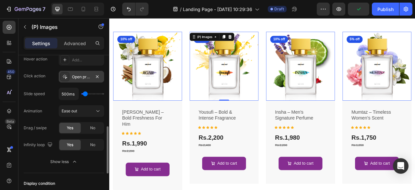
scroll to position [227, 0]
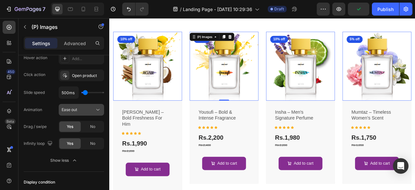
click at [77, 112] on button "Ease out" at bounding box center [81, 110] width 45 height 12
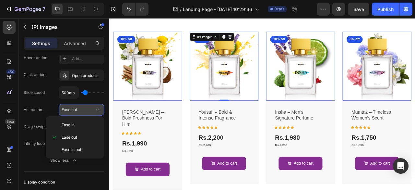
click at [77, 112] on button "Ease out" at bounding box center [81, 110] width 45 height 12
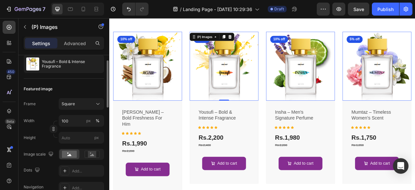
scroll to position [53, 0]
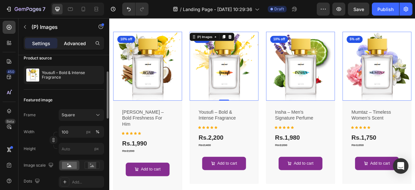
click at [75, 45] on p "Advanced" at bounding box center [75, 43] width 22 height 7
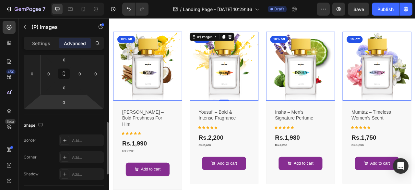
scroll to position [130, 0]
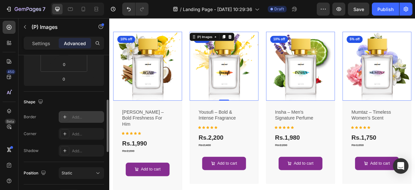
click at [84, 117] on div "Add..." at bounding box center [87, 117] width 30 height 6
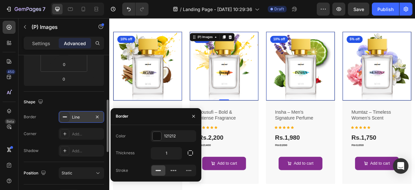
click at [170, 121] on div "Border" at bounding box center [155, 116] width 91 height 17
click at [80, 135] on div "Add..." at bounding box center [87, 134] width 30 height 6
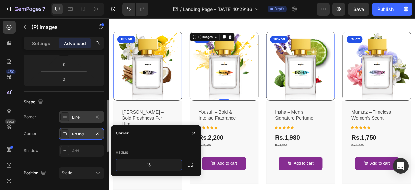
type input "15"
click at [148, 148] on div "Radius" at bounding box center [156, 152] width 80 height 10
click at [89, 101] on div "Shape" at bounding box center [64, 102] width 80 height 10
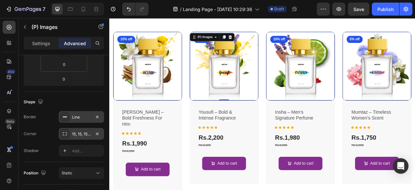
click at [82, 119] on div "Line" at bounding box center [81, 117] width 45 height 12
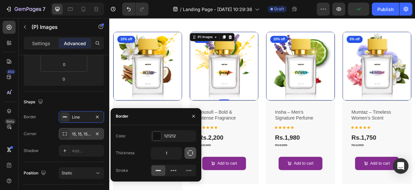
click at [192, 153] on icon "button" at bounding box center [190, 152] width 6 height 6
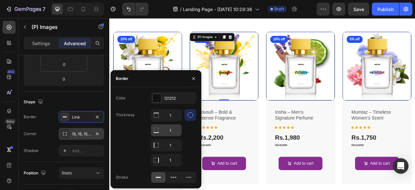
click at [173, 121] on input "1" at bounding box center [166, 115] width 30 height 12
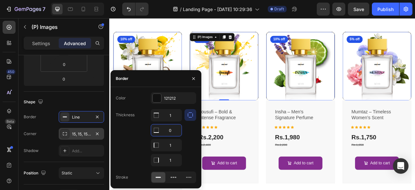
type input "0"
click at [194, 143] on div at bounding box center [190, 137] width 12 height 57
click at [97, 101] on div "Shape" at bounding box center [64, 102] width 80 height 10
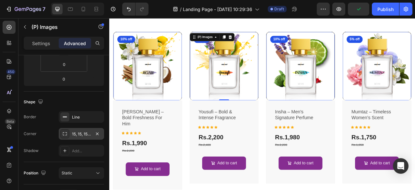
click at [76, 133] on div "15, 15, 15, 15" at bounding box center [81, 134] width 19 height 6
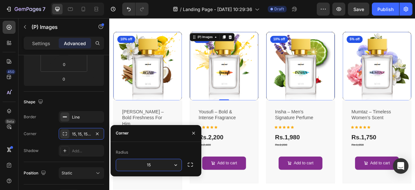
click at [157, 163] on input "15" at bounding box center [148, 165] width 65 height 12
click at [161, 163] on input "15" at bounding box center [148, 165] width 65 height 12
click at [176, 165] on icon "button" at bounding box center [175, 164] width 6 height 6
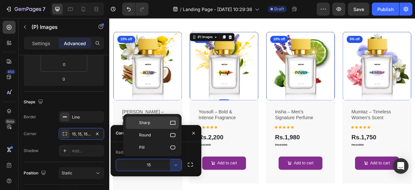
click at [154, 125] on p "Sharp" at bounding box center [157, 122] width 37 height 6
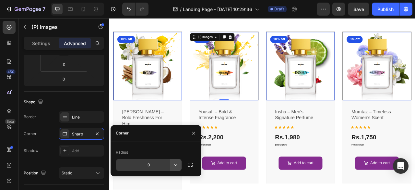
click at [174, 165] on icon "button" at bounding box center [175, 164] width 6 height 6
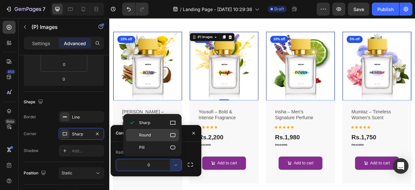
click at [153, 141] on div "Round" at bounding box center [152, 147] width 53 height 12
type input "8"
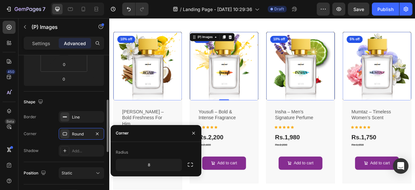
click at [85, 106] on div "Shape" at bounding box center [64, 102] width 80 height 10
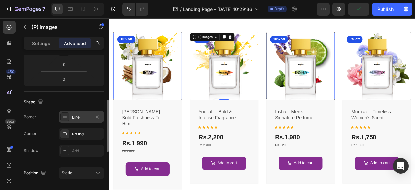
click at [77, 118] on div "Line" at bounding box center [81, 117] width 19 height 6
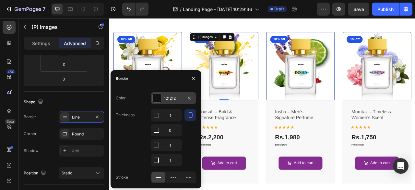
click at [177, 101] on div "121212" at bounding box center [173, 98] width 45 height 12
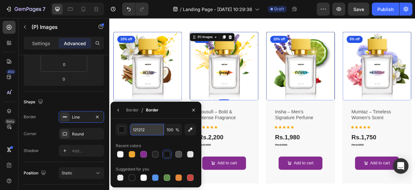
click at [149, 132] on input "121212" at bounding box center [147, 129] width 34 height 12
paste input "f8f8f8"
click at [153, 142] on div "Recent colors" at bounding box center [156, 145] width 80 height 10
type input "F8F8F8"
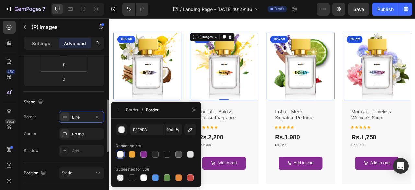
click at [93, 104] on div "Shape" at bounding box center [64, 102] width 80 height 10
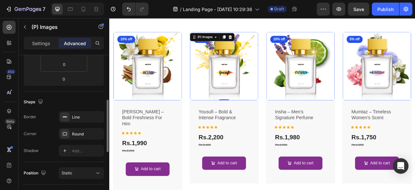
click at [93, 104] on div "Shape" at bounding box center [64, 102] width 80 height 10
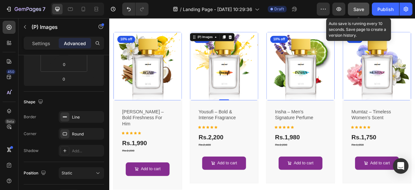
click at [355, 14] on button "Save" at bounding box center [358, 9] width 21 height 13
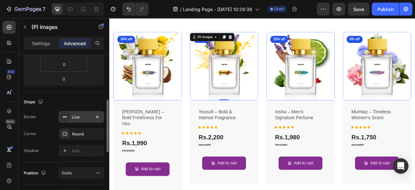
click at [84, 113] on div "Line" at bounding box center [81, 117] width 45 height 12
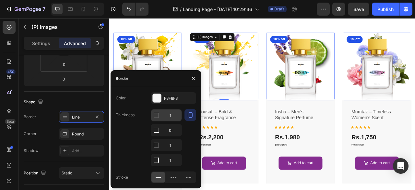
click at [173, 119] on input "1" at bounding box center [166, 115] width 30 height 12
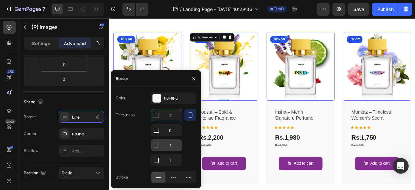
type input "2"
click at [175, 136] on input "1" at bounding box center [166, 130] width 30 height 12
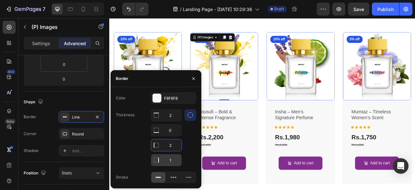
type input "2"
click at [175, 121] on input "1" at bounding box center [166, 115] width 30 height 12
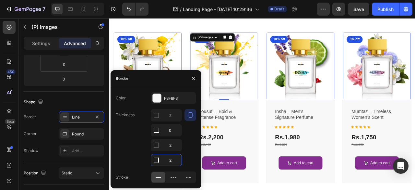
type input "2"
click at [191, 159] on div at bounding box center [190, 137] width 12 height 57
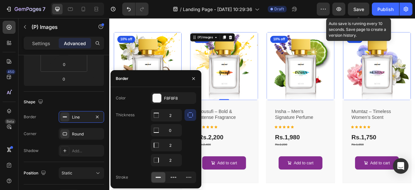
click at [356, 7] on span "Save" at bounding box center [358, 9] width 11 height 6
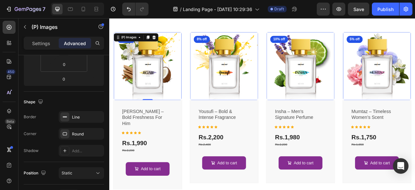
click at [180, 64] on img at bounding box center [158, 79] width 86 height 86
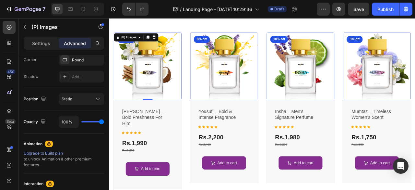
scroll to position [0, 0]
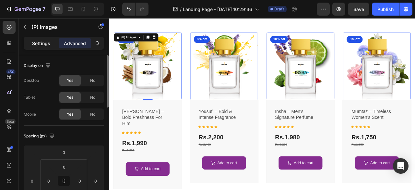
click at [39, 46] on p "Settings" at bounding box center [41, 43] width 18 height 7
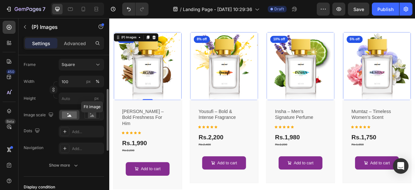
scroll to position [98, 0]
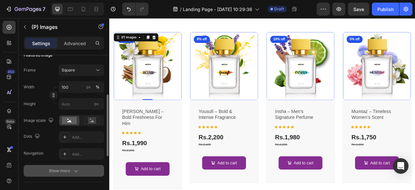
click at [65, 166] on button "Show more" at bounding box center [64, 171] width 80 height 12
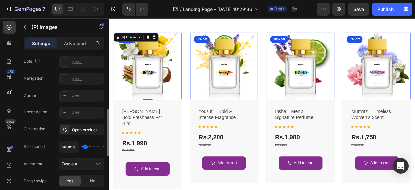
scroll to position [174, 0]
click at [70, 165] on button "Ease out" at bounding box center [81, 163] width 45 height 12
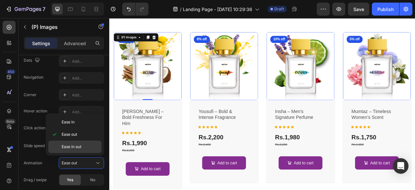
click at [75, 146] on span "Ease in out" at bounding box center [72, 147] width 20 height 6
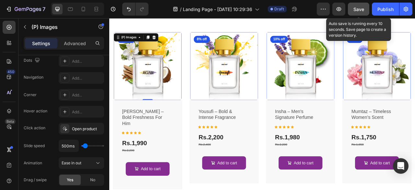
click at [366, 9] on button "Save" at bounding box center [358, 9] width 21 height 13
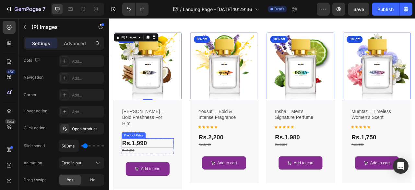
drag, startPoint x: 185, startPoint y: 173, endPoint x: 181, endPoint y: 177, distance: 6.0
click at [185, 173] on div "Rs.1,990" at bounding box center [158, 176] width 66 height 11
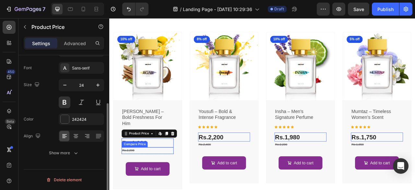
scroll to position [0, 0]
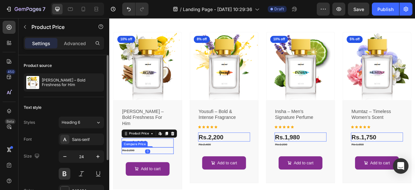
click at [181, 182] on div "Rs.2,200" at bounding box center [158, 186] width 66 height 8
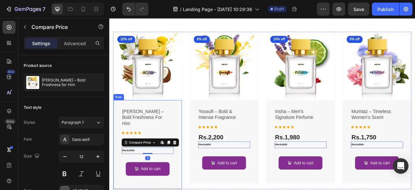
click at [193, 177] on div "[PERSON_NAME] – bold freshness for him (P) Title Icon Icon Icon Icon Icon Row R…" at bounding box center [157, 178] width 87 height 113
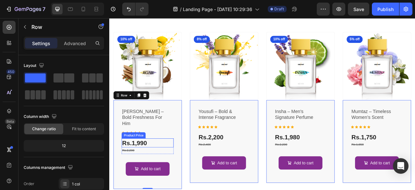
click at [188, 172] on div "Rs.1,990" at bounding box center [158, 176] width 66 height 11
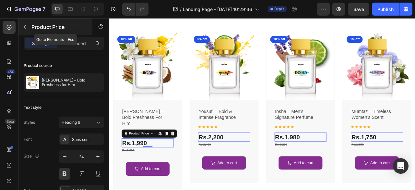
click at [25, 23] on button "button" at bounding box center [25, 27] width 10 height 10
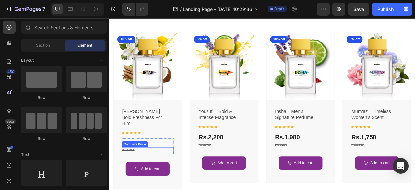
click at [155, 182] on div "Rs.2,200" at bounding box center [158, 186] width 66 height 8
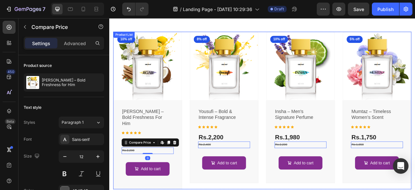
click at [203, 189] on div "(P) Images 10% off Product Badge Row [PERSON_NAME] – bold freshness for him (P)…" at bounding box center [303, 135] width 379 height 200
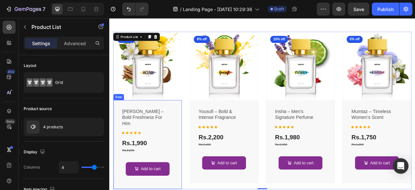
click at [194, 189] on div "[PERSON_NAME] – bold freshness for him (P) Title Icon Icon Icon Icon Icon Row R…" at bounding box center [157, 178] width 87 height 113
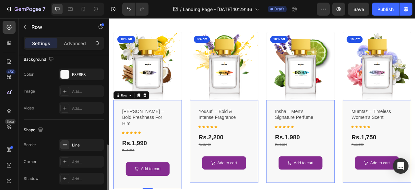
scroll to position [221, 0]
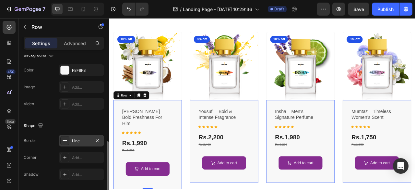
click at [80, 139] on div "Line" at bounding box center [81, 141] width 19 height 6
click at [74, 155] on div "Add..." at bounding box center [87, 158] width 30 height 6
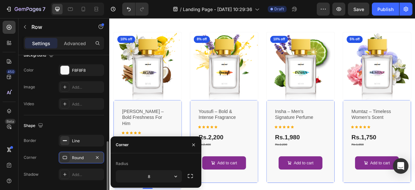
click at [78, 156] on div "Round" at bounding box center [81, 158] width 19 height 6
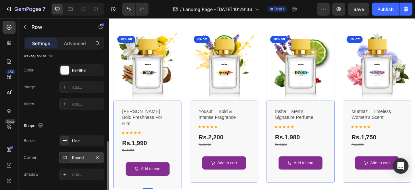
click at [78, 156] on div "Round" at bounding box center [81, 158] width 19 height 6
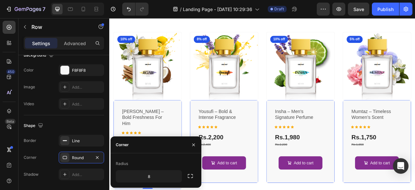
click at [166, 162] on div "Radius" at bounding box center [156, 163] width 80 height 10
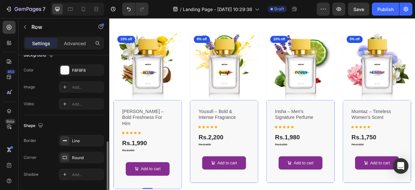
click at [96, 125] on div "Shape" at bounding box center [64, 125] width 80 height 10
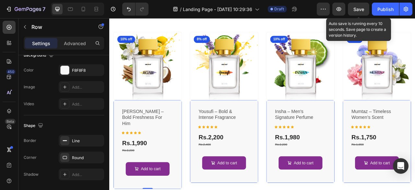
click at [358, 10] on span "Save" at bounding box center [358, 9] width 11 height 6
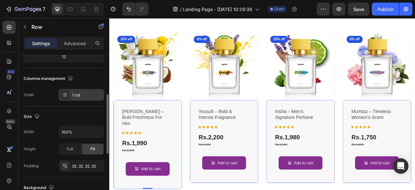
scroll to position [86, 0]
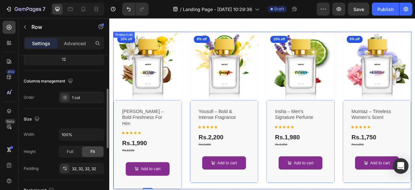
click at [207, 110] on div "(P) Images 10% off Product Badge Row [PERSON_NAME] – bold freshness for him (P)…" at bounding box center [303, 135] width 379 height 200
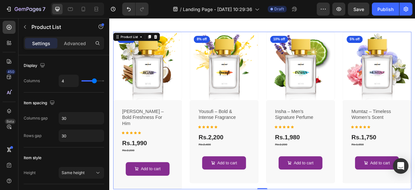
scroll to position [0, 0]
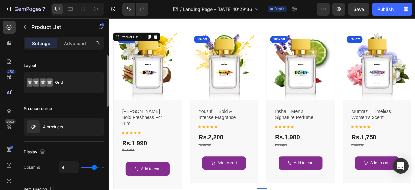
type input "5"
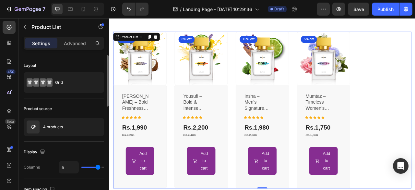
type input "5"
click at [97, 168] on input "range" at bounding box center [92, 166] width 23 height 1
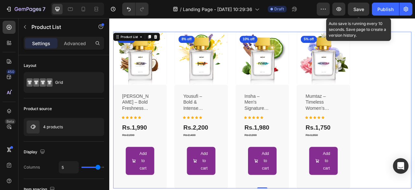
click at [362, 11] on span "Save" at bounding box center [358, 9] width 11 height 6
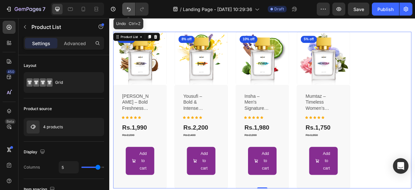
click at [128, 11] on icon "Undo/Redo" at bounding box center [128, 9] width 6 height 6
type input "4"
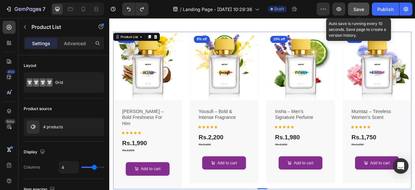
click at [354, 5] on button "Save" at bounding box center [358, 9] width 21 height 13
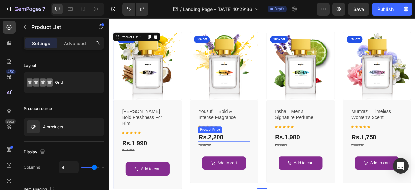
click at [191, 182] on div "Rs.2,400" at bounding box center [158, 186] width 66 height 8
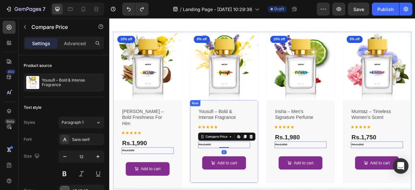
click at [202, 183] on div "yousufi – bold & intense fragrance (P) Title Icon Icon Icon Icon Icon Row Rs.2,…" at bounding box center [157, 178] width 87 height 113
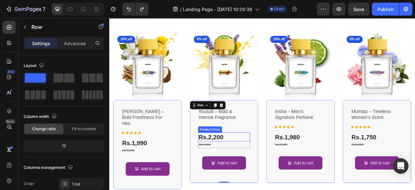
click at [191, 171] on div "Rs.2,200" at bounding box center [158, 176] width 66 height 11
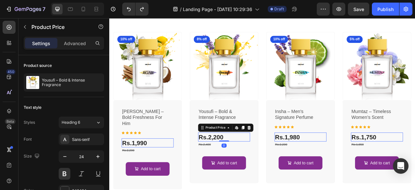
click at [191, 171] on div "Rs.2,200" at bounding box center [158, 176] width 66 height 11
click at [191, 182] on div "Rs.2,400" at bounding box center [158, 186] width 66 height 8
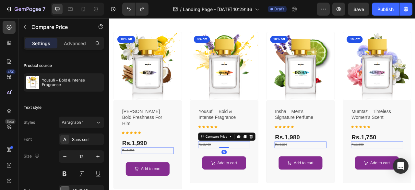
click at [191, 182] on div "Rs.2,400" at bounding box center [158, 186] width 66 height 8
click at [202, 189] on div "yousufi – bold & intense fragrance (P) Title Icon Icon Icon Icon Icon Row Rs.2,…" at bounding box center [157, 178] width 87 height 113
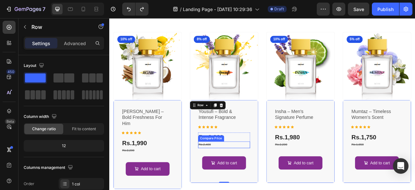
click at [191, 182] on div "Rs.2,400" at bounding box center [158, 186] width 66 height 8
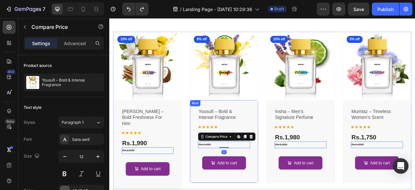
drag, startPoint x: 210, startPoint y: 171, endPoint x: 220, endPoint y: 170, distance: 10.7
click at [210, 170] on div "(P) Images 10% off Product Badge Row [PERSON_NAME] – bold freshness for him (P)…" at bounding box center [303, 135] width 379 height 200
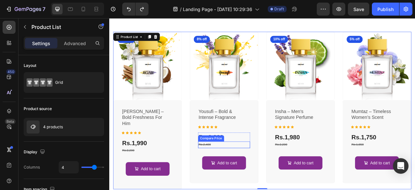
click at [191, 182] on div "Rs.2,400" at bounding box center [158, 186] width 66 height 8
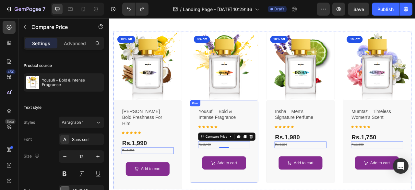
click at [202, 185] on div "yousufi – bold & intense fragrance (P) Title Icon Icon Icon Icon Icon Row Rs.2,…" at bounding box center [157, 178] width 87 height 113
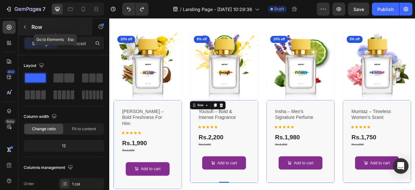
click at [25, 28] on icon "button" at bounding box center [24, 26] width 5 height 5
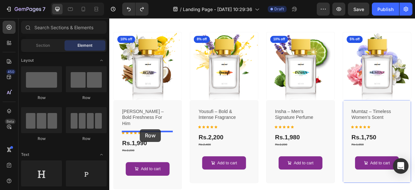
drag, startPoint x: 188, startPoint y: 109, endPoint x: 148, endPoint y: 159, distance: 64.3
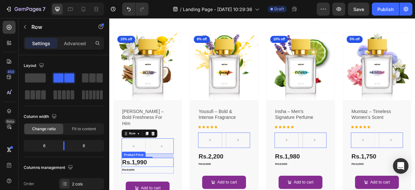
drag, startPoint x: 172, startPoint y: 193, endPoint x: 141, endPoint y: 184, distance: 32.2
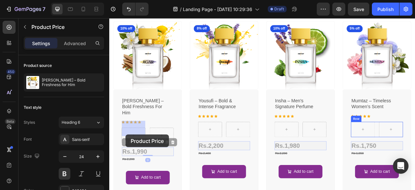
scroll to position [300, 0]
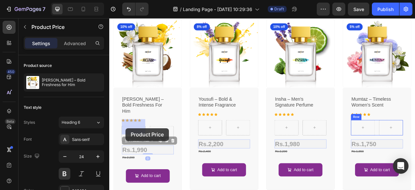
drag, startPoint x: 132, startPoint y: 182, endPoint x: 130, endPoint y: 158, distance: 24.4
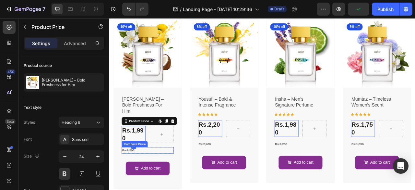
click at [129, 182] on div "Rs.2,200" at bounding box center [158, 186] width 66 height 8
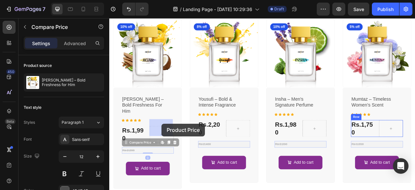
drag, startPoint x: 129, startPoint y: 169, endPoint x: 176, endPoint y: 152, distance: 49.6
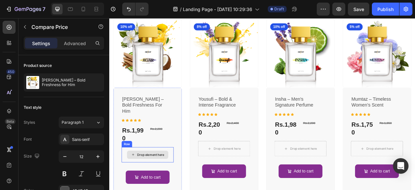
click at [181, 186] on div "Drop element here" at bounding box center [158, 191] width 52 height 10
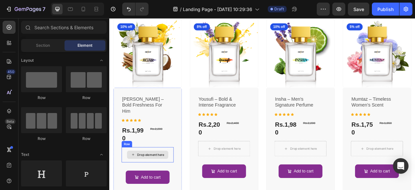
click at [188, 187] on div "Drop element here" at bounding box center [158, 191] width 66 height 19
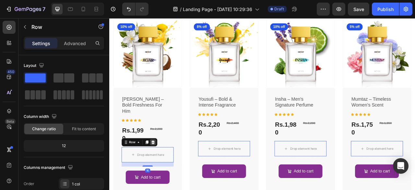
click at [166, 173] on icon at bounding box center [164, 175] width 5 height 5
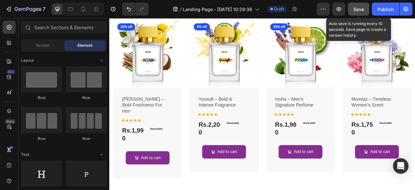
click at [353, 9] on button "Save" at bounding box center [358, 9] width 21 height 13
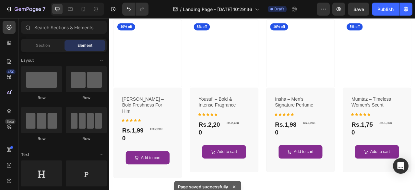
scroll to position [300, 0]
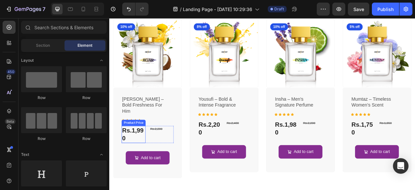
click at [148, 155] on div "Rs.1,990" at bounding box center [140, 165] width 30 height 21
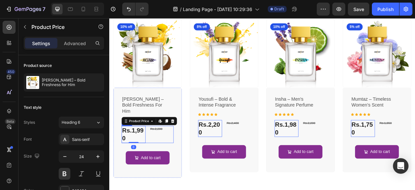
click at [158, 158] on div "Rs.1,990 Product Price Edit content in Shopify 0 Product Price Edit content in …" at bounding box center [158, 165] width 66 height 21
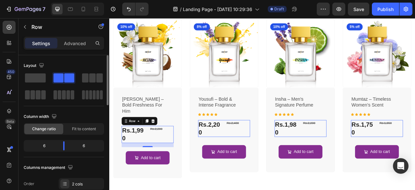
click at [44, 145] on div "6" at bounding box center [41, 145] width 33 height 9
click at [48, 126] on span "Change ratio" at bounding box center [44, 129] width 24 height 6
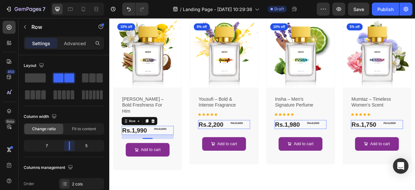
drag, startPoint x: 64, startPoint y: 147, endPoint x: 74, endPoint y: 148, distance: 10.1
click at [74, 0] on body "7 / Landing Page - Aug 26, 10:29:36 Draft Preview Save Publish 450 Beta Section…" at bounding box center [207, 0] width 415 height 0
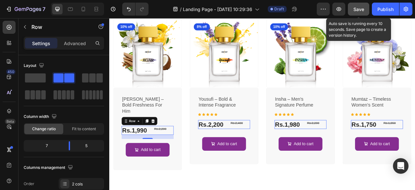
click at [350, 9] on button "Save" at bounding box center [358, 9] width 21 height 13
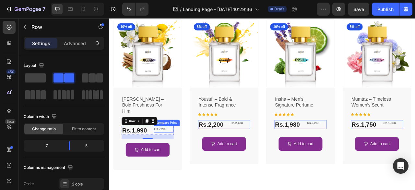
click at [176, 155] on div "Rs.2,200" at bounding box center [178, 159] width 25 height 8
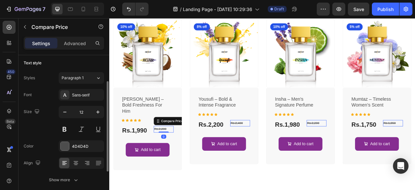
scroll to position [47, 0]
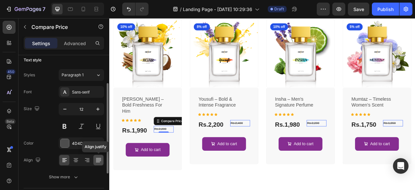
click at [97, 160] on icon at bounding box center [98, 160] width 5 height 0
click at [65, 158] on icon at bounding box center [64, 160] width 6 height 6
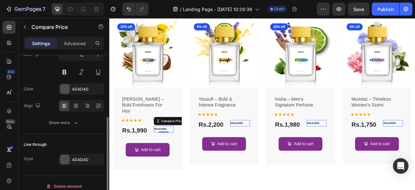
scroll to position [103, 0]
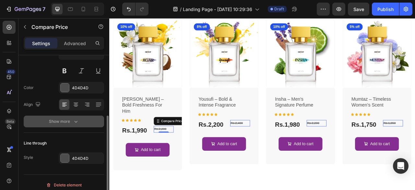
click at [68, 120] on div "Show more" at bounding box center [64, 121] width 30 height 6
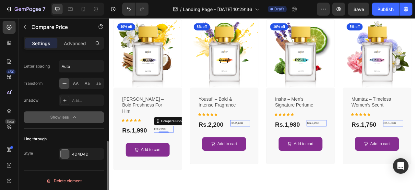
scroll to position [192, 0]
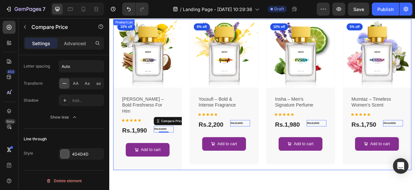
click at [298, 94] on div "(P) Images 10% off Product Badge Row [PERSON_NAME] – bold freshness for him (P)…" at bounding box center [303, 115] width 379 height 192
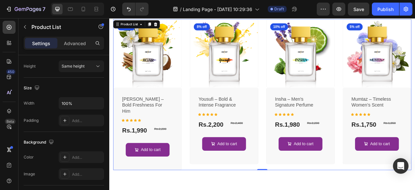
scroll to position [0, 0]
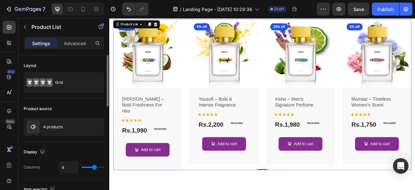
click at [298, 94] on div "(P) Images 10% off Product Badge Row jigar – bold freshness for him (P) Title I…" at bounding box center [303, 115] width 379 height 192
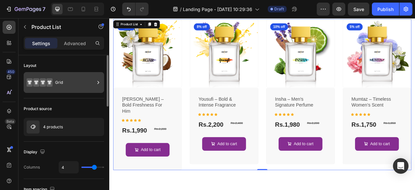
click at [78, 87] on div "Grid" at bounding box center [75, 82] width 40 height 15
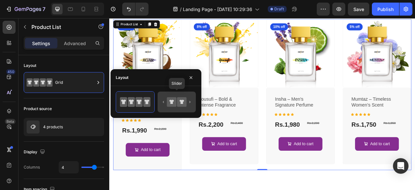
click at [173, 100] on icon at bounding box center [171, 101] width 5 height 4
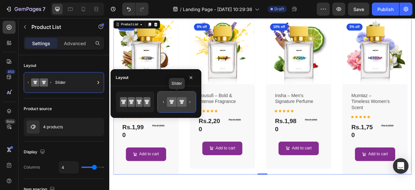
click at [178, 100] on icon at bounding box center [181, 101] width 9 height 9
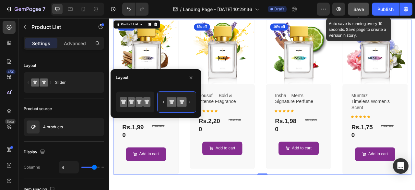
click at [365, 12] on button "Save" at bounding box center [358, 9] width 21 height 13
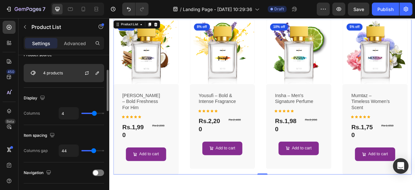
scroll to position [54, 0]
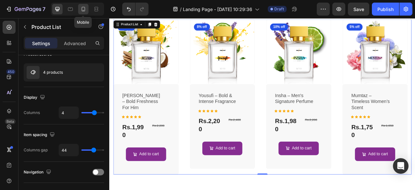
click at [84, 10] on icon at bounding box center [84, 9] width 4 height 5
type input "1"
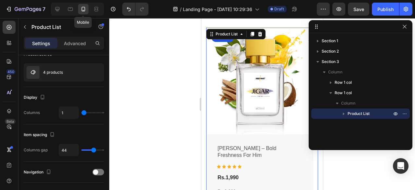
scroll to position [288, 0]
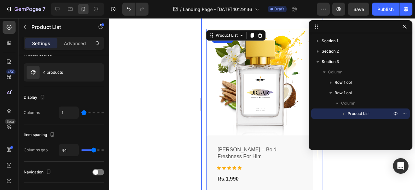
click at [204, 63] on div "Explore Our Best Sellers Heading More options for your pet Text block Row (P) I…" at bounding box center [262, 120] width 122 height 291
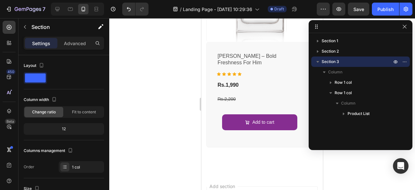
scroll to position [638, 0]
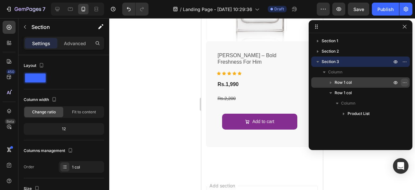
click at [405, 82] on icon "button" at bounding box center [405, 82] width 1 height 1
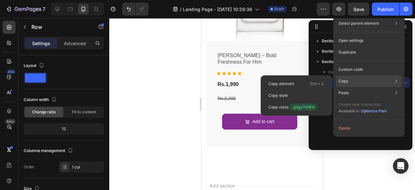
click at [387, 99] on div "Copy Copy element Ctrl + C Copy style Copy class .gVgyTntIK4" at bounding box center [369, 108] width 66 height 18
click at [369, 99] on div "Copy Copy element Ctrl + C Copy style Copy class .gVgyTntIK4" at bounding box center [369, 108] width 66 height 18
click at [311, 81] on p "Ctrl + C" at bounding box center [317, 83] width 14 height 6
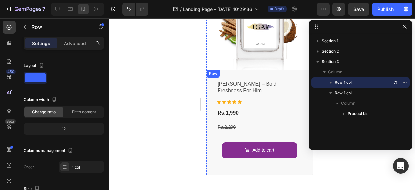
scroll to position [610, 0]
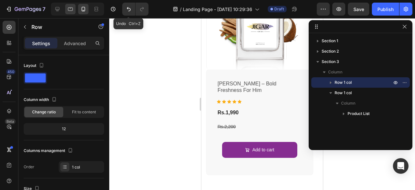
drag, startPoint x: 130, startPoint y: 11, endPoint x: 74, endPoint y: 13, distance: 56.4
click at [130, 11] on icon "Undo/Redo" at bounding box center [128, 9] width 6 height 6
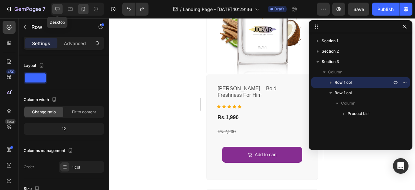
click at [56, 7] on icon at bounding box center [57, 9] width 6 height 6
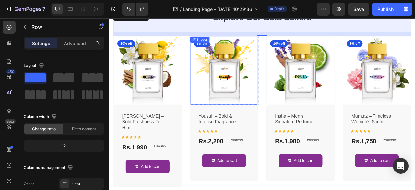
scroll to position [537, 0]
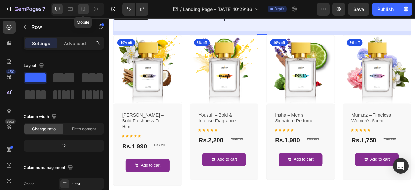
click at [86, 12] on icon at bounding box center [83, 9] width 6 height 6
type input "100%"
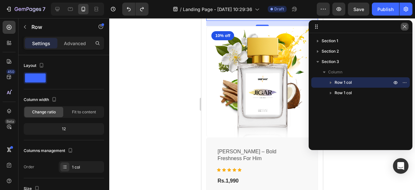
scroll to position [488, 0]
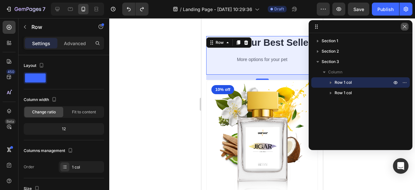
click at [401, 26] on button "button" at bounding box center [405, 27] width 8 height 8
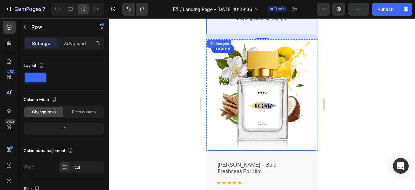
scroll to position [534, 0]
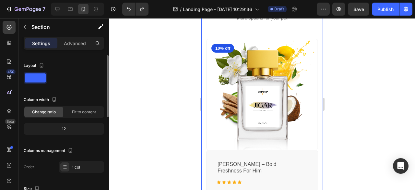
click at [39, 78] on span at bounding box center [35, 77] width 21 height 9
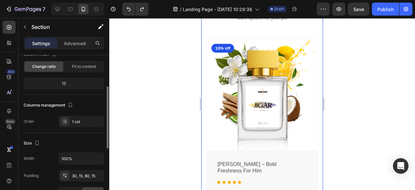
scroll to position [55, 0]
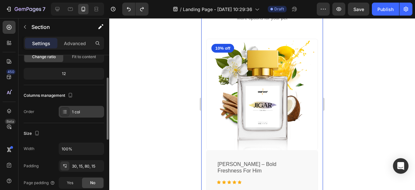
click at [81, 112] on div "1 col" at bounding box center [87, 112] width 30 height 6
click at [72, 95] on icon "button" at bounding box center [71, 95] width 4 height 5
click at [84, 128] on div "Size" at bounding box center [64, 133] width 80 height 10
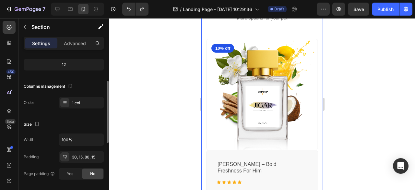
scroll to position [69, 0]
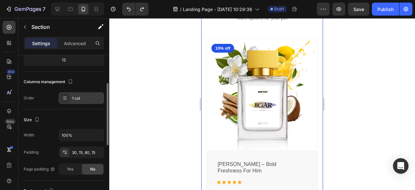
click at [62, 100] on div at bounding box center [64, 97] width 9 height 9
click at [71, 112] on div "Size Width 100% Padding 30, 15, 80, 15 Page padding Yes No" at bounding box center [64, 144] width 80 height 71
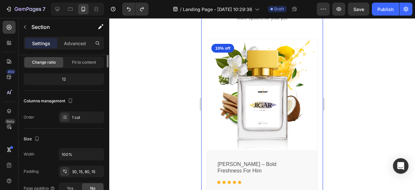
scroll to position [0, 0]
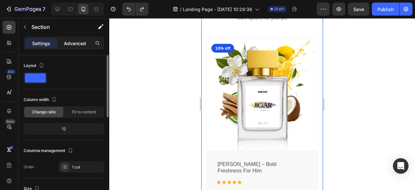
click at [75, 43] on p "Advanced" at bounding box center [75, 43] width 22 height 7
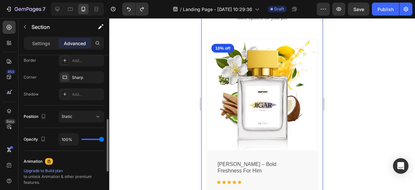
scroll to position [187, 0]
click at [75, 110] on button "Static" at bounding box center [81, 116] width 45 height 12
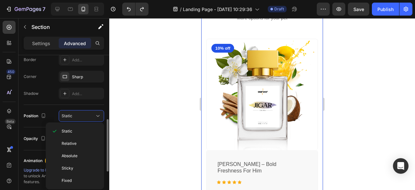
click at [75, 110] on button "Static" at bounding box center [81, 116] width 45 height 12
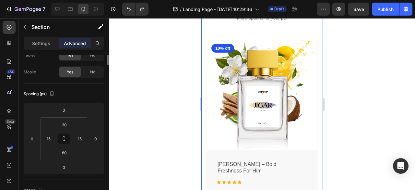
scroll to position [0, 0]
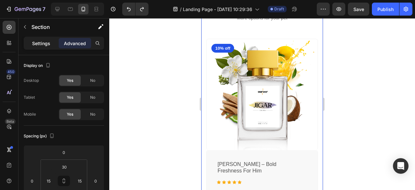
click at [45, 42] on p "Settings" at bounding box center [41, 43] width 18 height 7
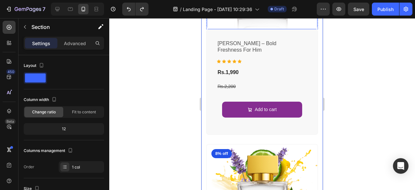
scroll to position [412, 0]
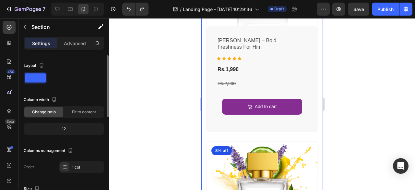
click at [37, 74] on span at bounding box center [35, 77] width 21 height 9
click at [61, 8] on div at bounding box center [57, 9] width 10 height 10
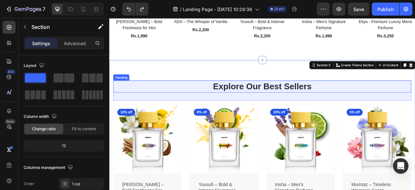
scroll to position [303, 0]
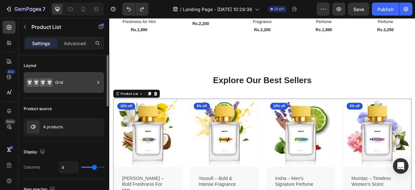
click at [74, 81] on div "Grid" at bounding box center [75, 82] width 40 height 15
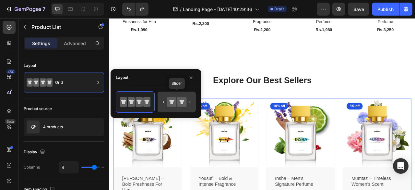
click at [174, 99] on icon at bounding box center [171, 101] width 9 height 9
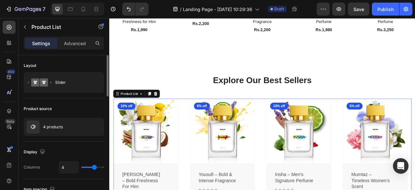
click at [93, 141] on div "Layout Slider" at bounding box center [64, 159] width 80 height 37
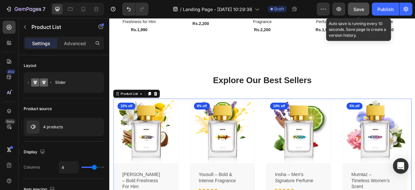
click at [358, 13] on button "Save" at bounding box center [358, 9] width 21 height 13
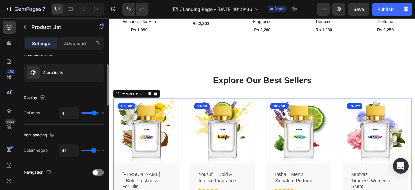
scroll to position [50, 0]
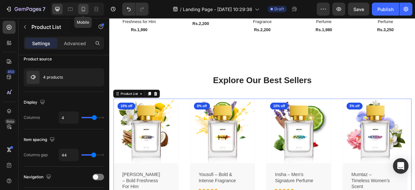
click at [82, 6] on icon at bounding box center [83, 9] width 6 height 6
type input "1"
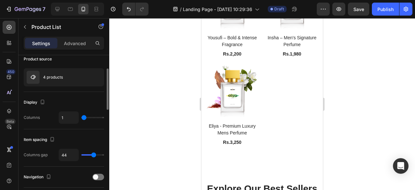
scroll to position [524, 0]
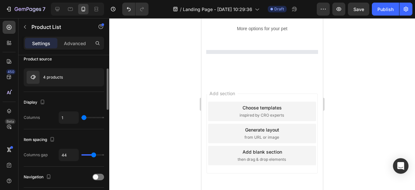
drag, startPoint x: 85, startPoint y: 116, endPoint x: 93, endPoint y: 116, distance: 8.7
type input "4"
click at [93, 117] on input "range" at bounding box center [92, 117] width 23 height 1
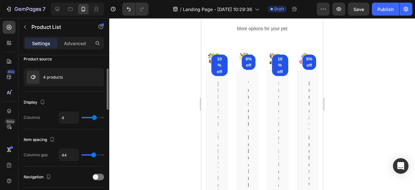
type input "2"
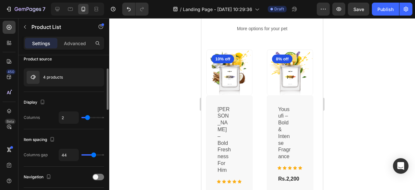
type input "1"
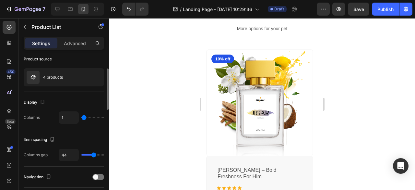
type input "2"
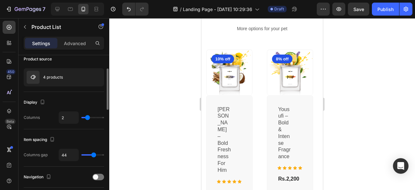
drag, startPoint x: 93, startPoint y: 116, endPoint x: 87, endPoint y: 118, distance: 6.0
type input "2"
click at [87, 118] on input "range" at bounding box center [92, 117] width 23 height 1
click at [92, 100] on div "Display" at bounding box center [64, 102] width 80 height 10
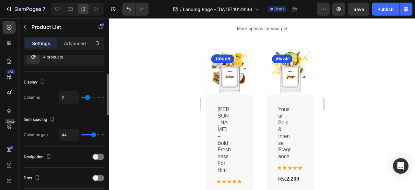
scroll to position [70, 0]
type input "10"
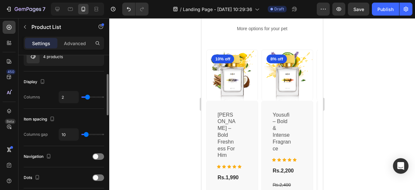
type input "0"
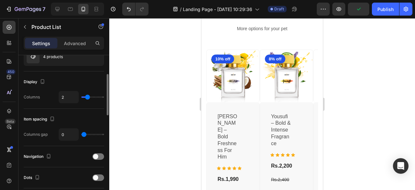
type input "7"
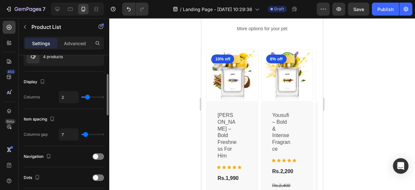
type input "8"
type input "12"
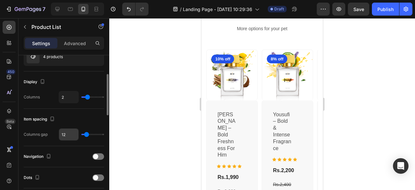
drag, startPoint x: 93, startPoint y: 134, endPoint x: 72, endPoint y: 131, distance: 21.6
type input "8"
click at [86, 134] on input "range" at bounding box center [92, 134] width 23 height 1
click at [70, 131] on input "8" at bounding box center [68, 134] width 19 height 12
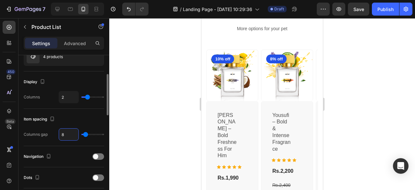
type input "1"
type input "10"
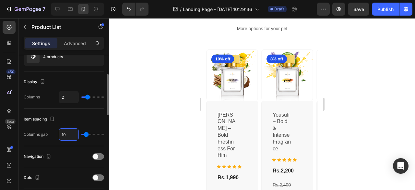
click at [80, 116] on div "Item spacing" at bounding box center [64, 119] width 80 height 10
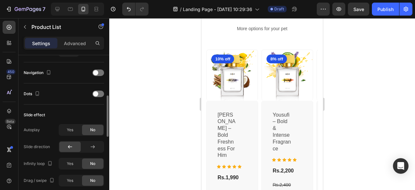
scroll to position [155, 0]
click at [99, 72] on div at bounding box center [98, 71] width 12 height 6
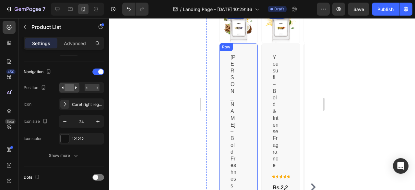
scroll to position [568, 0]
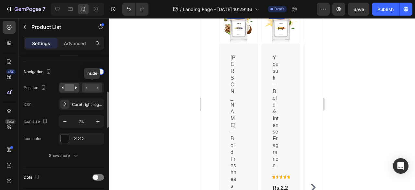
click at [88, 86] on rect at bounding box center [92, 87] width 15 height 7
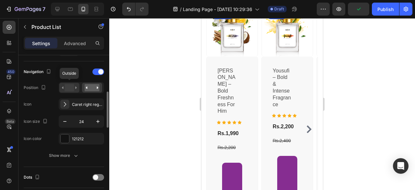
click at [69, 88] on rect at bounding box center [68, 87] width 9 height 7
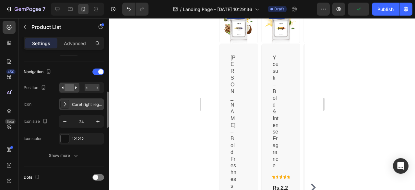
click at [82, 102] on div "Caret right regular" at bounding box center [87, 104] width 30 height 6
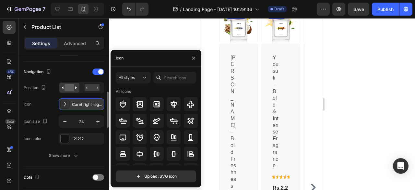
click at [82, 102] on div "Caret right regular" at bounding box center [87, 104] width 30 height 6
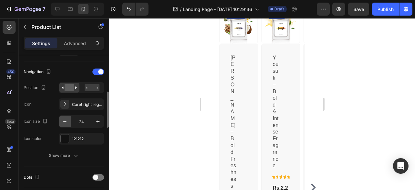
click at [64, 120] on icon "button" at bounding box center [65, 121] width 6 height 6
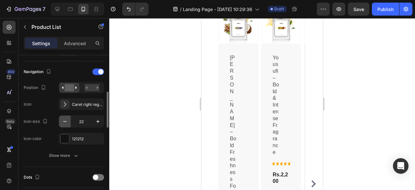
click at [64, 120] on icon "button" at bounding box center [65, 121] width 6 height 6
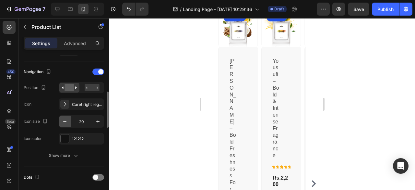
click at [64, 120] on icon "button" at bounding box center [65, 121] width 6 height 6
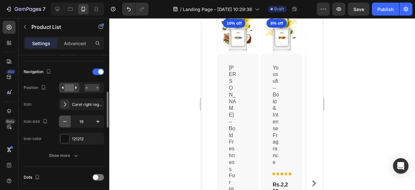
scroll to position [556, 0]
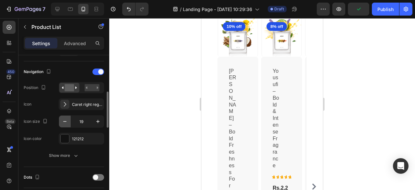
click at [64, 120] on icon "button" at bounding box center [65, 121] width 6 height 6
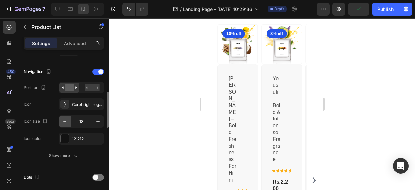
click at [64, 120] on icon "button" at bounding box center [65, 121] width 6 height 6
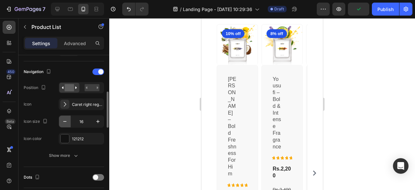
scroll to position [543, 0]
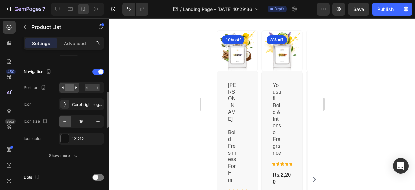
click at [64, 120] on icon "button" at bounding box center [65, 121] width 6 height 6
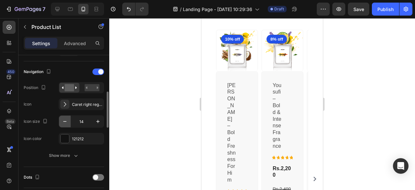
click at [64, 120] on icon "button" at bounding box center [65, 121] width 6 height 6
type input "12"
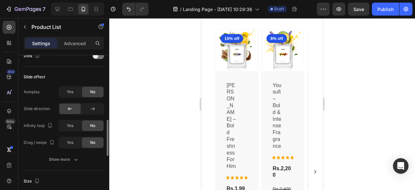
scroll to position [276, 0]
click at [92, 108] on icon at bounding box center [92, 108] width 6 height 6
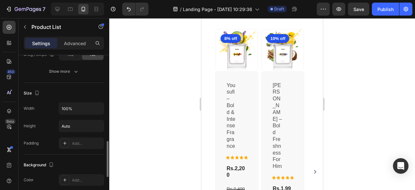
scroll to position [368, 0]
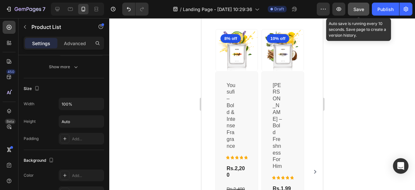
click at [355, 14] on button "Save" at bounding box center [358, 9] width 21 height 13
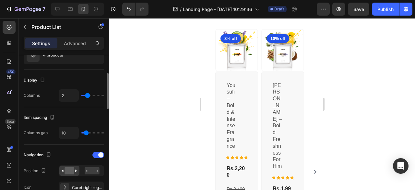
scroll to position [74, 0]
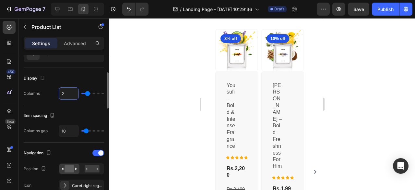
click at [71, 94] on input "2" at bounding box center [68, 93] width 19 height 12
type input "1"
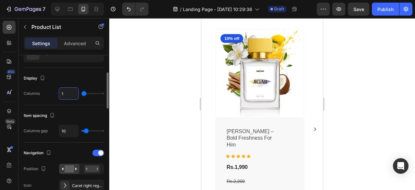
scroll to position [505, 0]
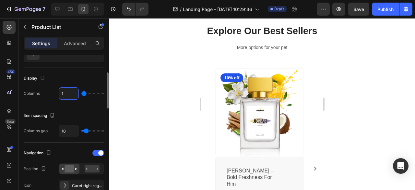
click at [69, 81] on div "Display" at bounding box center [64, 78] width 80 height 10
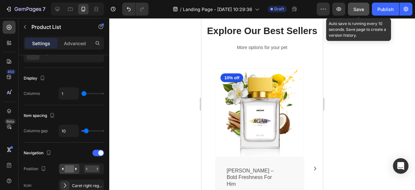
click at [354, 7] on span "Save" at bounding box center [358, 9] width 11 height 6
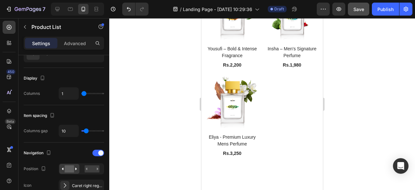
scroll to position [185, 0]
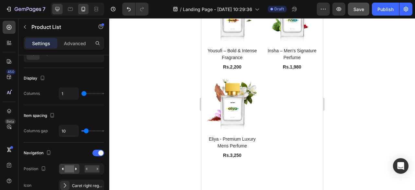
click at [57, 9] on icon at bounding box center [57, 9] width 6 height 6
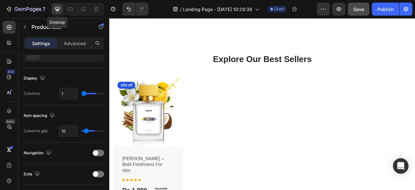
type input "4"
type input "44"
click at [57, 9] on icon at bounding box center [57, 9] width 6 height 6
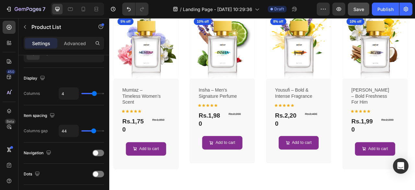
scroll to position [410, 0]
